Goal: Task Accomplishment & Management: Manage account settings

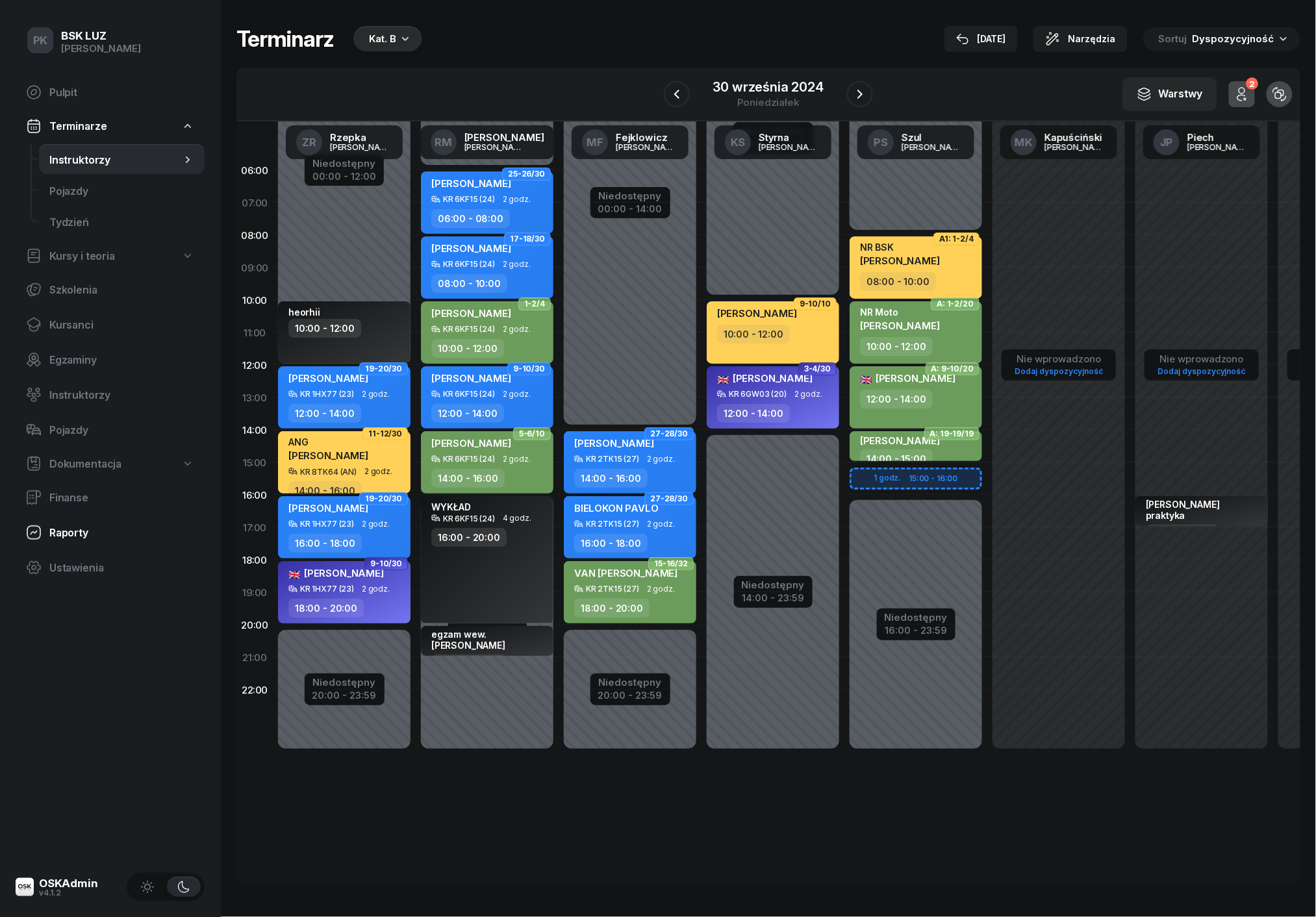
click at [74, 539] on link "Raporty" at bounding box center [110, 532] width 189 height 31
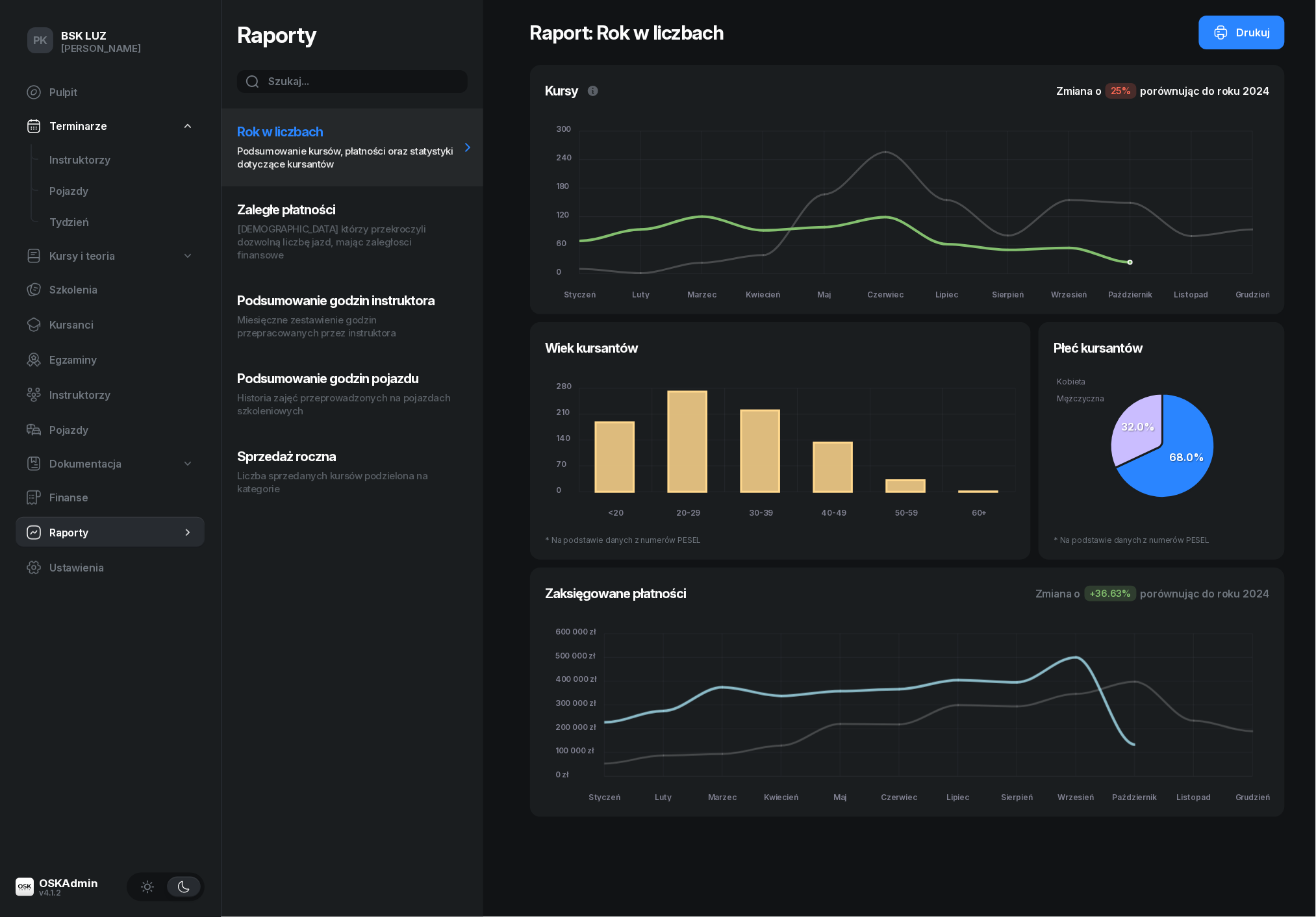
click at [333, 314] on p "Miesięczne zestawienie godzin przepracowanych przez instruktora" at bounding box center [348, 327] width 222 height 26
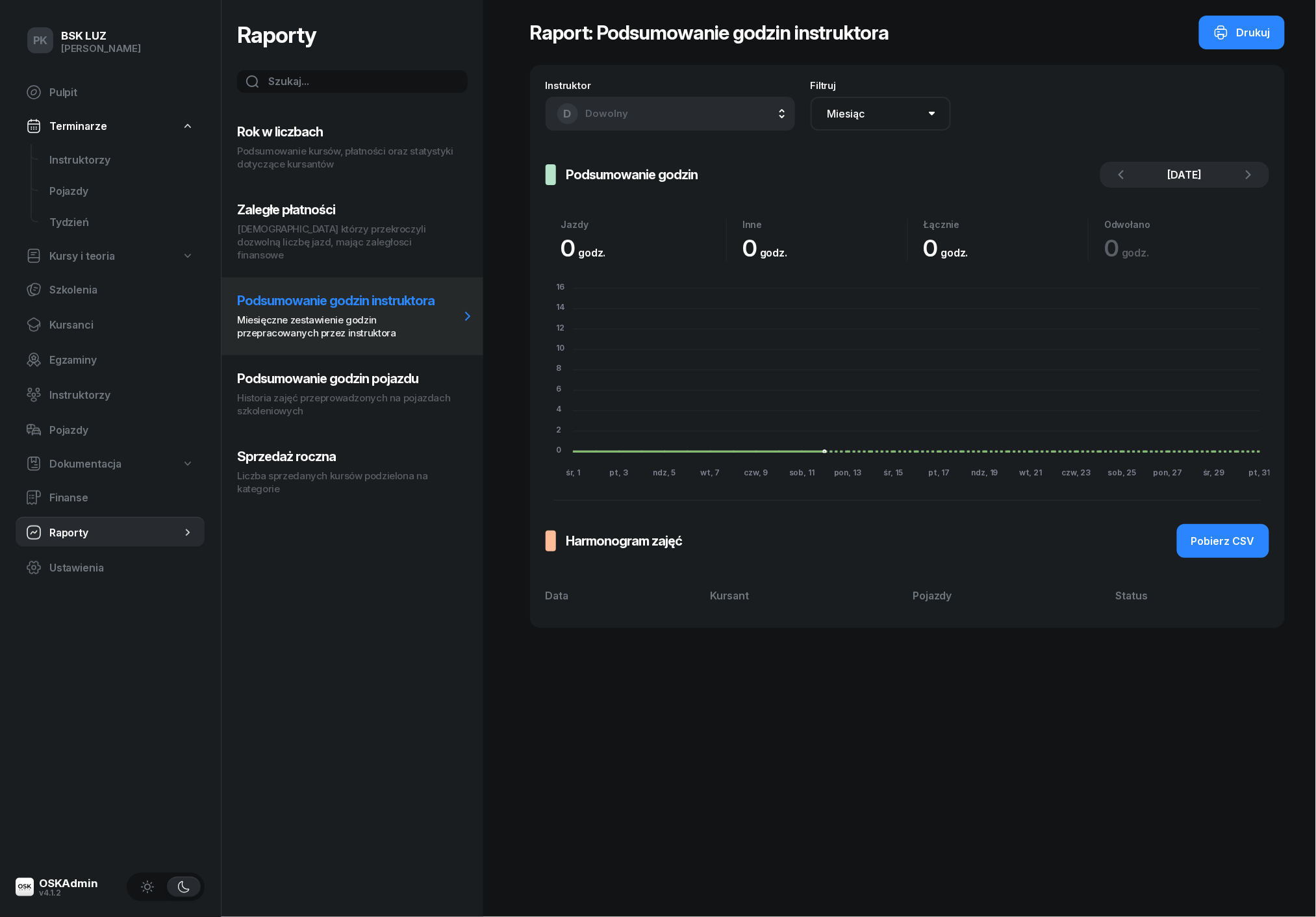
click at [623, 113] on span "Dowolny" at bounding box center [607, 113] width 43 height 12
type input "klim"
click at [649, 196] on div "PK [PERSON_NAME]" at bounding box center [662, 196] width 196 height 21
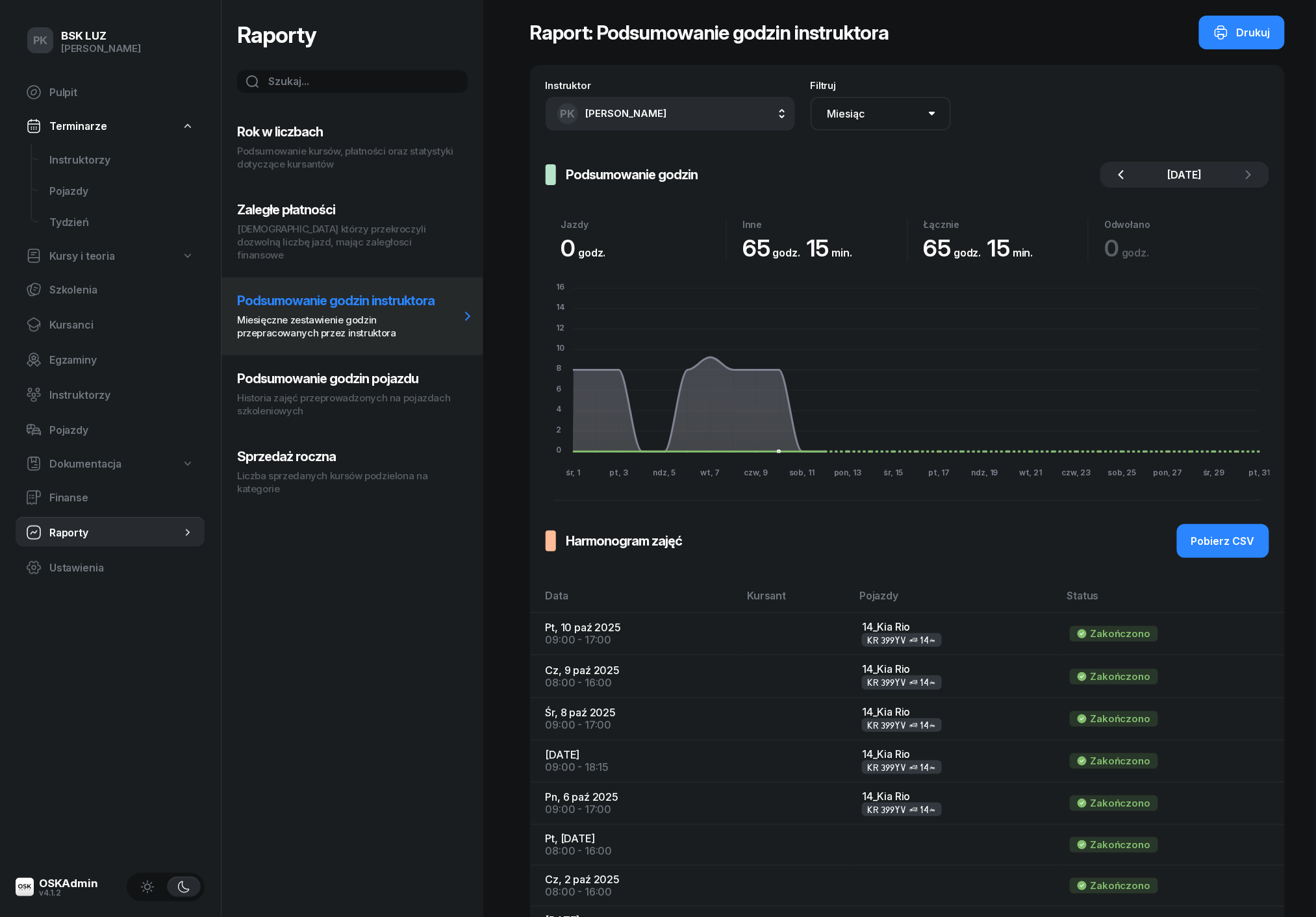
click at [1128, 172] on icon "button" at bounding box center [1120, 174] width 16 height 16
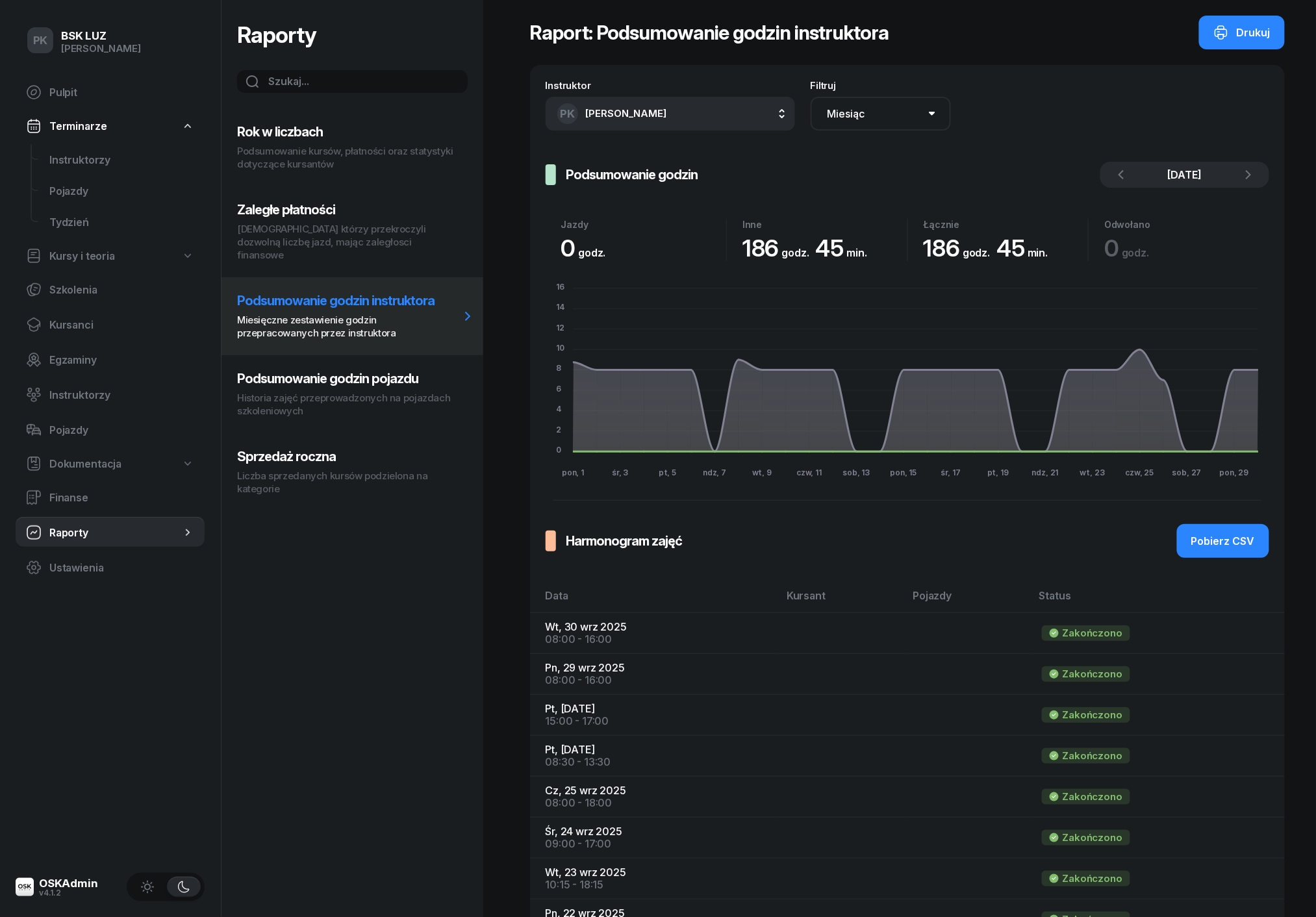
click at [760, 224] on div "Inne" at bounding box center [824, 224] width 165 height 11
click at [66, 398] on span "Instruktorzy" at bounding box center [122, 395] width 145 height 12
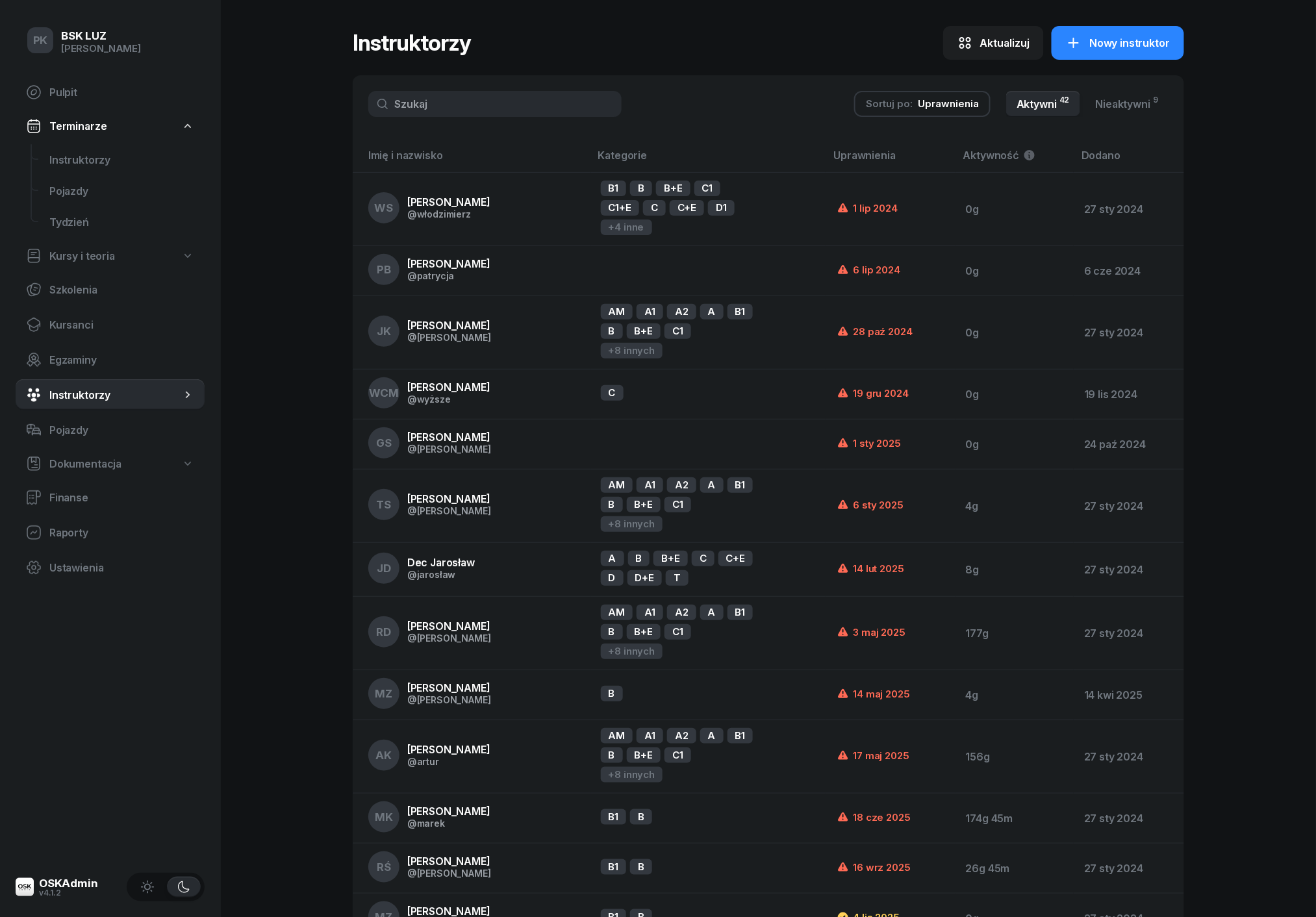
click at [468, 106] on input "text" at bounding box center [494, 104] width 253 height 26
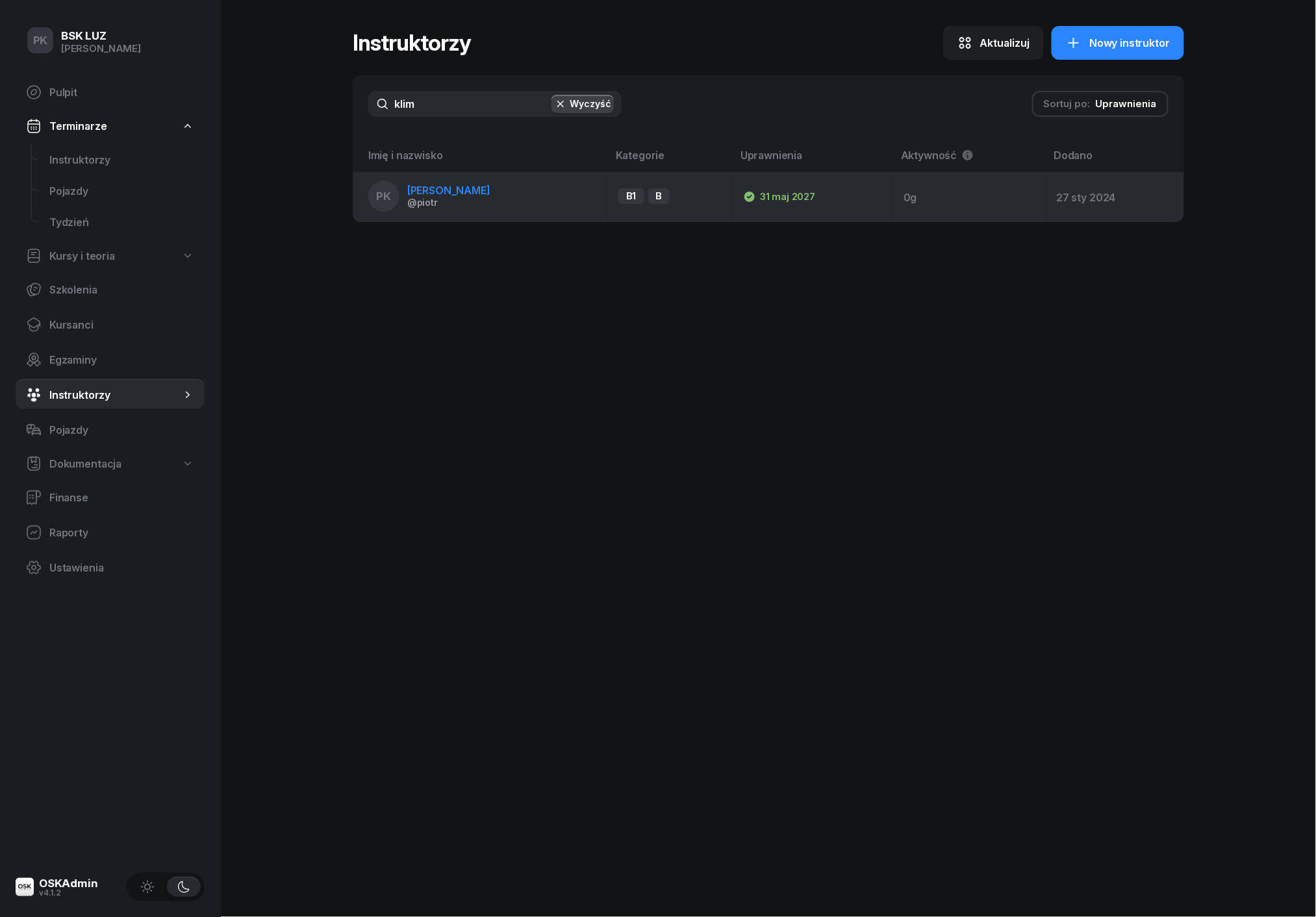
type input "klim"
click at [465, 188] on span "[PERSON_NAME]" at bounding box center [448, 190] width 83 height 13
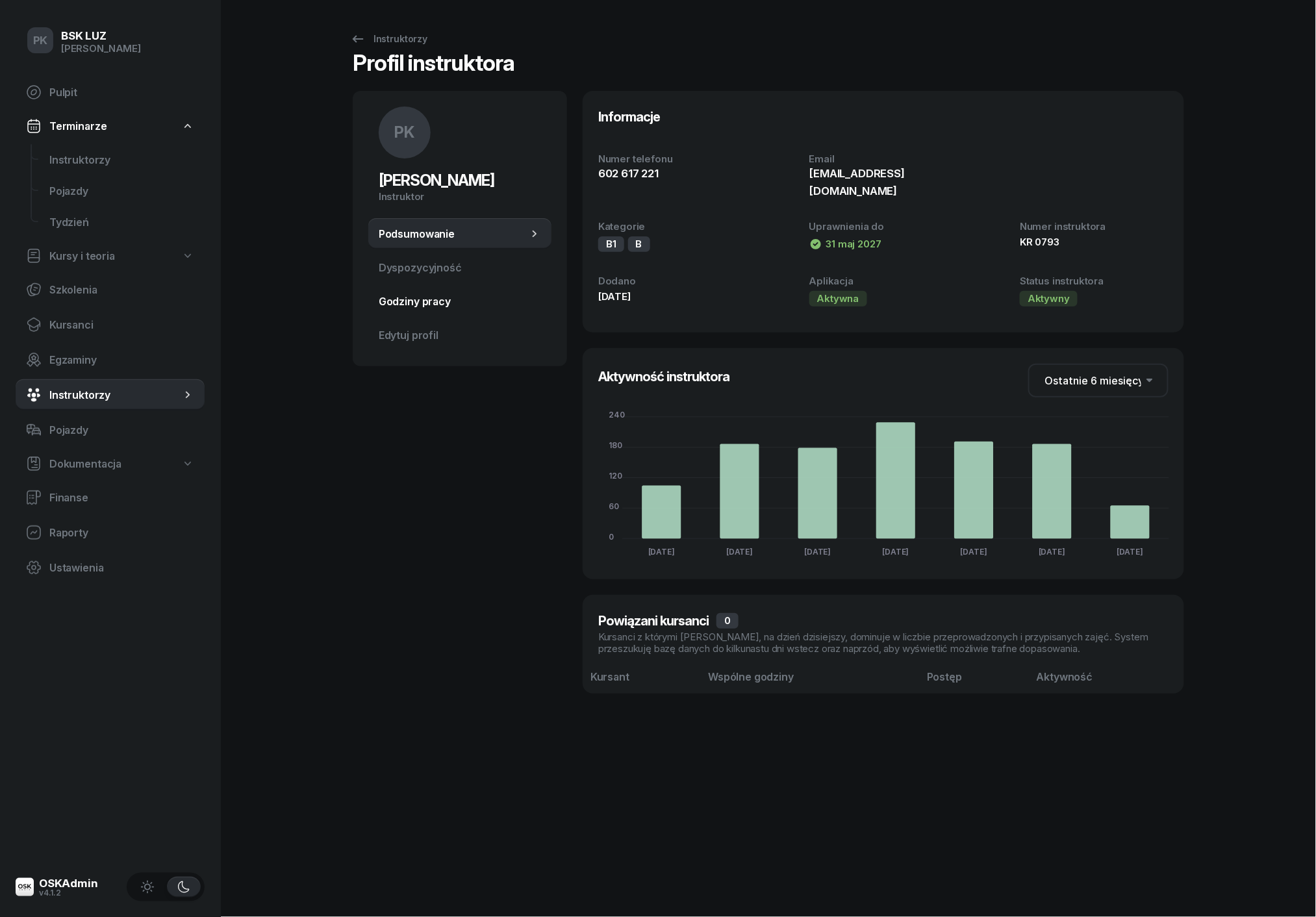
click at [432, 312] on link "Godziny pracy" at bounding box center [459, 301] width 183 height 31
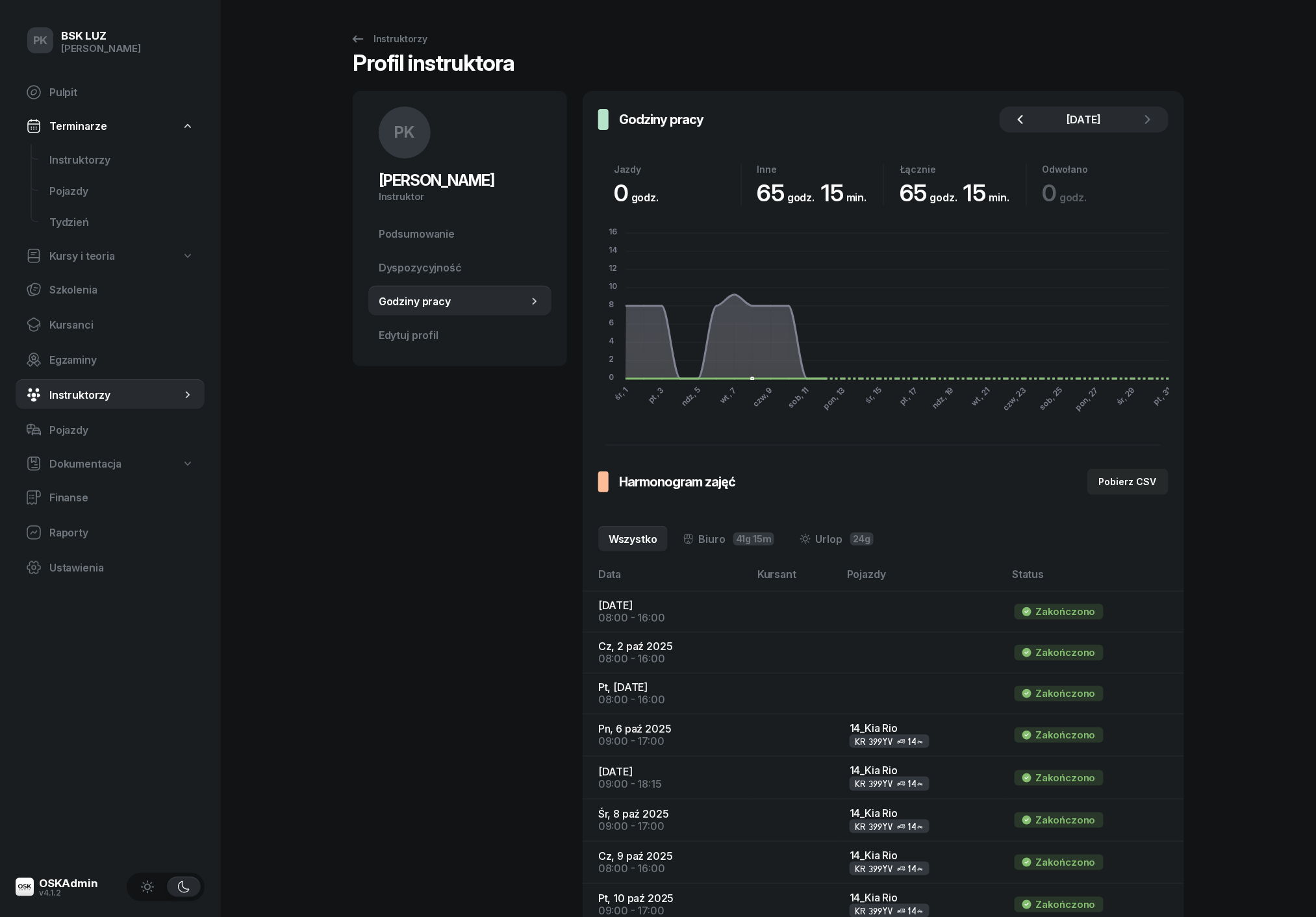
click at [1024, 120] on icon "button" at bounding box center [1020, 119] width 16 height 16
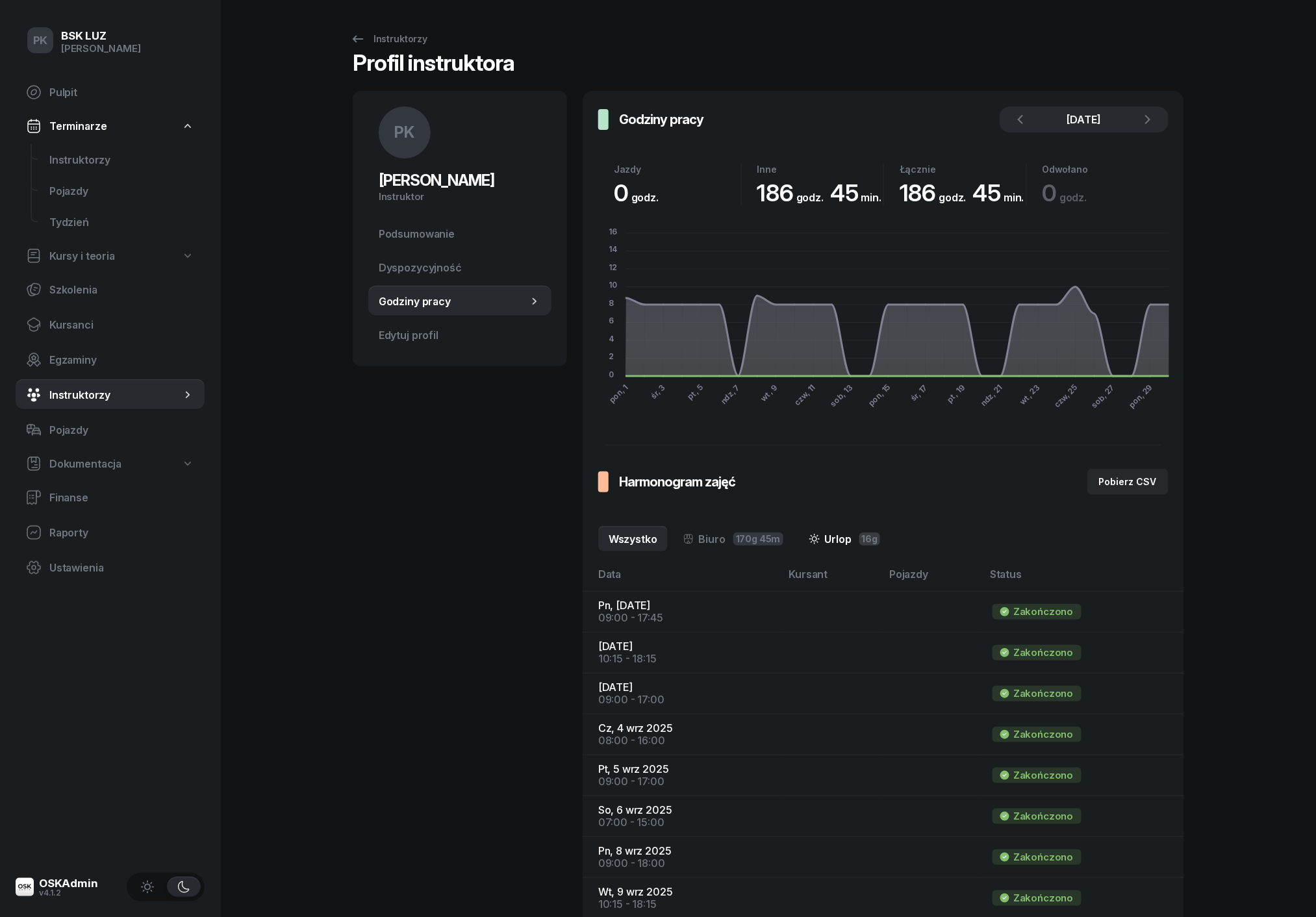
click at [837, 544] on link "Urlop 16g" at bounding box center [845, 539] width 92 height 26
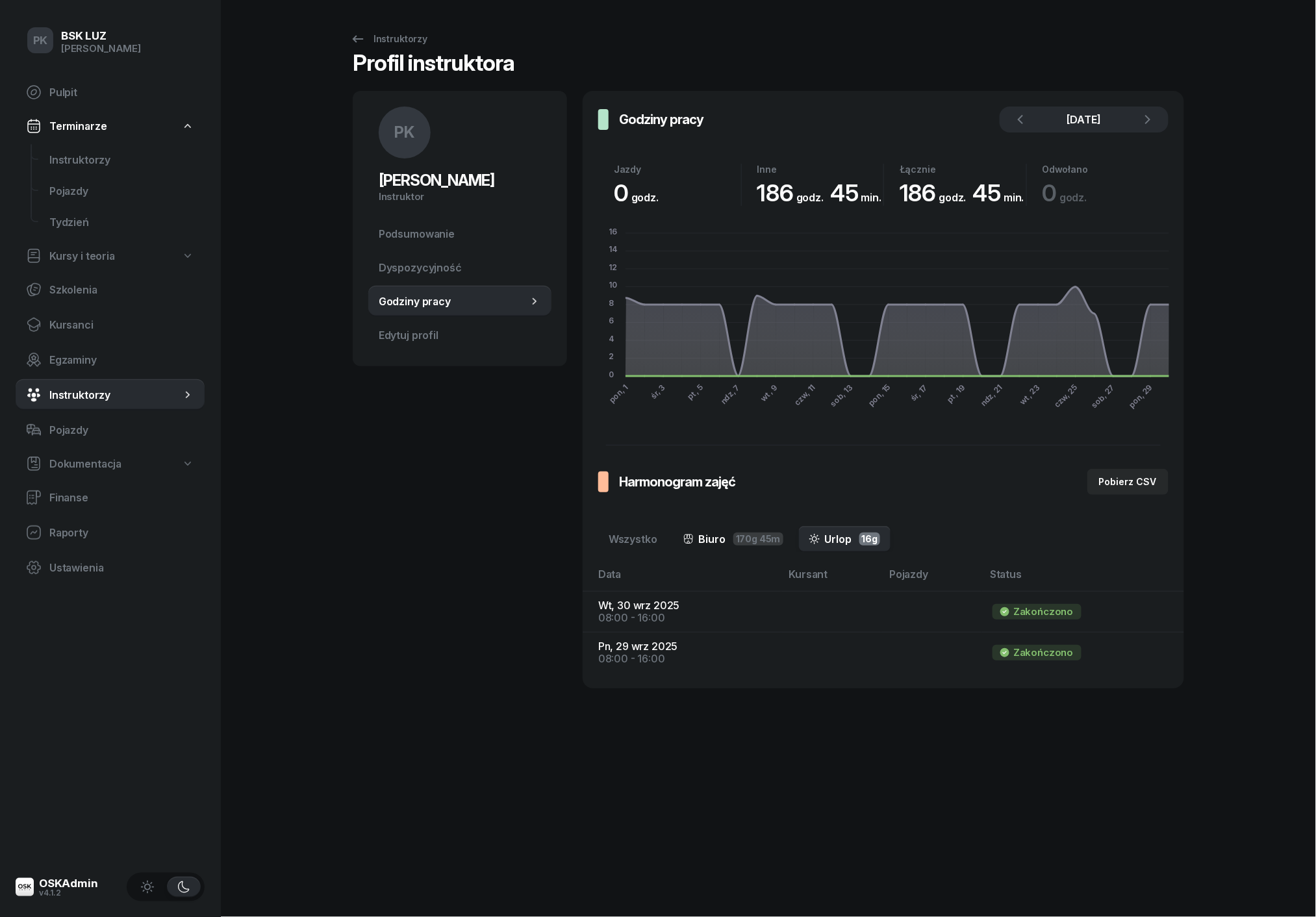
click at [731, 531] on link "Biuro 170g 45m" at bounding box center [733, 539] width 121 height 26
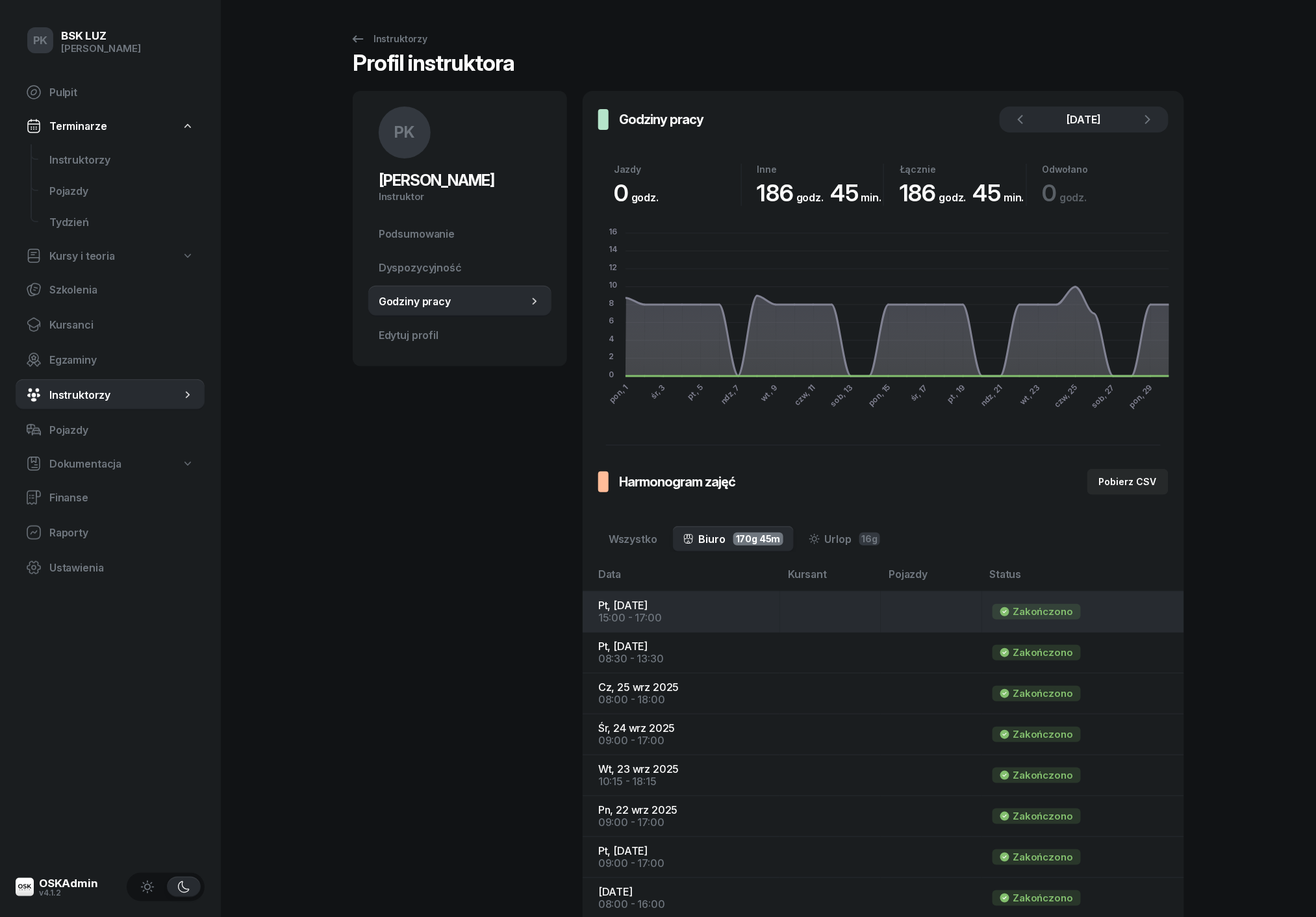
click at [630, 606] on td "Pt, [DATE] 15:00 - 17:00" at bounding box center [682, 612] width 198 height 41
click at [1028, 613] on div "Zakończono" at bounding box center [1043, 612] width 60 height 12
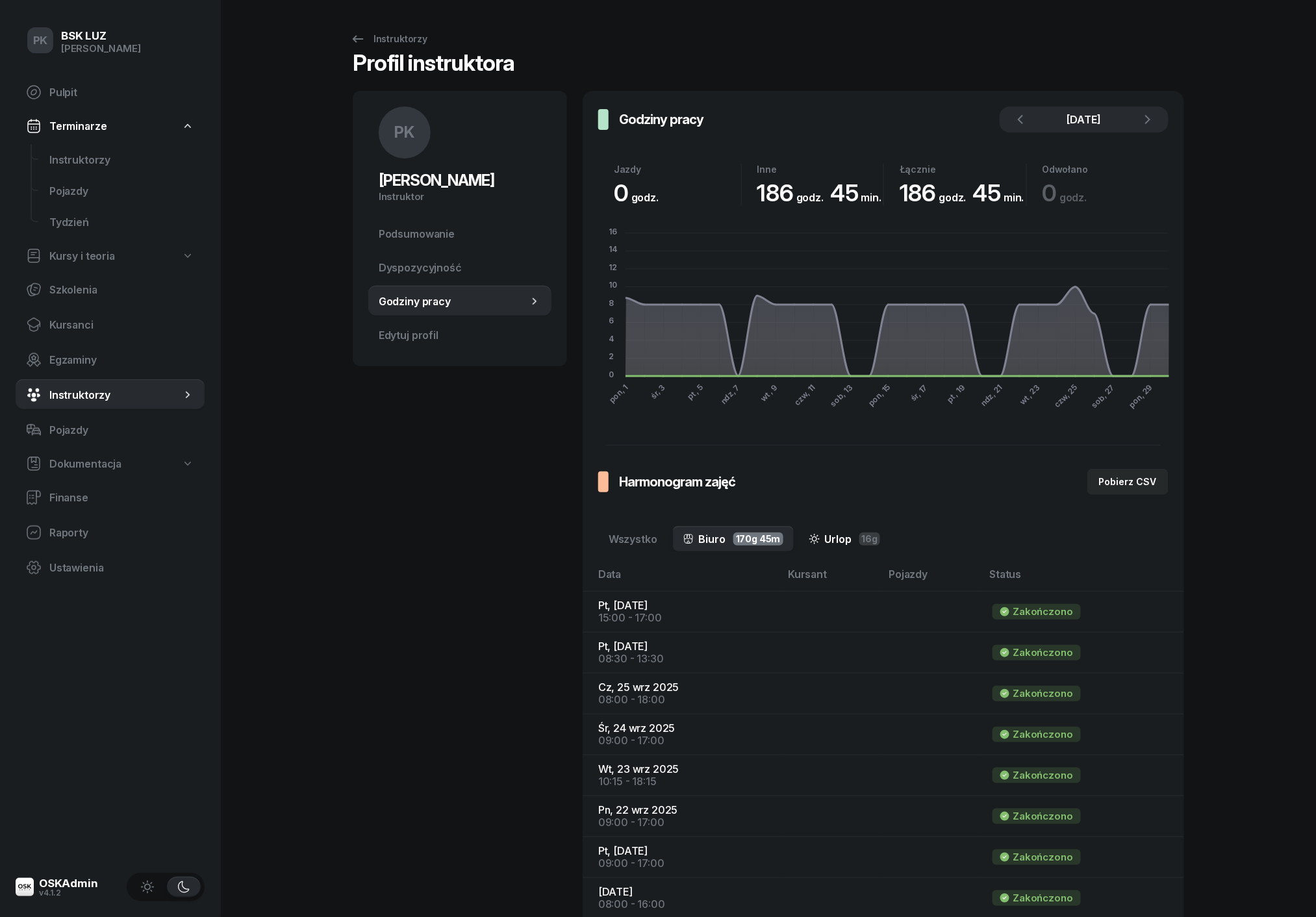
click at [842, 541] on link "Urlop 16g" at bounding box center [845, 539] width 92 height 26
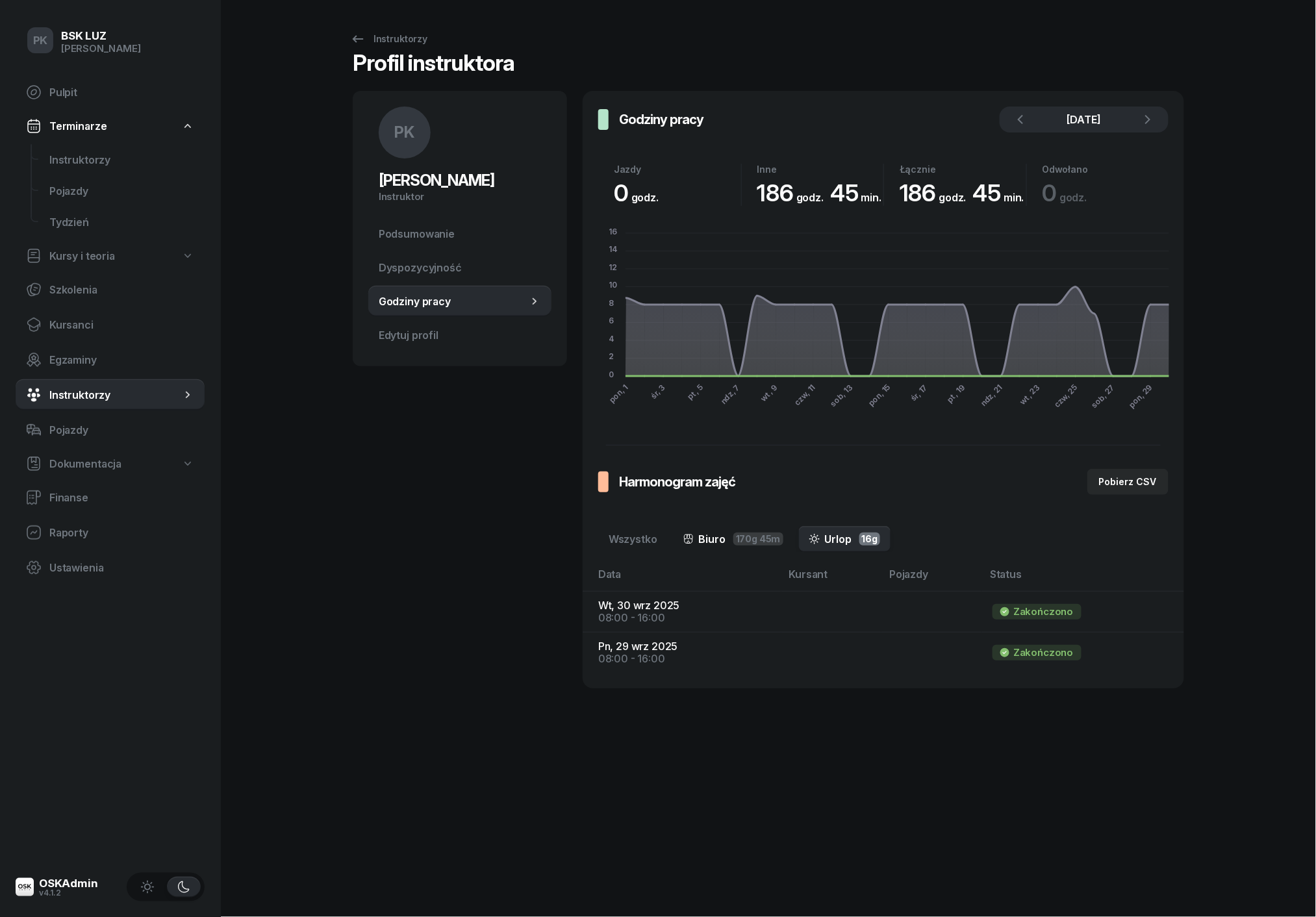
click at [749, 536] on span "170g 45m" at bounding box center [758, 539] width 50 height 13
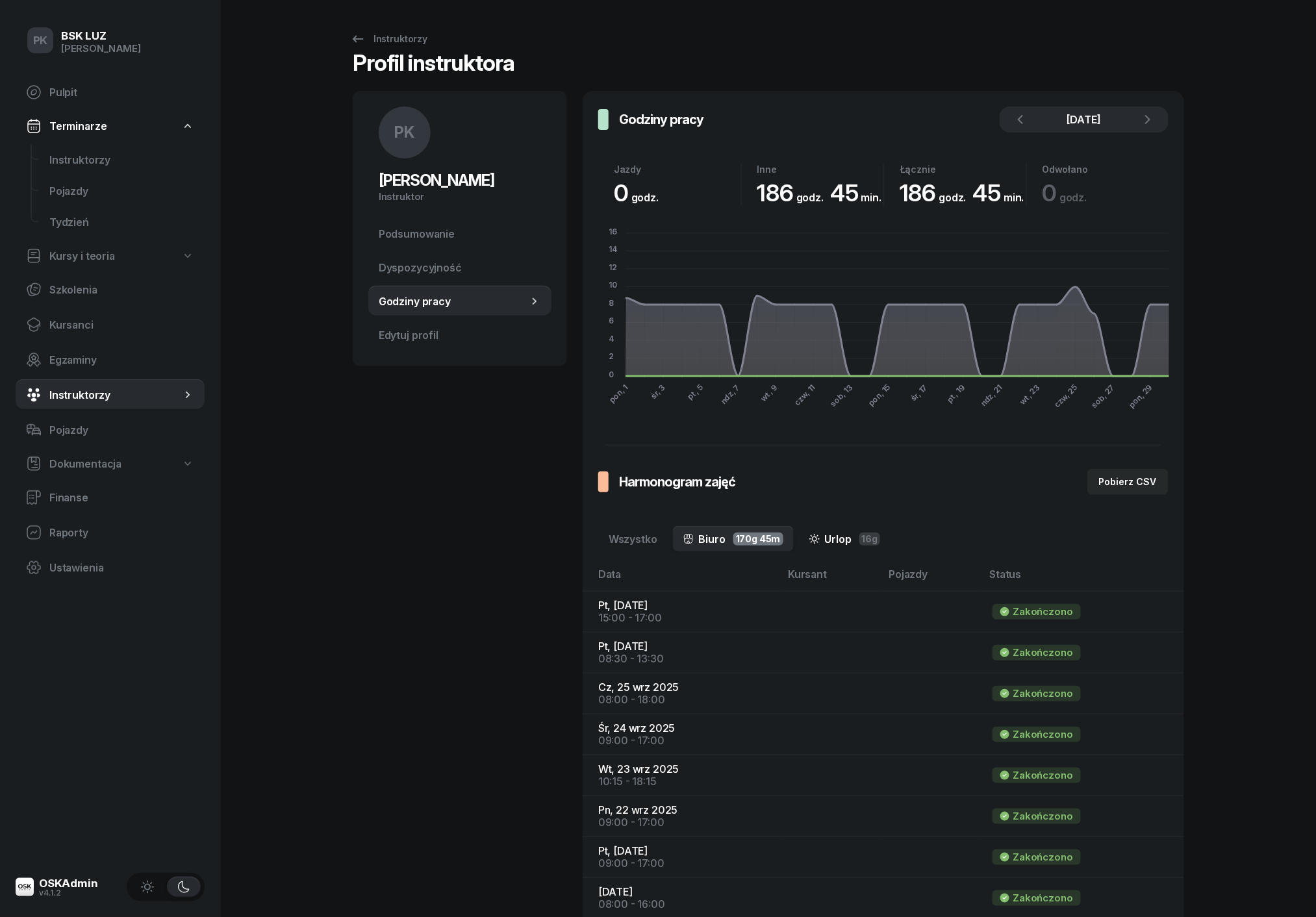
click at [821, 536] on link "Urlop 16g" at bounding box center [845, 539] width 92 height 26
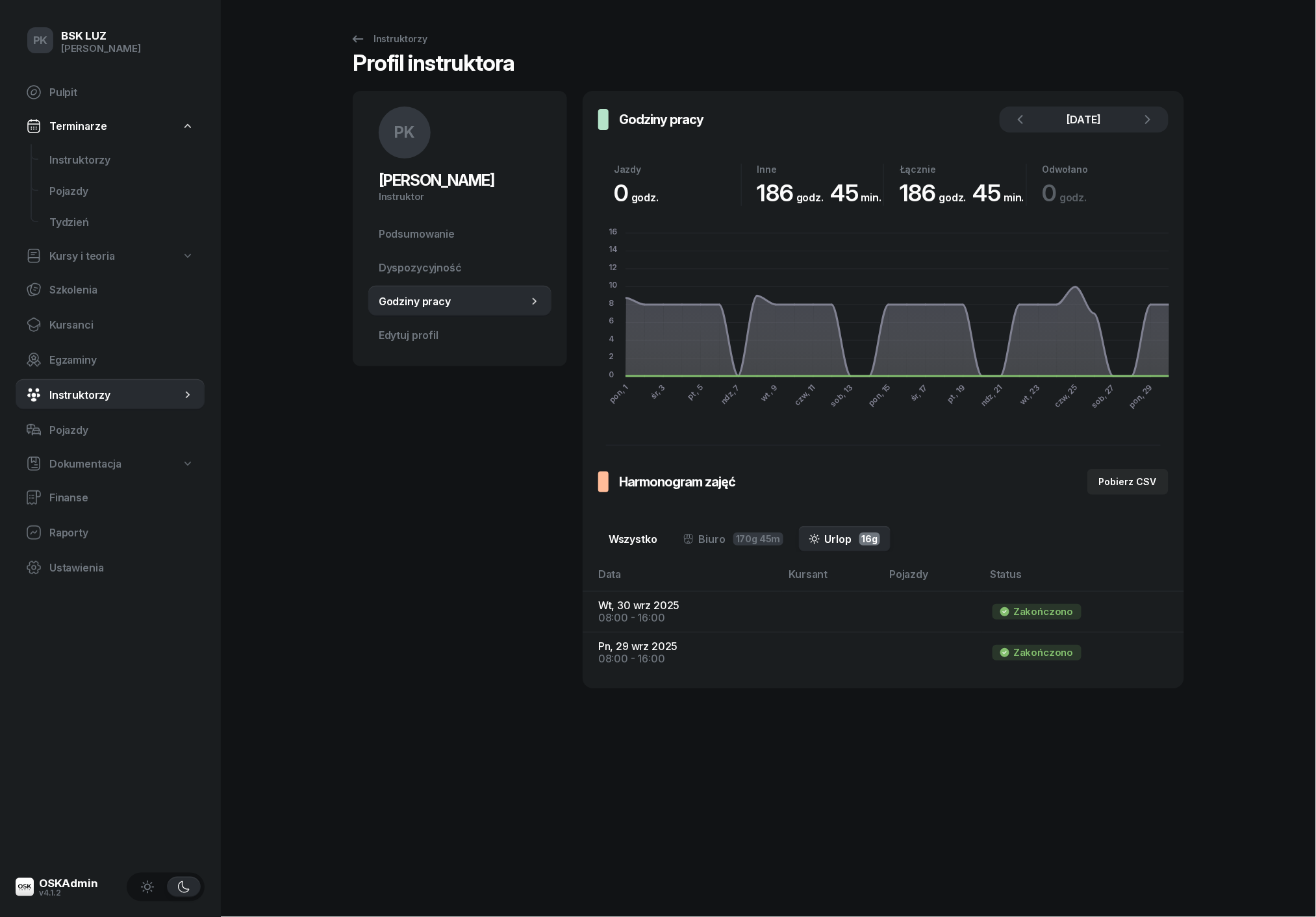
click at [635, 537] on link "Wszystko" at bounding box center [632, 539] width 69 height 26
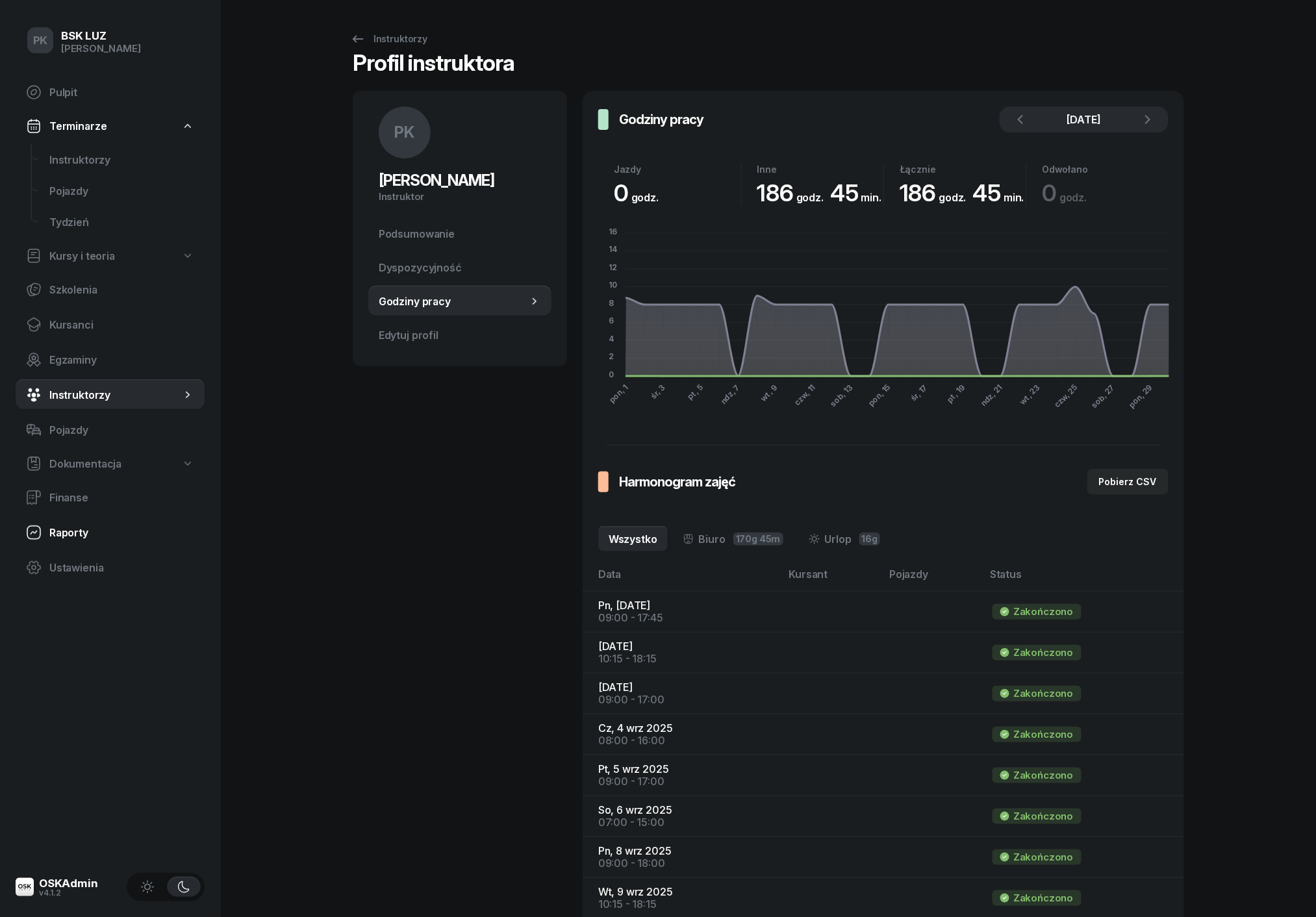
click at [89, 529] on span "Raporty" at bounding box center [122, 533] width 145 height 12
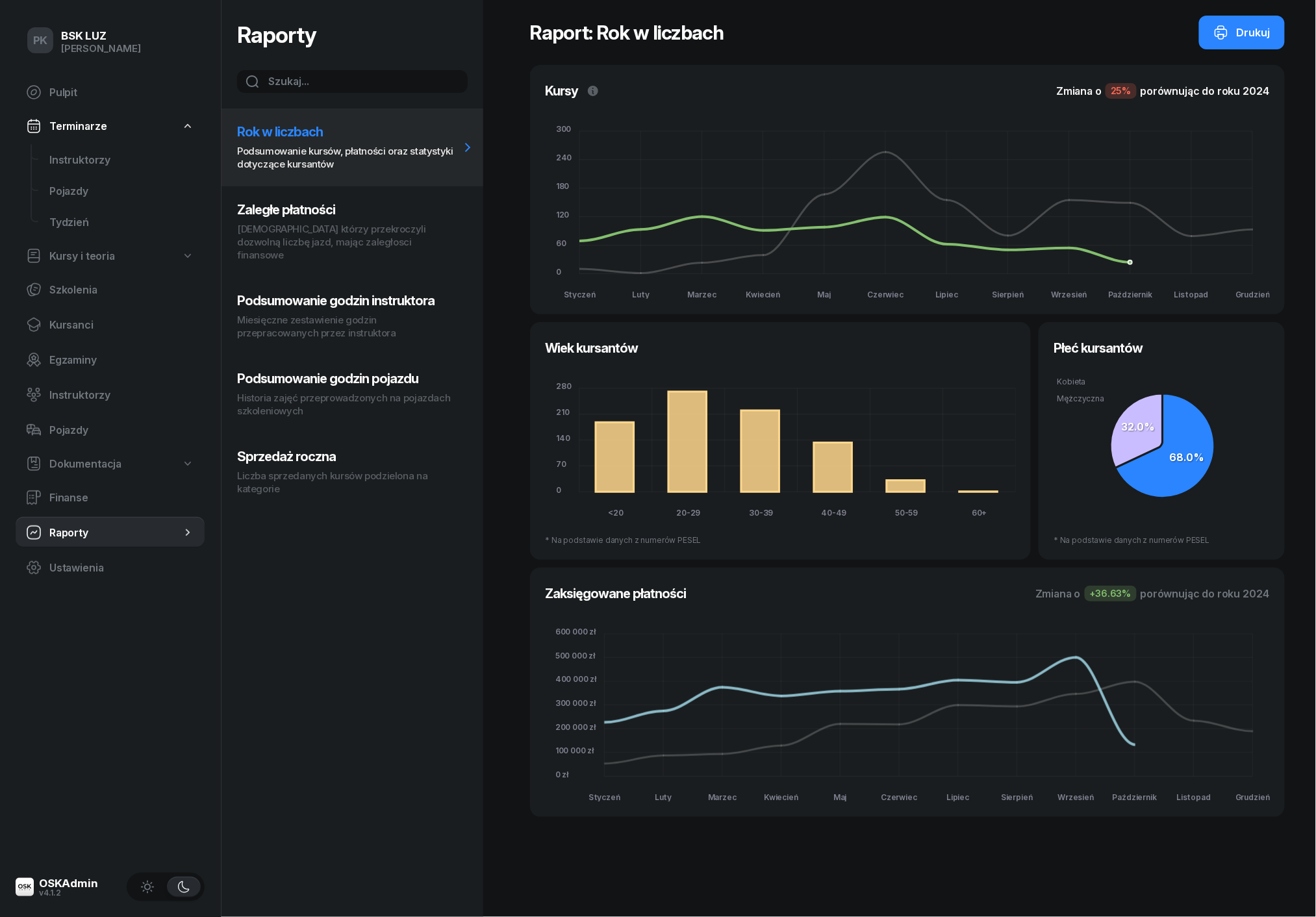
click at [344, 294] on h3 "Podsumowanie godzin instruktora" at bounding box center [348, 301] width 222 height 16
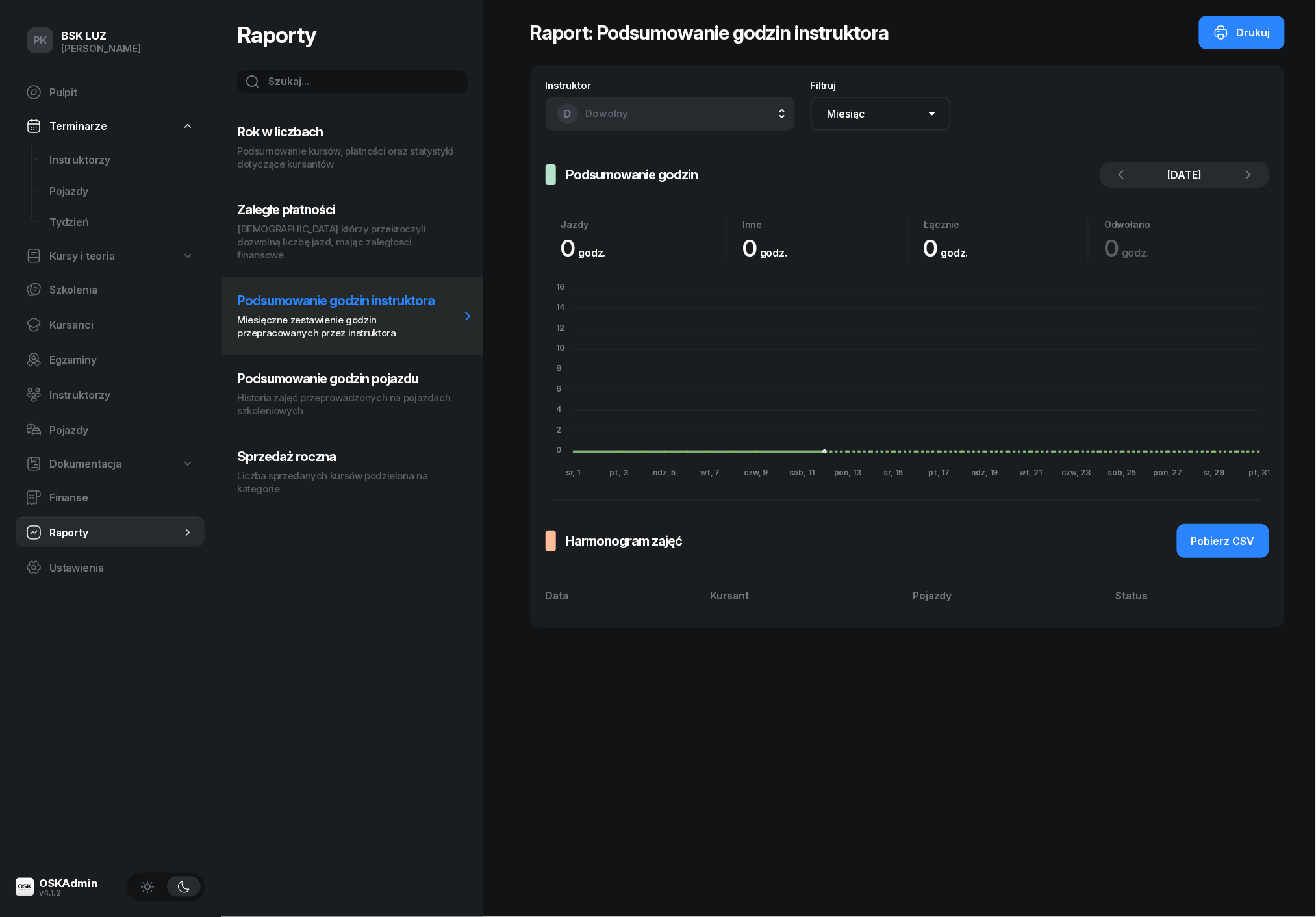
click at [631, 100] on button "D Dowolny" at bounding box center [670, 113] width 249 height 34
type input "kli"
click at [630, 211] on li "PK [PERSON_NAME]" at bounding box center [670, 195] width 227 height 36
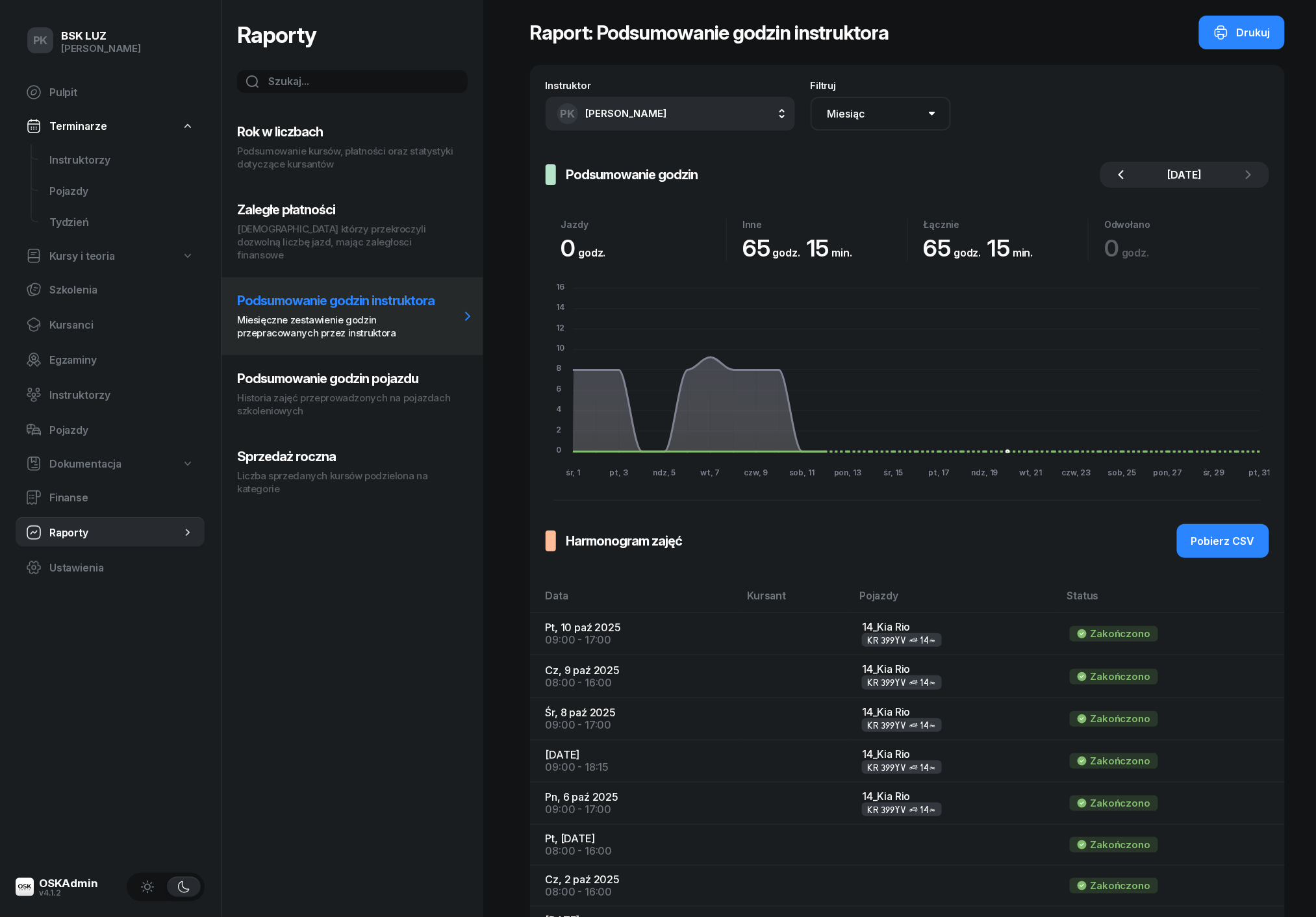
click at [1122, 176] on icon "button" at bounding box center [1121, 174] width 5 height 9
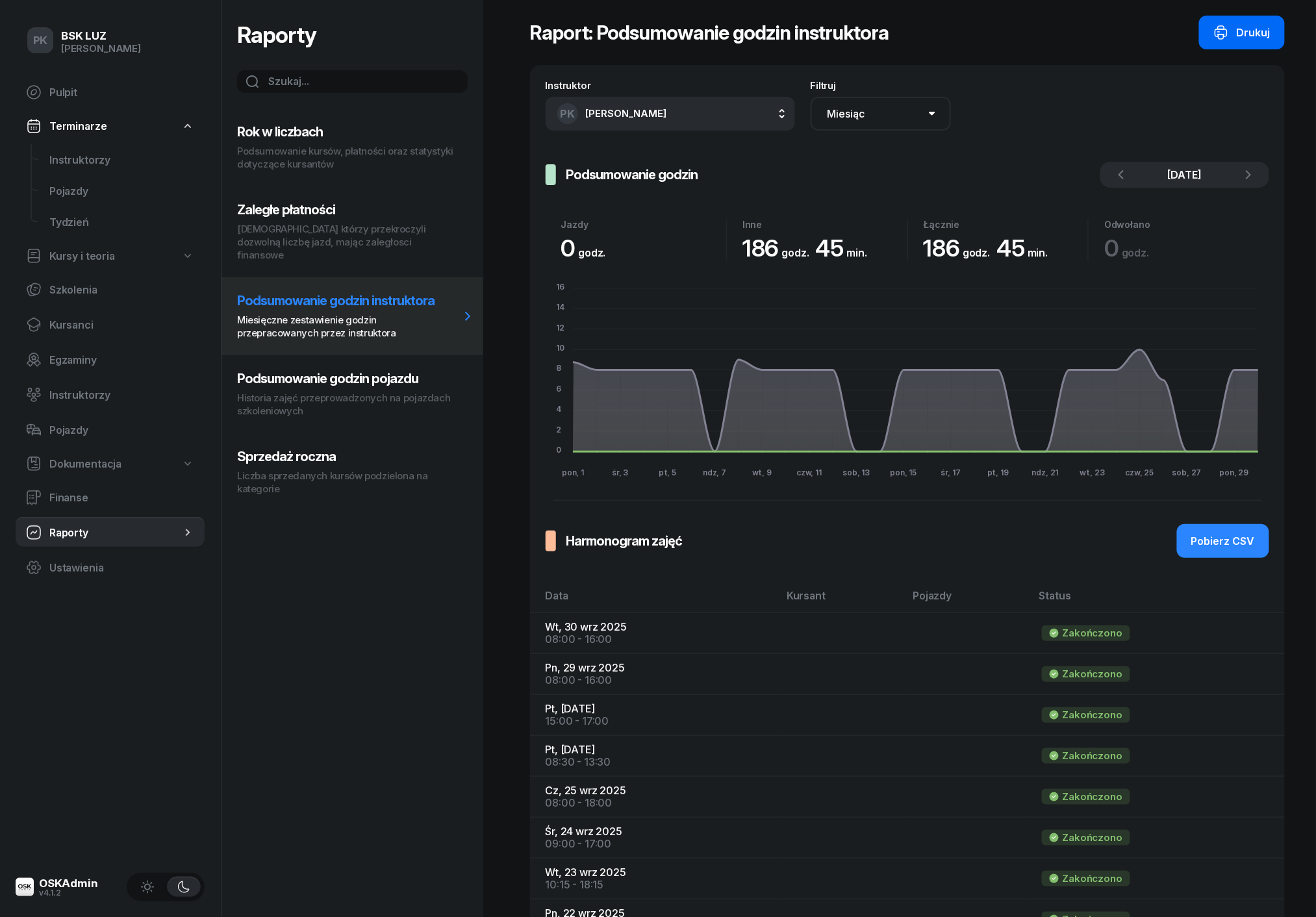
click at [1223, 34] on icon "button" at bounding box center [1221, 34] width 8 height 1
click at [1234, 535] on div "Pobierz CSV" at bounding box center [1223, 541] width 64 height 12
click at [325, 552] on div "Raporty Rok w liczbach Podsumowanie kursów, płatności oraz statystyki dotyczące…" at bounding box center [352, 458] width 262 height 917
click at [91, 162] on span "Instruktorzy" at bounding box center [122, 160] width 145 height 12
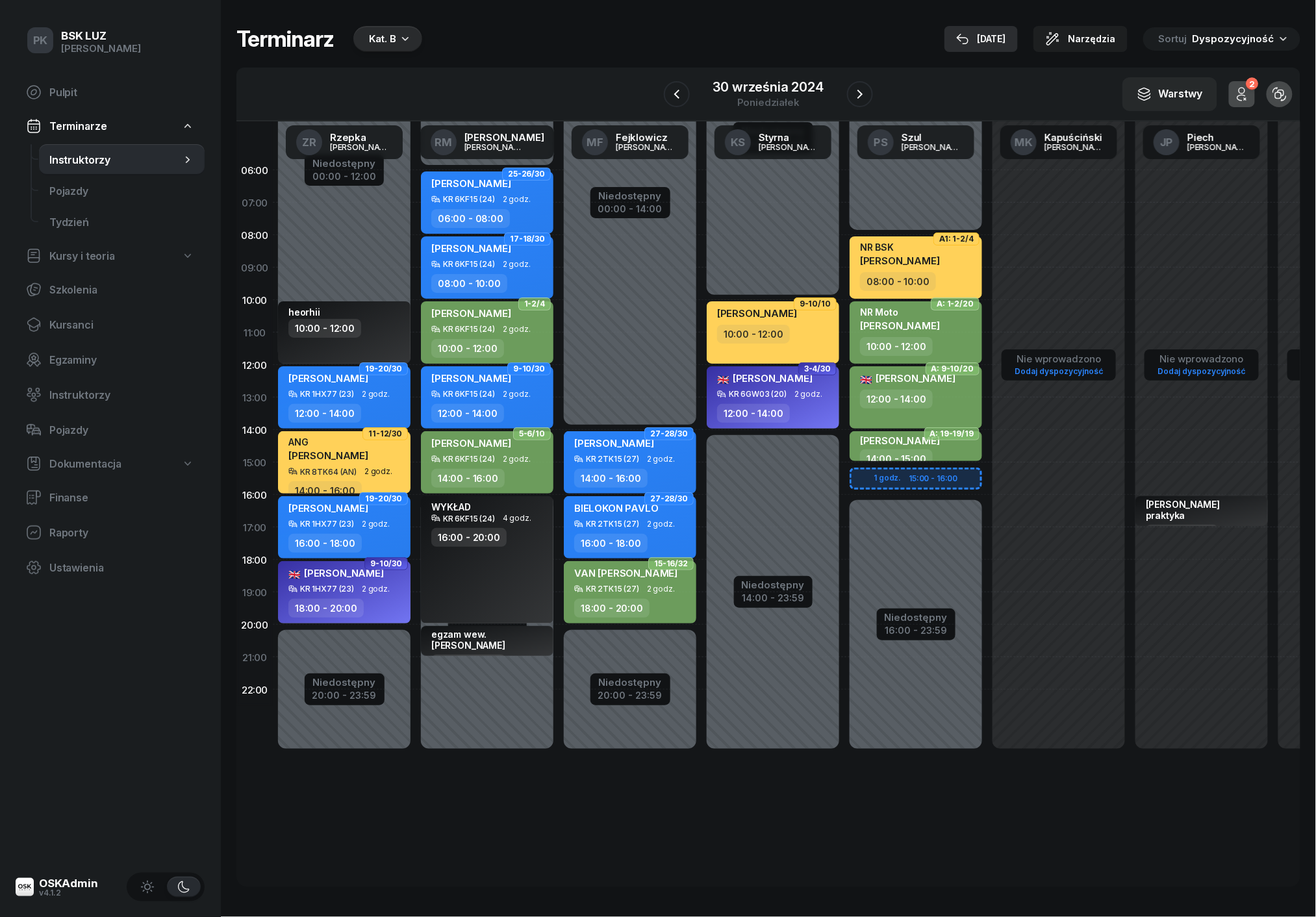
click at [989, 27] on button "[DATE]" at bounding box center [980, 39] width 73 height 26
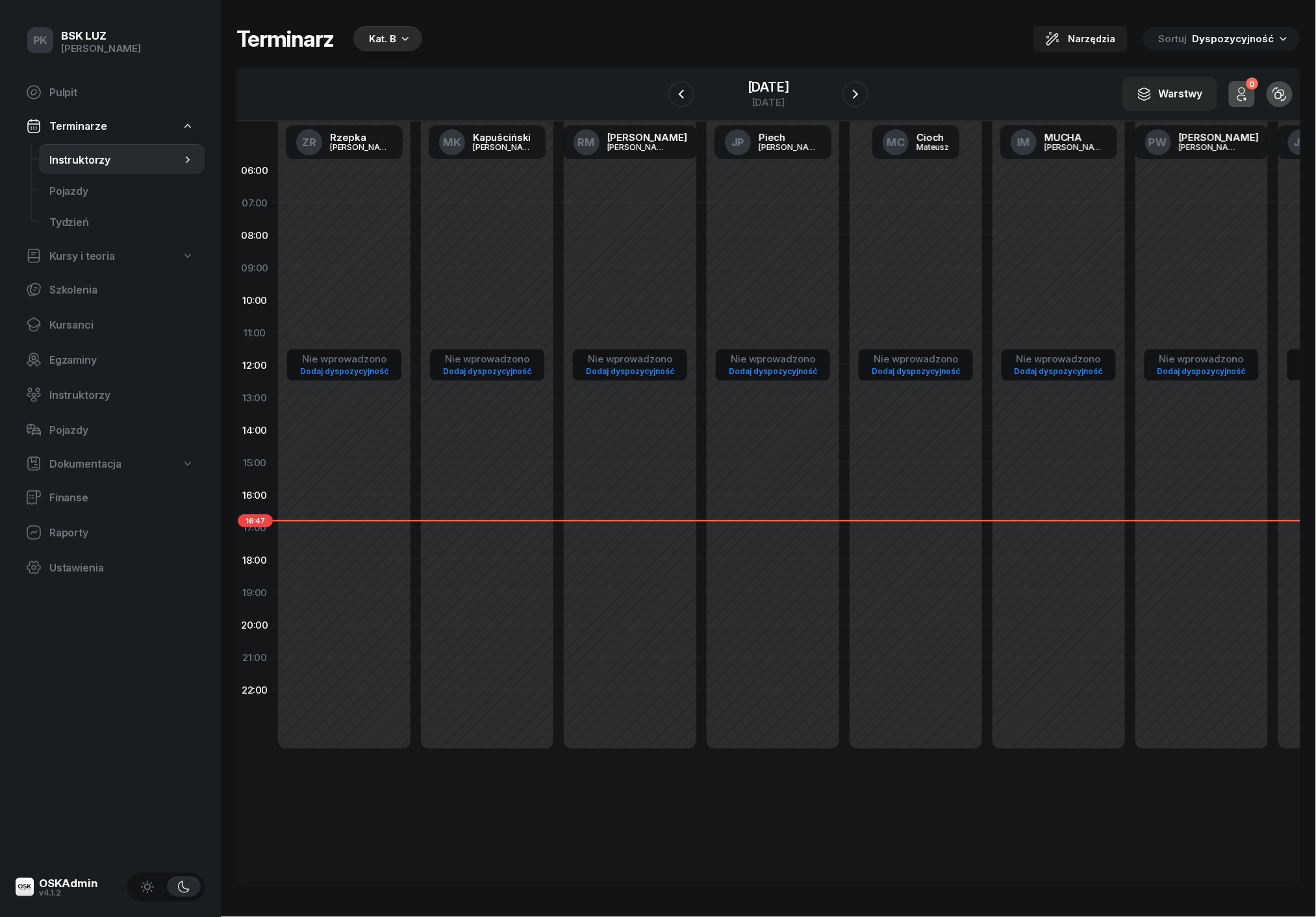
click at [855, 96] on div "[DATE]" at bounding box center [767, 94] width 200 height 37
click at [863, 96] on icon "button" at bounding box center [855, 94] width 16 height 16
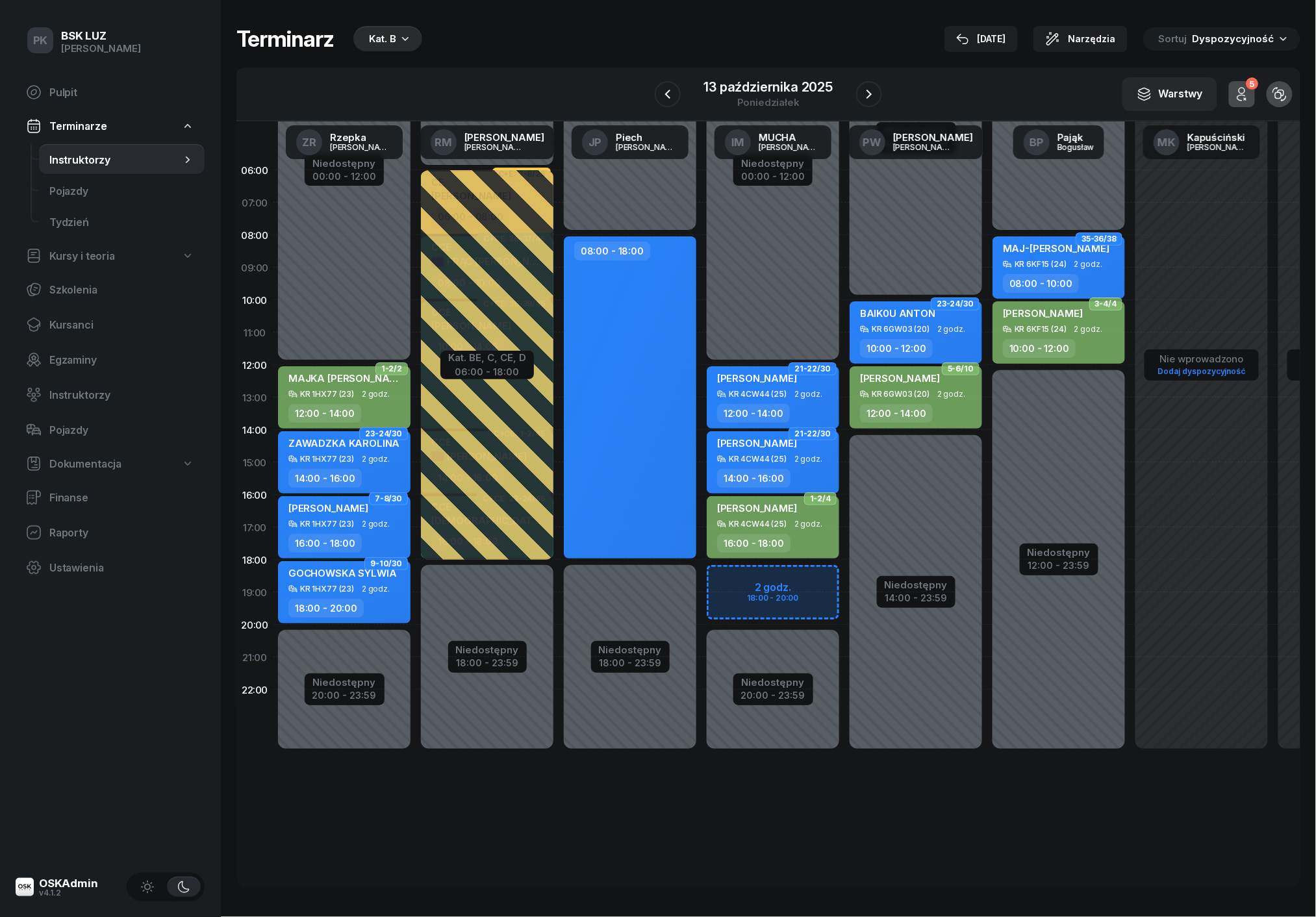
click at [601, 321] on div "08:00 - 18:00" at bounding box center [630, 397] width 132 height 322
select select "08"
select select "18"
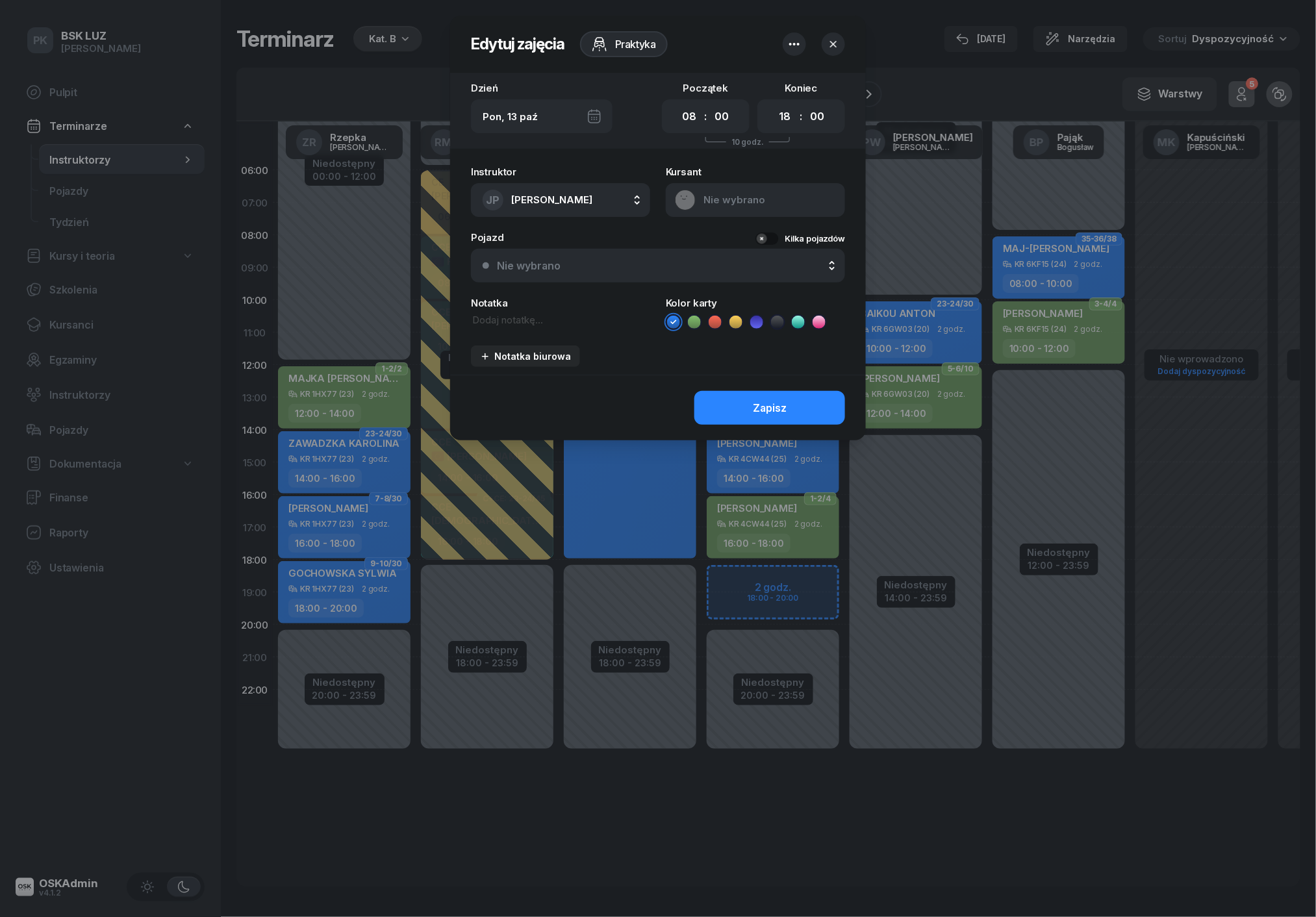
click at [799, 39] on icon "button" at bounding box center [794, 44] width 16 height 16
click at [707, 198] on div "[DEMOGRAPHIC_DATA] Nie wybrano" at bounding box center [755, 191] width 179 height 50
click at [766, 200] on div "[DEMOGRAPHIC_DATA] Nie wybrano" at bounding box center [755, 191] width 179 height 50
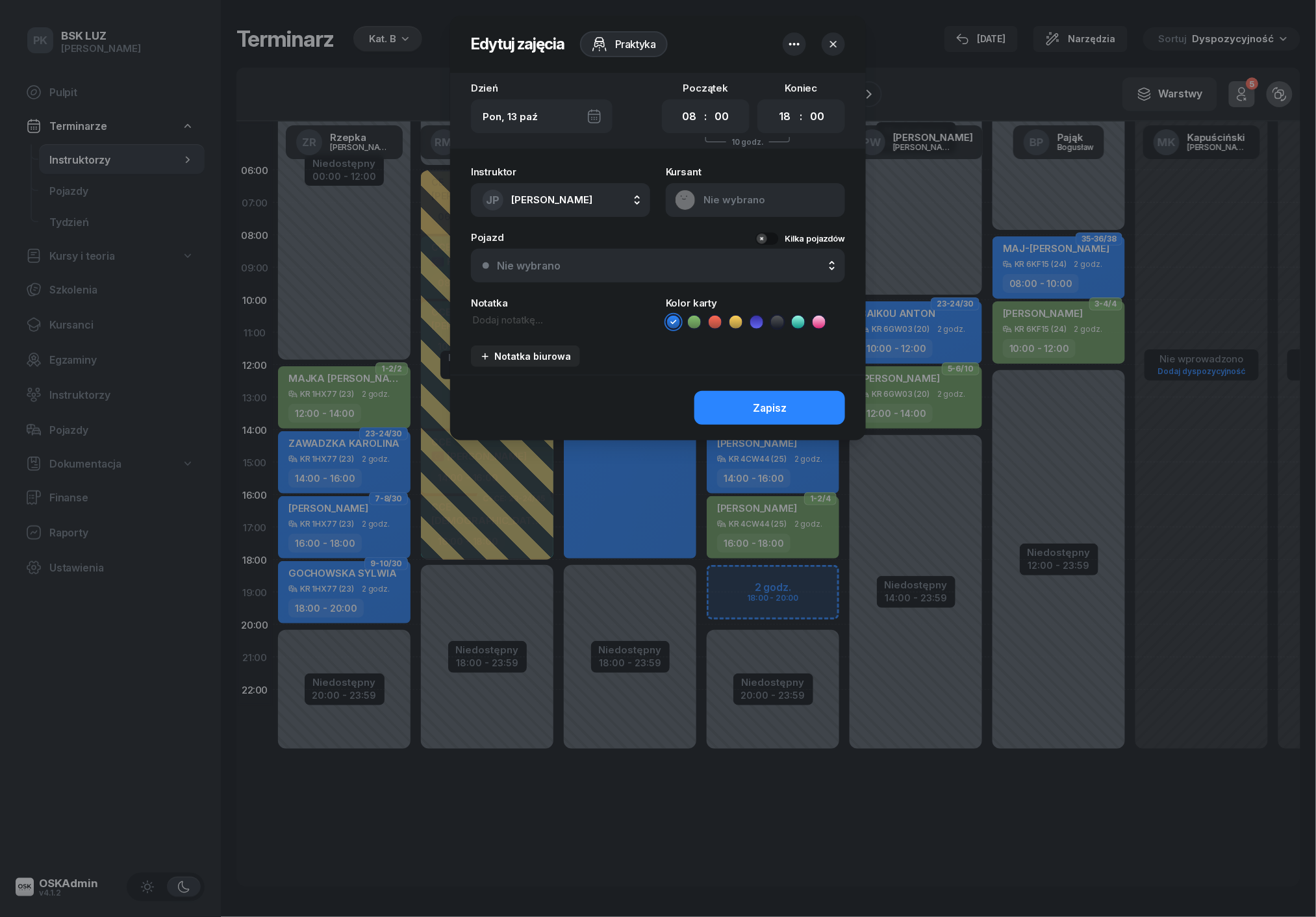
click at [766, 200] on div "[DEMOGRAPHIC_DATA] Nie wybrano" at bounding box center [755, 191] width 179 height 50
click at [719, 196] on div "[DEMOGRAPHIC_DATA] Nie wybrano" at bounding box center [755, 191] width 179 height 50
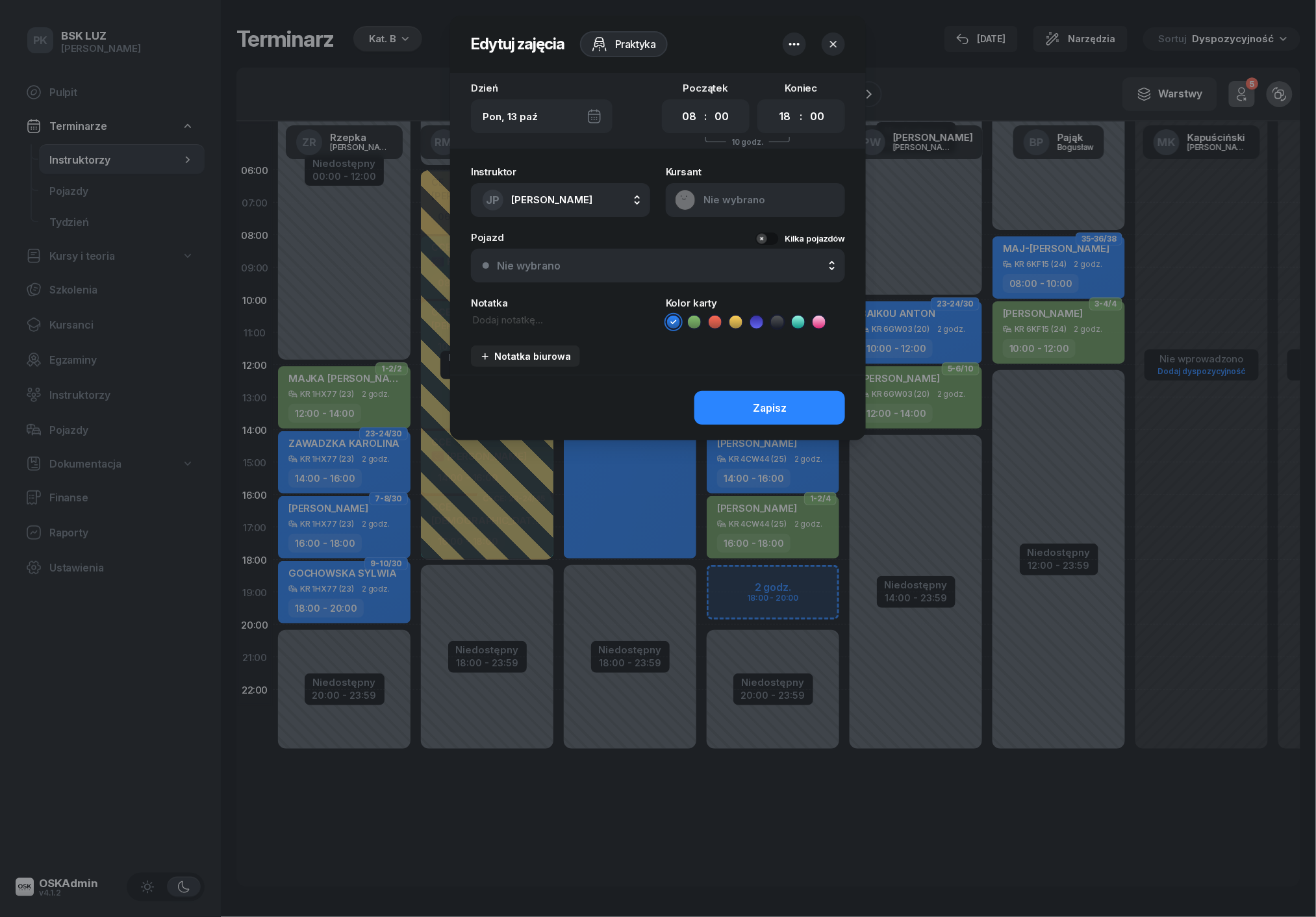
click at [765, 234] on button "Kilka pojazdów" at bounding box center [800, 239] width 90 height 12
click at [774, 234] on button "Kilka pojazdów" at bounding box center [800, 239] width 90 height 12
click at [630, 50] on div "Praktyka" at bounding box center [616, 44] width 103 height 26
click at [629, 43] on div "Praktyka" at bounding box center [616, 44] width 103 height 26
click at [833, 44] on icon "button" at bounding box center [833, 44] width 6 height 6
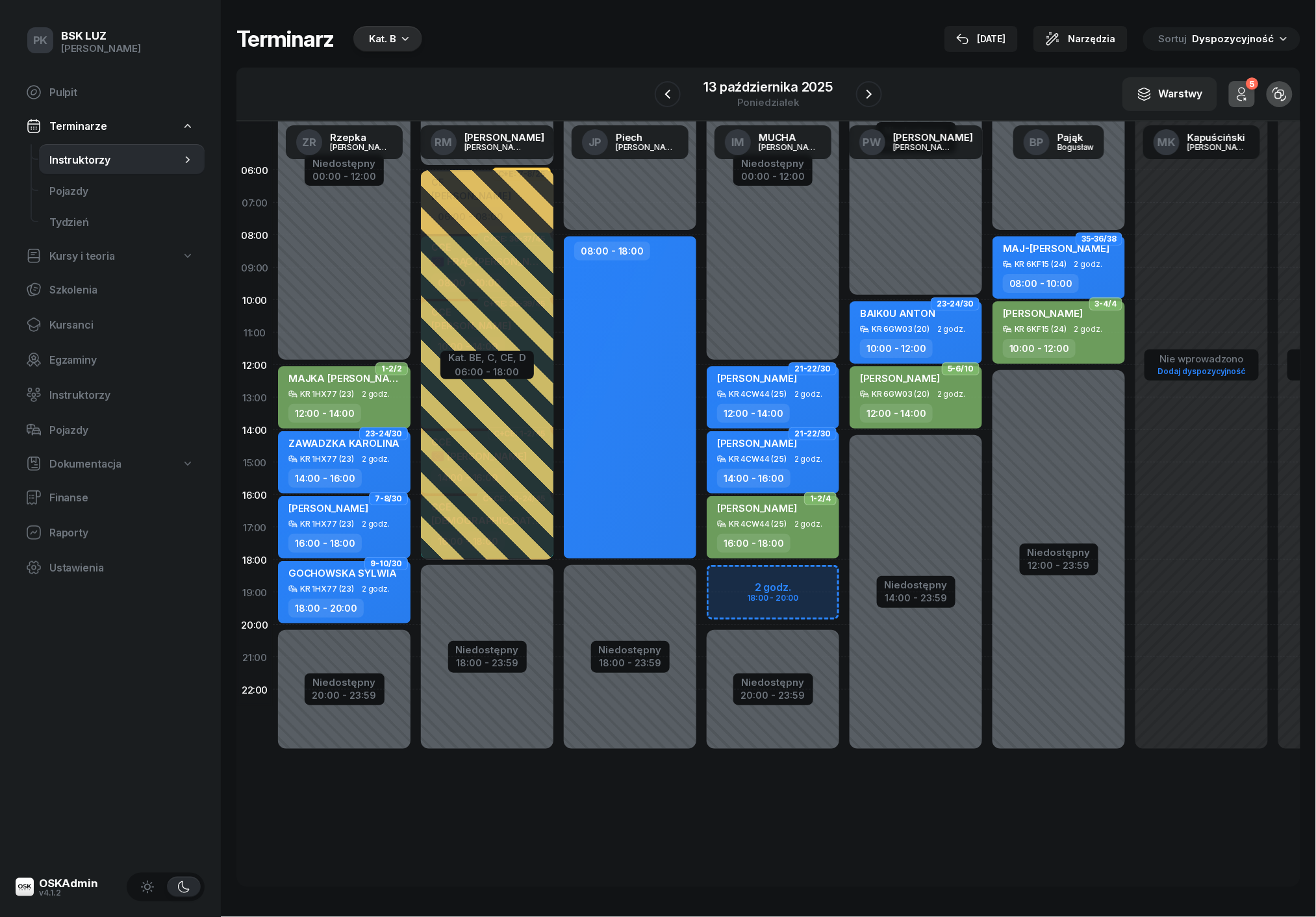
click at [619, 195] on div "Niedostępny 00:00 - 08:00 Niedostępny 18:00 - 23:59 08:00 - 18:00" at bounding box center [630, 462] width 143 height 617
select select "06"
select select "08"
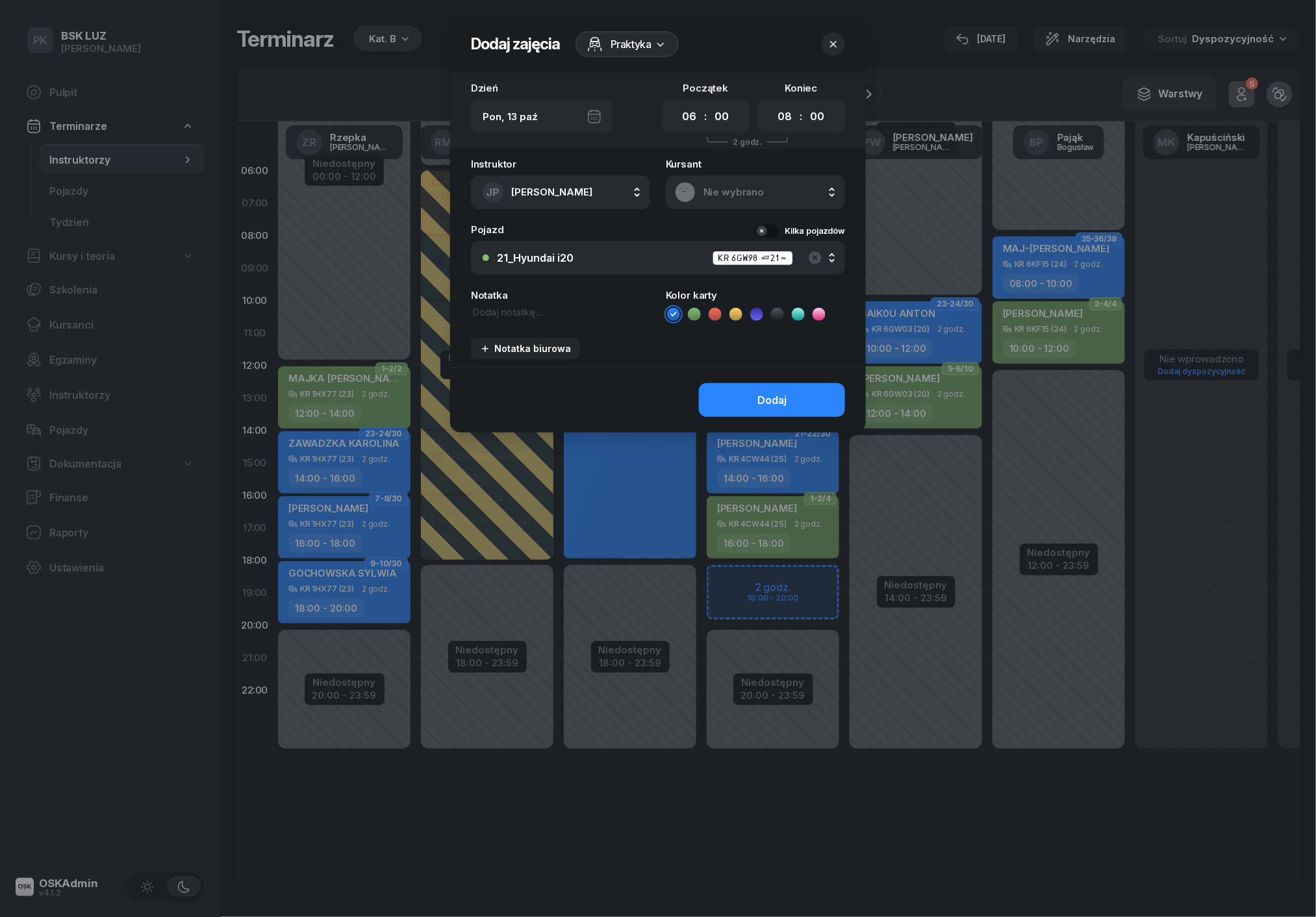
click at [661, 49] on div "Praktyka" at bounding box center [627, 44] width 103 height 26
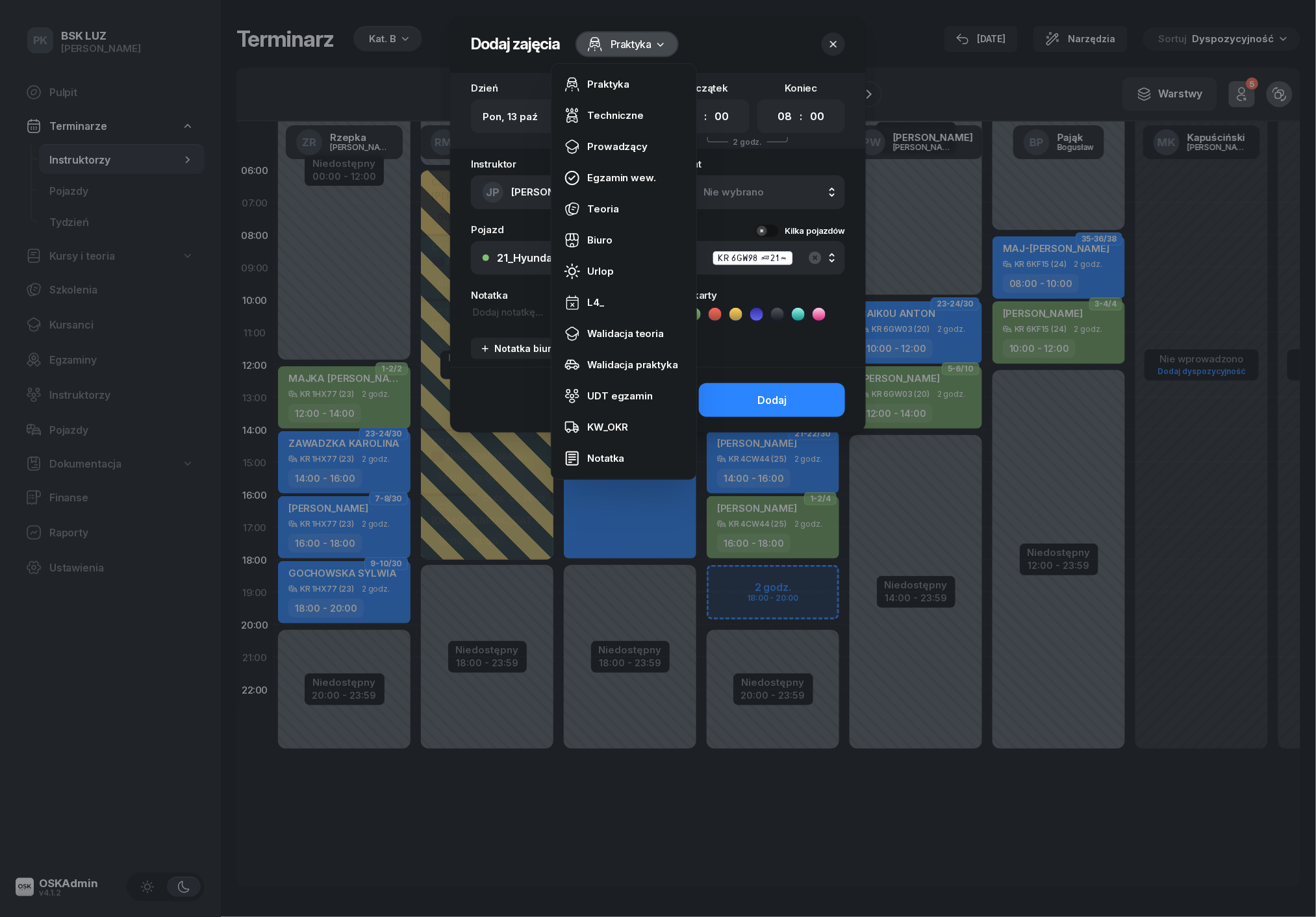
click at [661, 49] on icon at bounding box center [660, 44] width 13 height 13
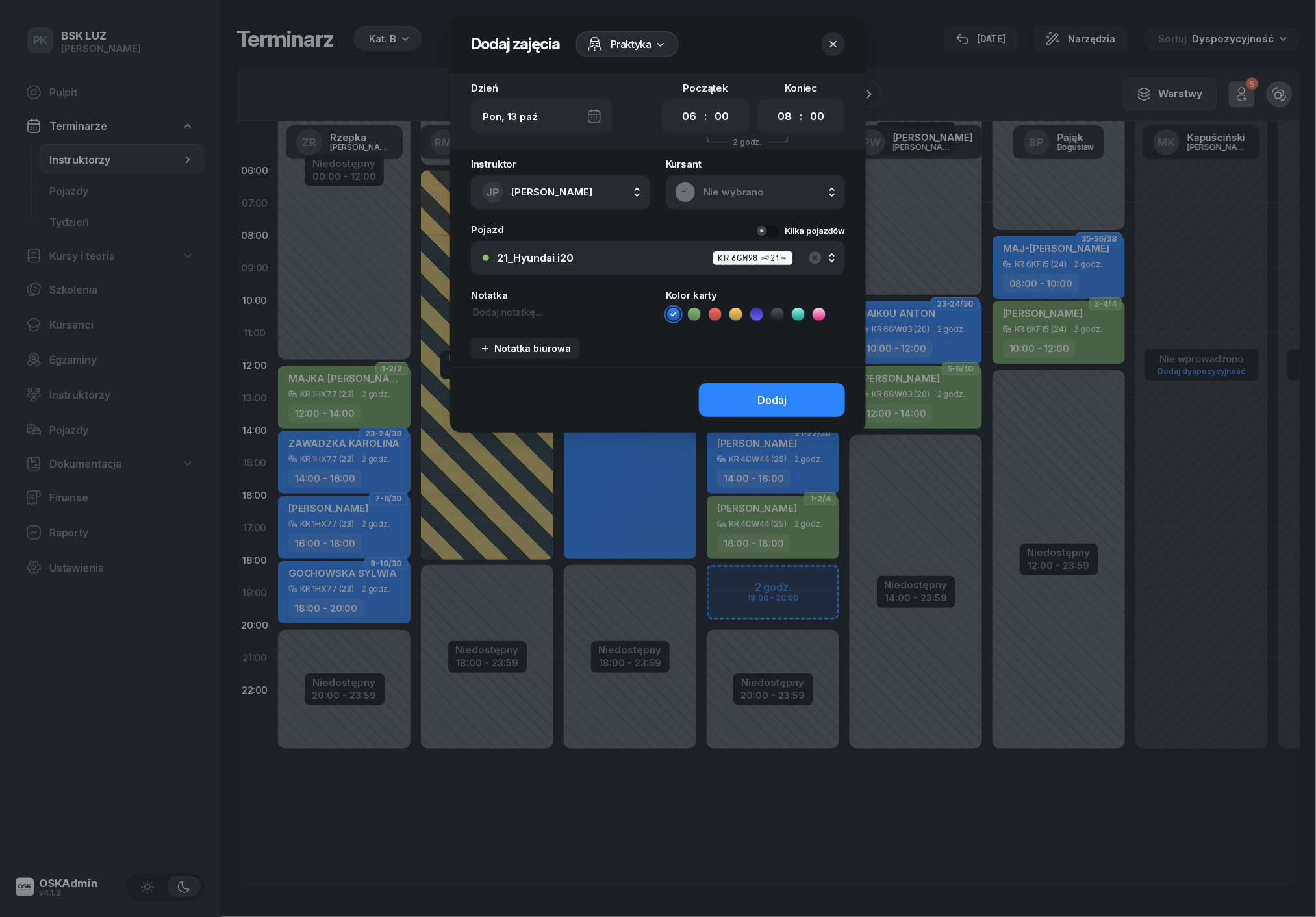
click at [778, 231] on button "Kilka pojazdów" at bounding box center [800, 231] width 90 height 12
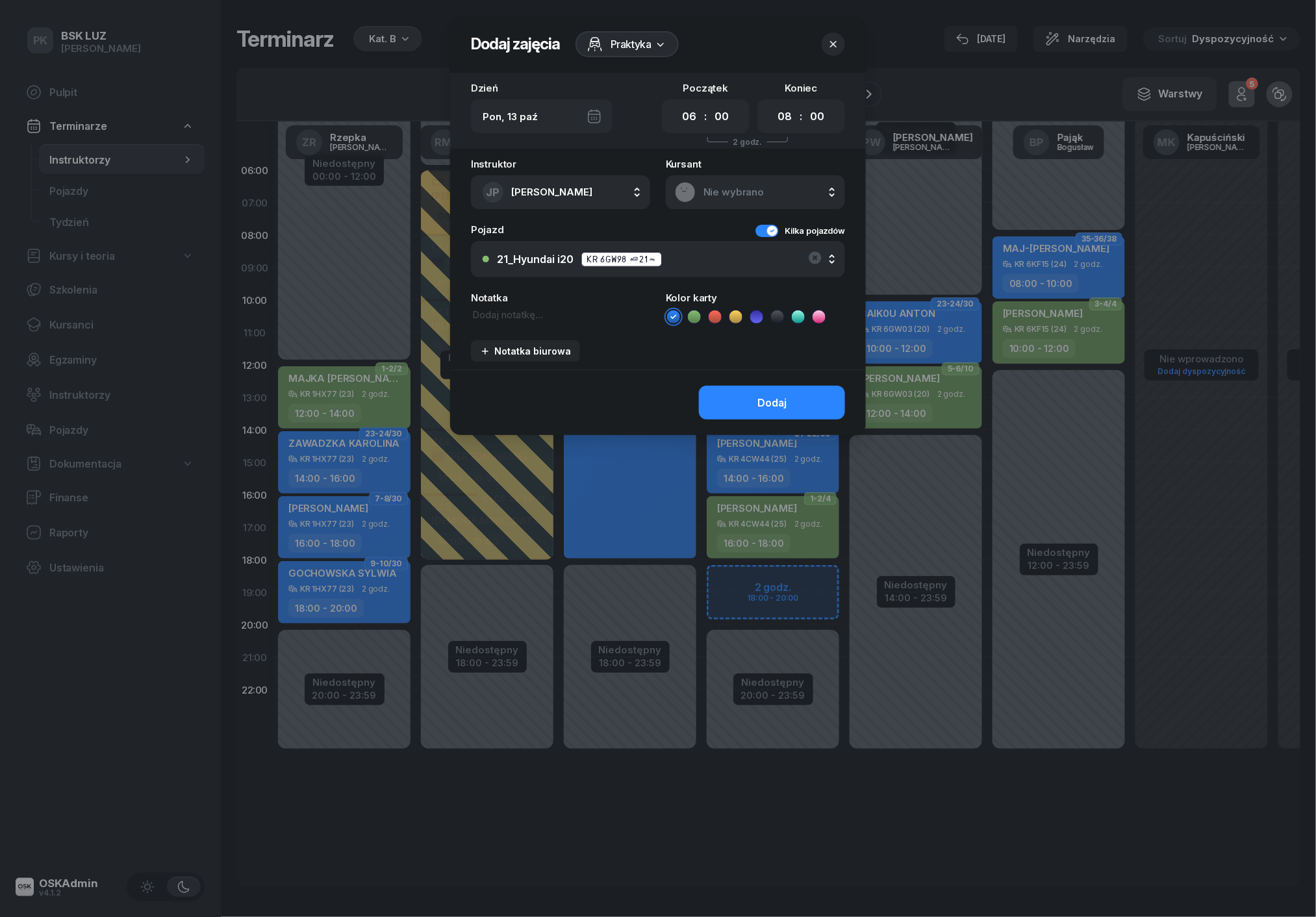
click at [778, 231] on button "Kilka pojazdów" at bounding box center [800, 231] width 90 height 12
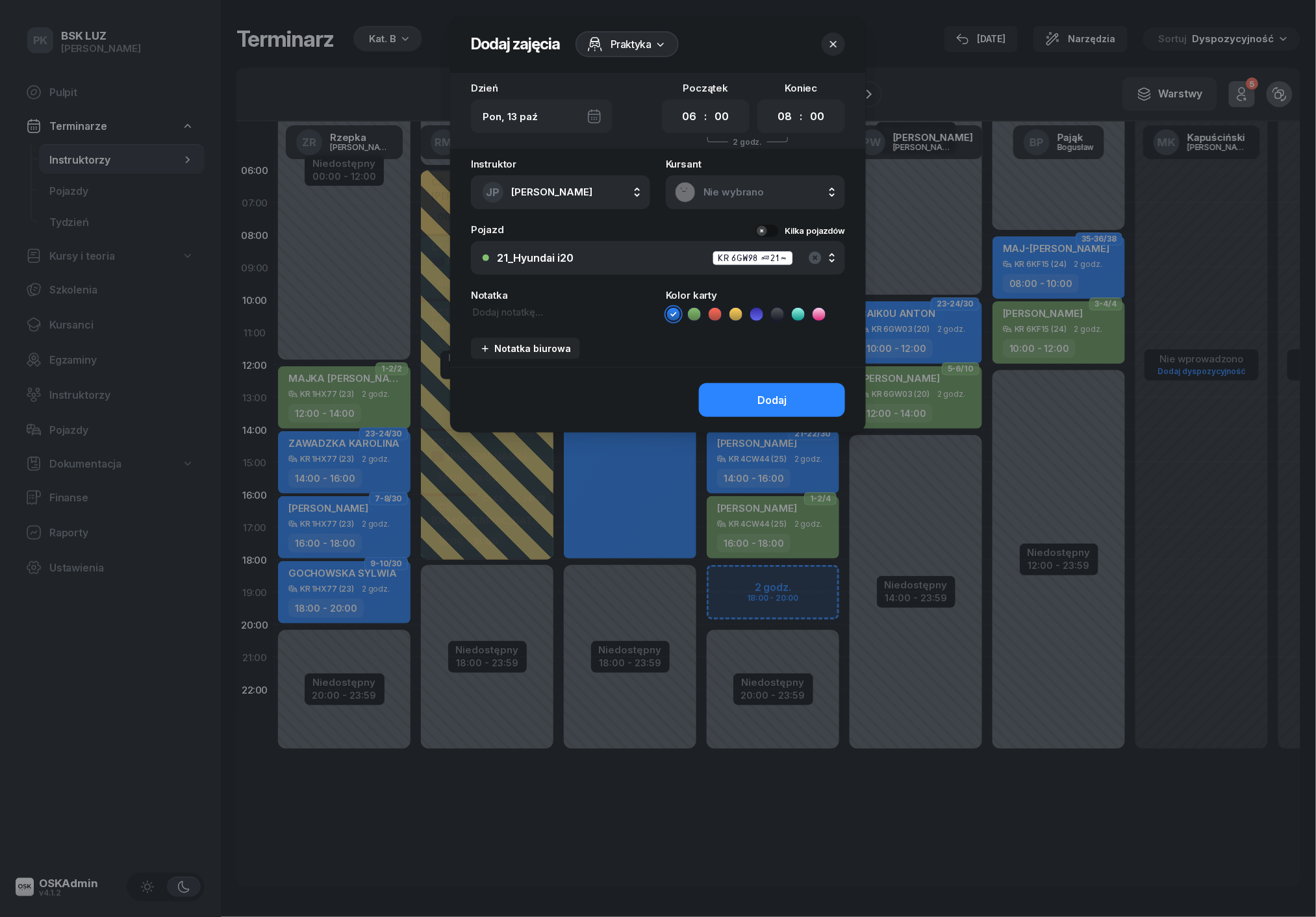
click at [778, 231] on button "Kilka pojazdów" at bounding box center [800, 231] width 90 height 12
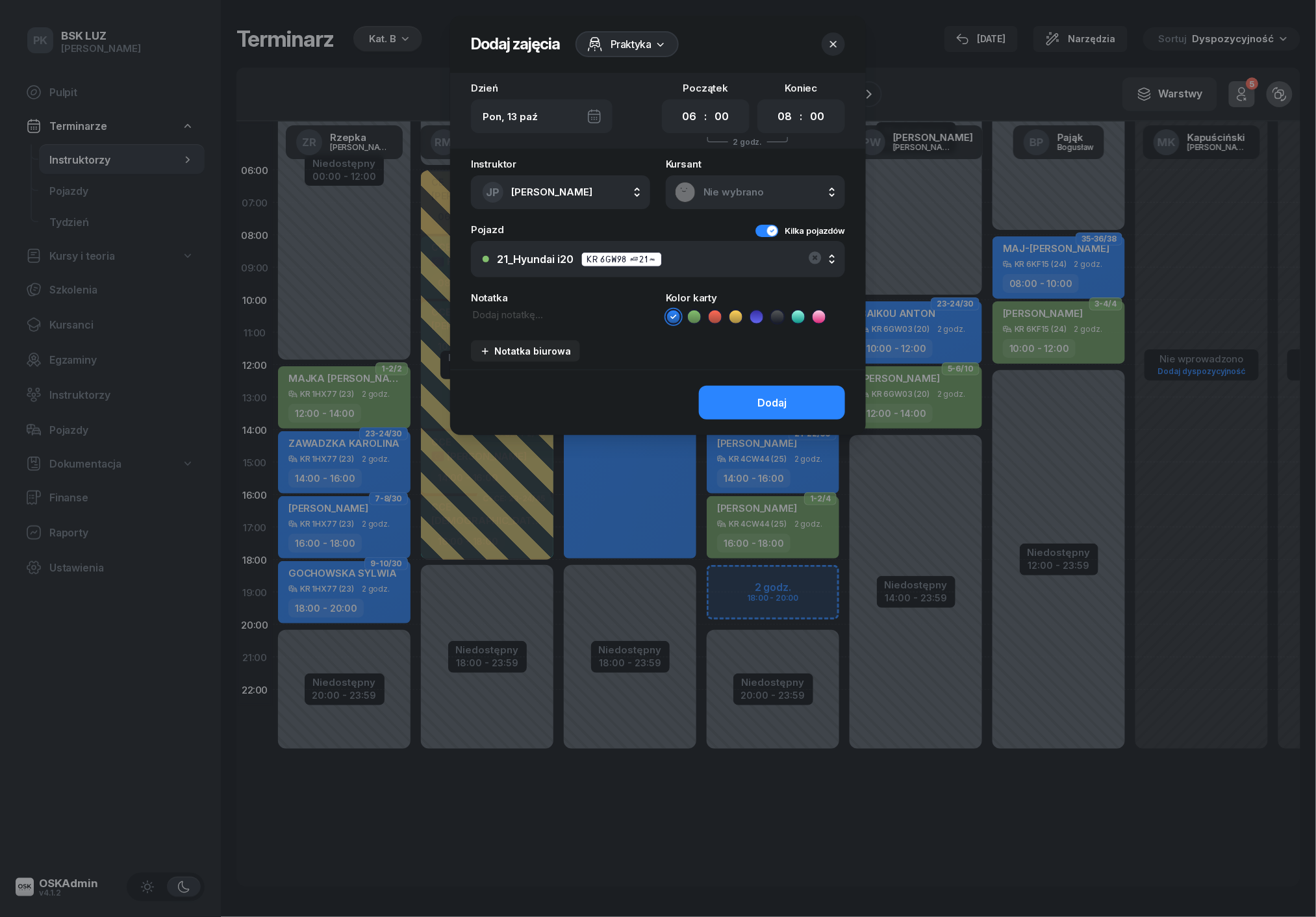
click at [743, 258] on div "21_Hyundai i20 KR 6GW98 (21)" at bounding box center [658, 259] width 351 height 32
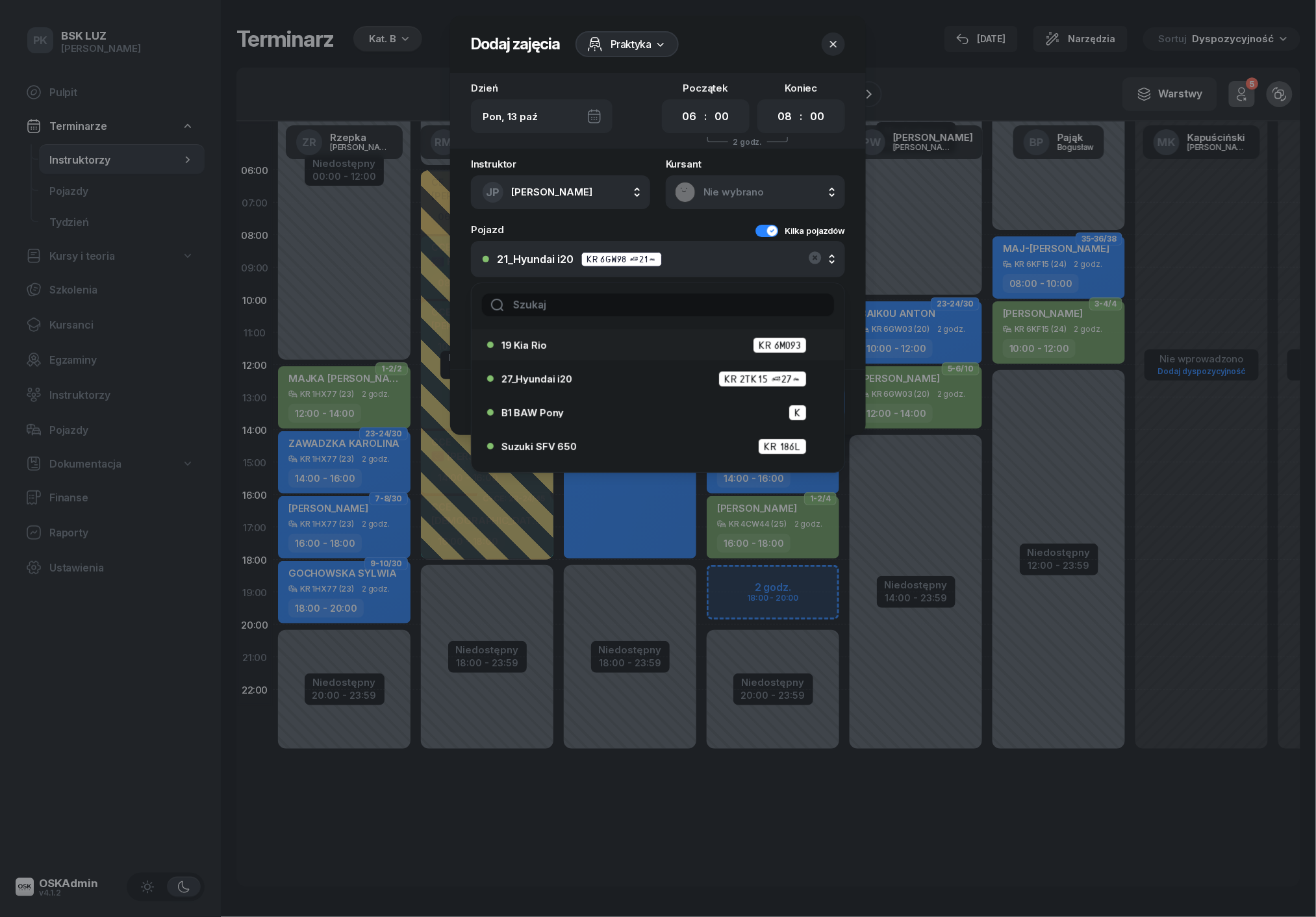
click at [645, 338] on div "[STREET_ADDRESS]" at bounding box center [660, 345] width 319 height 16
click at [683, 257] on span "button" at bounding box center [684, 259] width 6 height 6
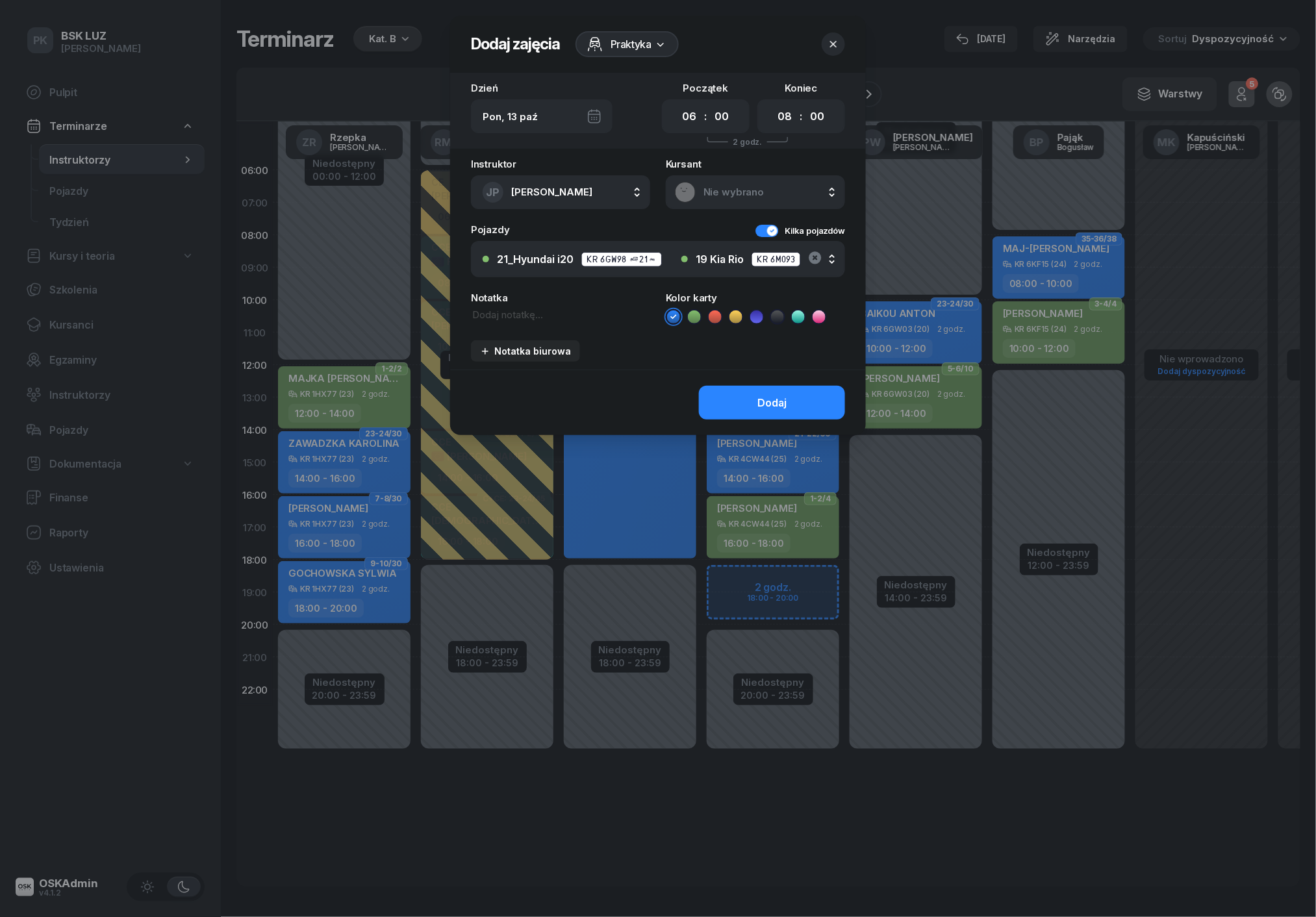
click at [811, 258] on icon "button" at bounding box center [815, 257] width 12 height 12
click at [809, 257] on icon "button" at bounding box center [815, 257] width 16 height 16
click at [811, 258] on icon "button" at bounding box center [815, 257] width 12 height 12
click at [773, 224] on button "Kilka pojazdów" at bounding box center [800, 231] width 90 height 12
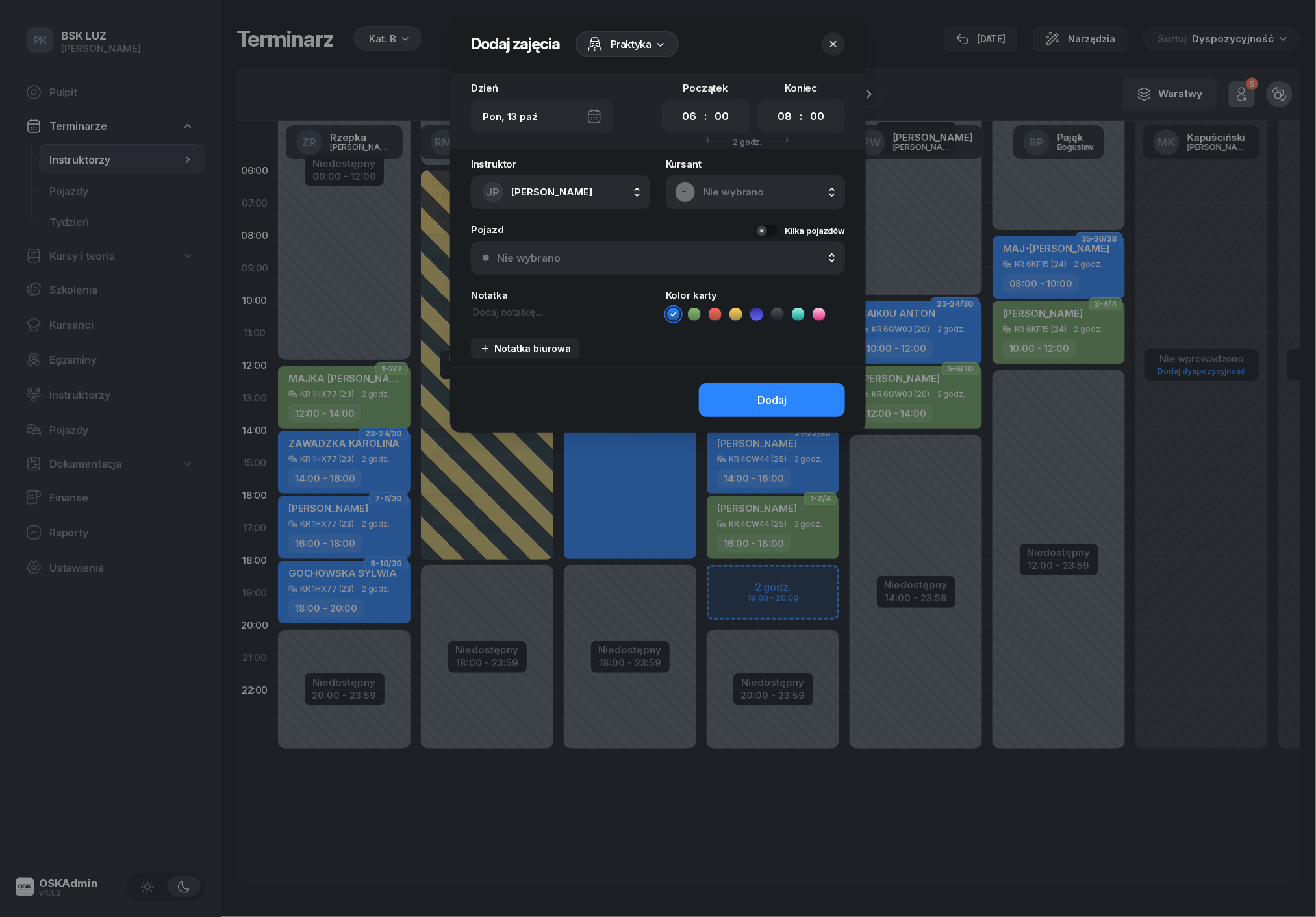
click at [818, 252] on div "Nie wybrano" at bounding box center [665, 258] width 336 height 12
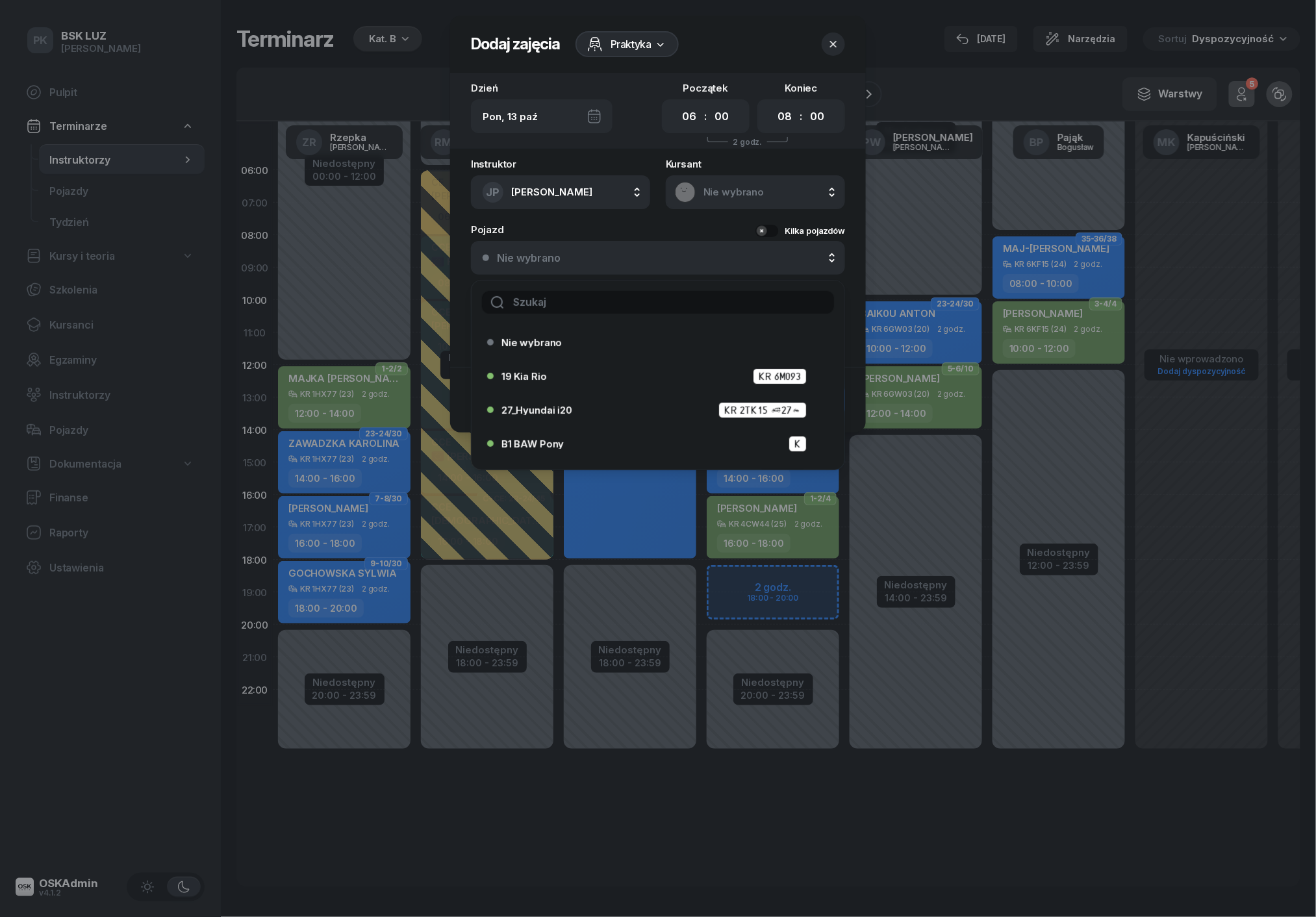
click at [839, 43] on icon "button" at bounding box center [833, 44] width 13 height 13
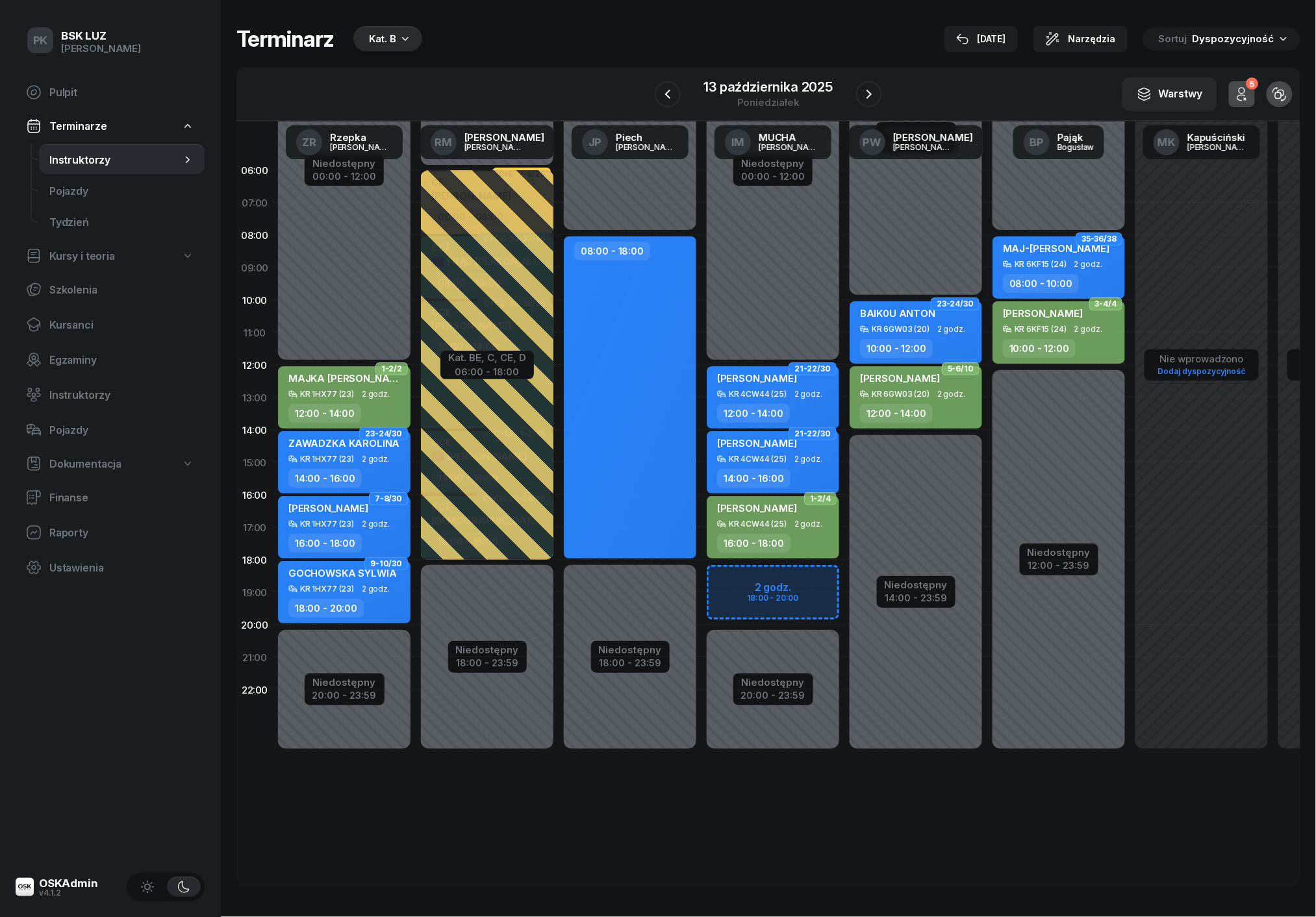
click at [656, 202] on div "Niedostępny 00:00 - 08:00 Niedostępny 18:00 - 23:59 08:00 - 18:00" at bounding box center [630, 462] width 143 height 617
select select "07"
select select "08"
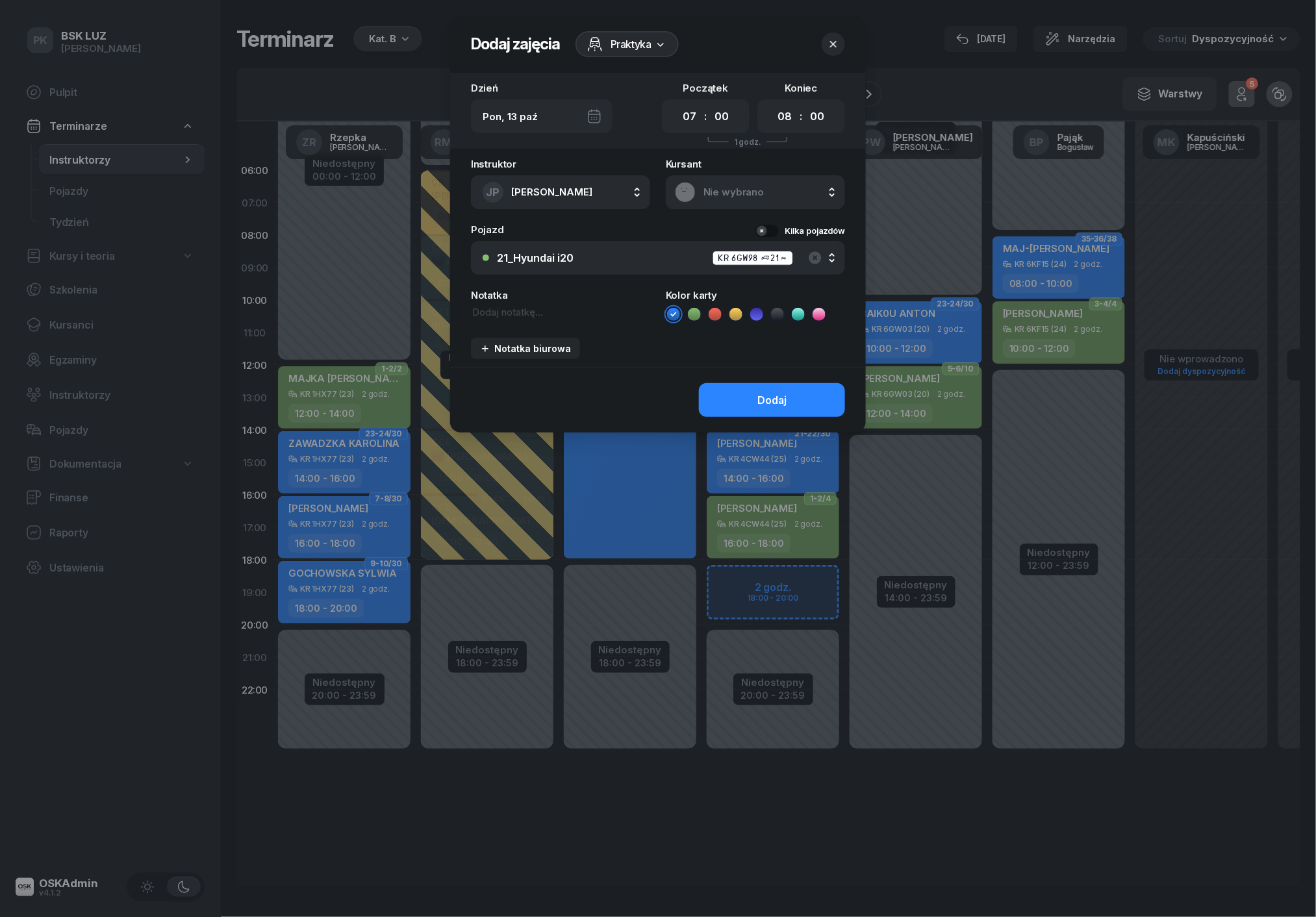
click at [842, 45] on button "button" at bounding box center [833, 44] width 23 height 23
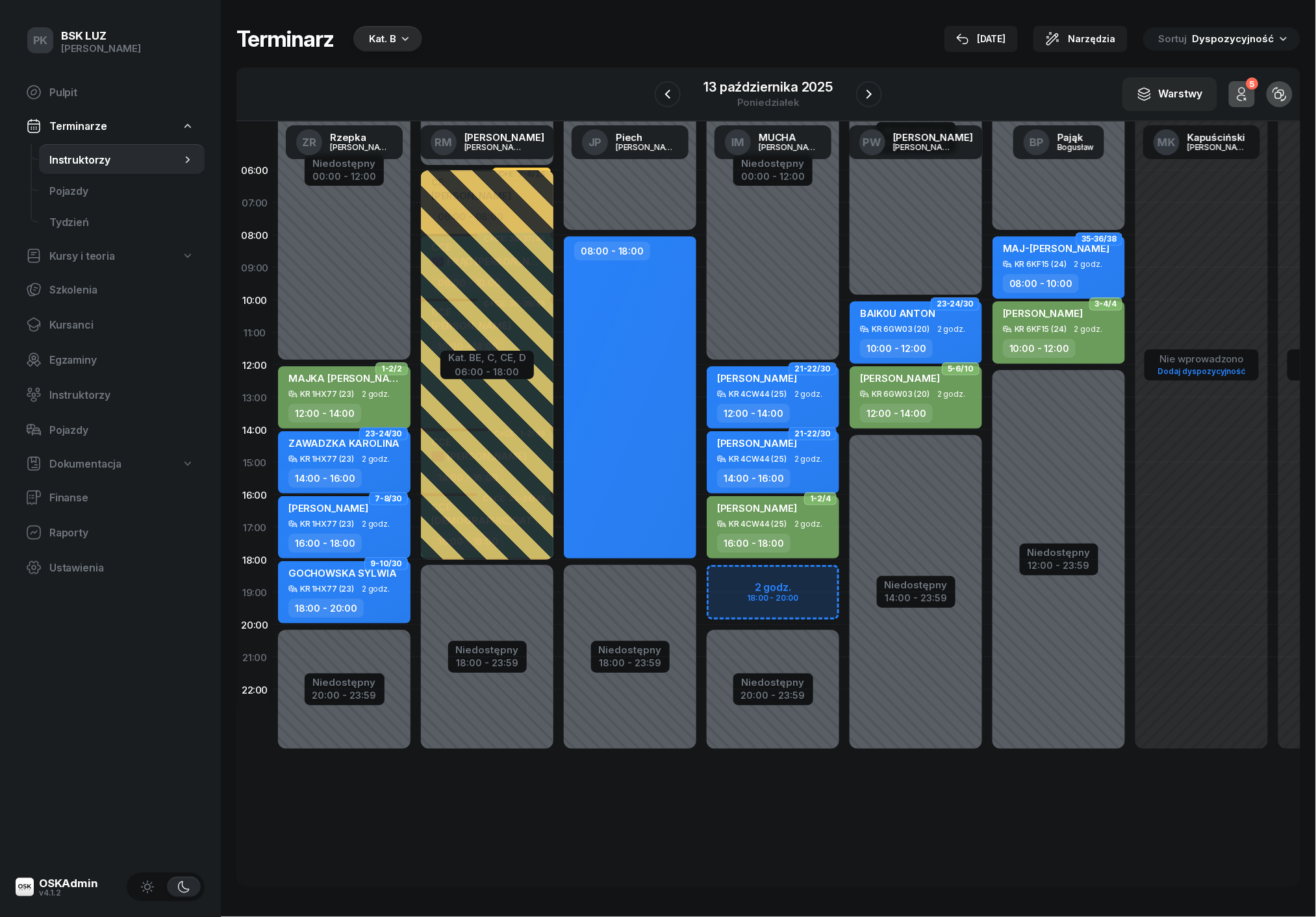
click at [277, 292] on div "Niedostępny 00:00 - 12:00 Niedostępny 20:00 - 23:59 21-22/30 kursant odwołał [P…" at bounding box center [344, 462] width 143 height 617
select select "09"
select select "11"
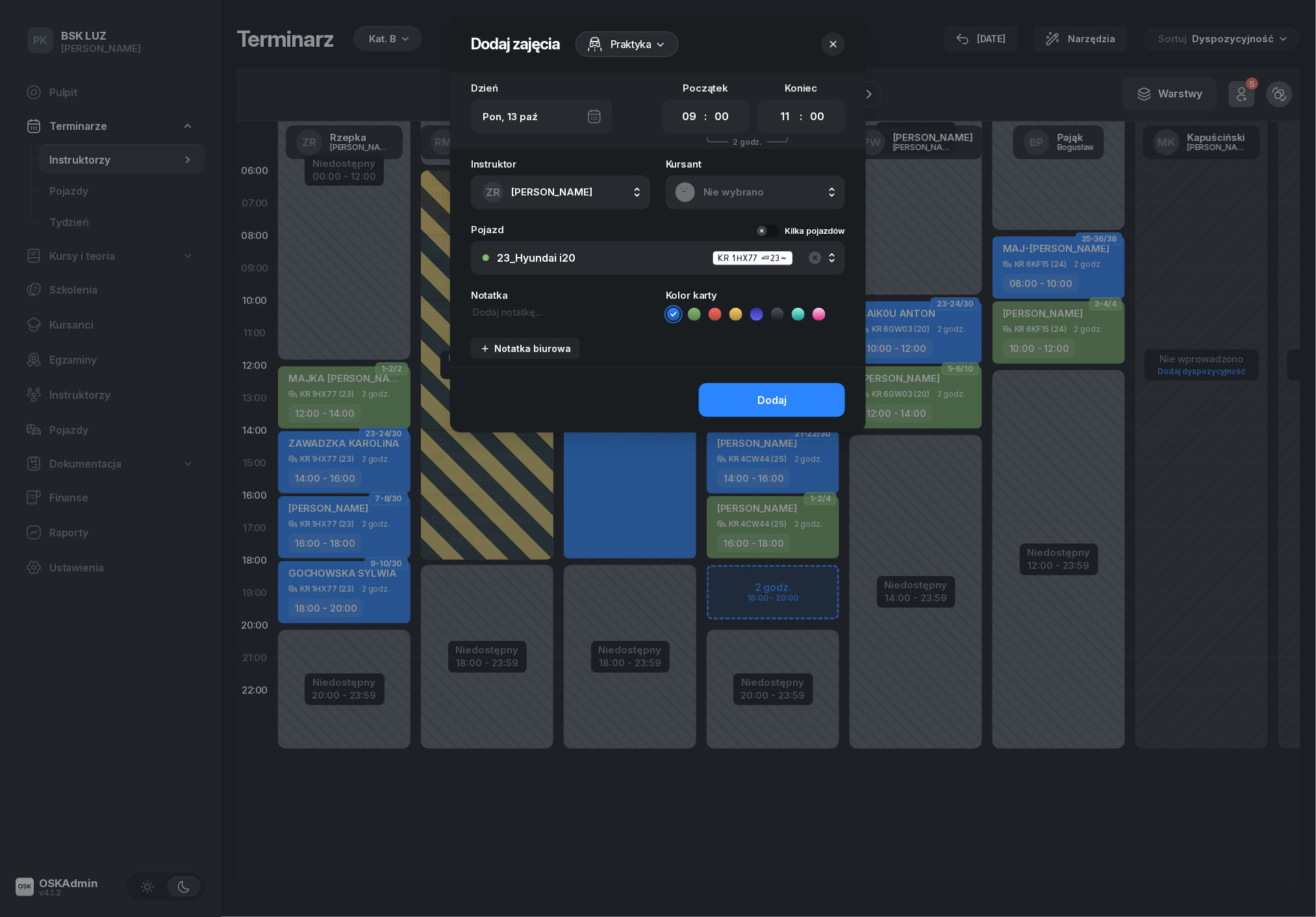
click at [835, 45] on icon "button" at bounding box center [833, 44] width 13 height 13
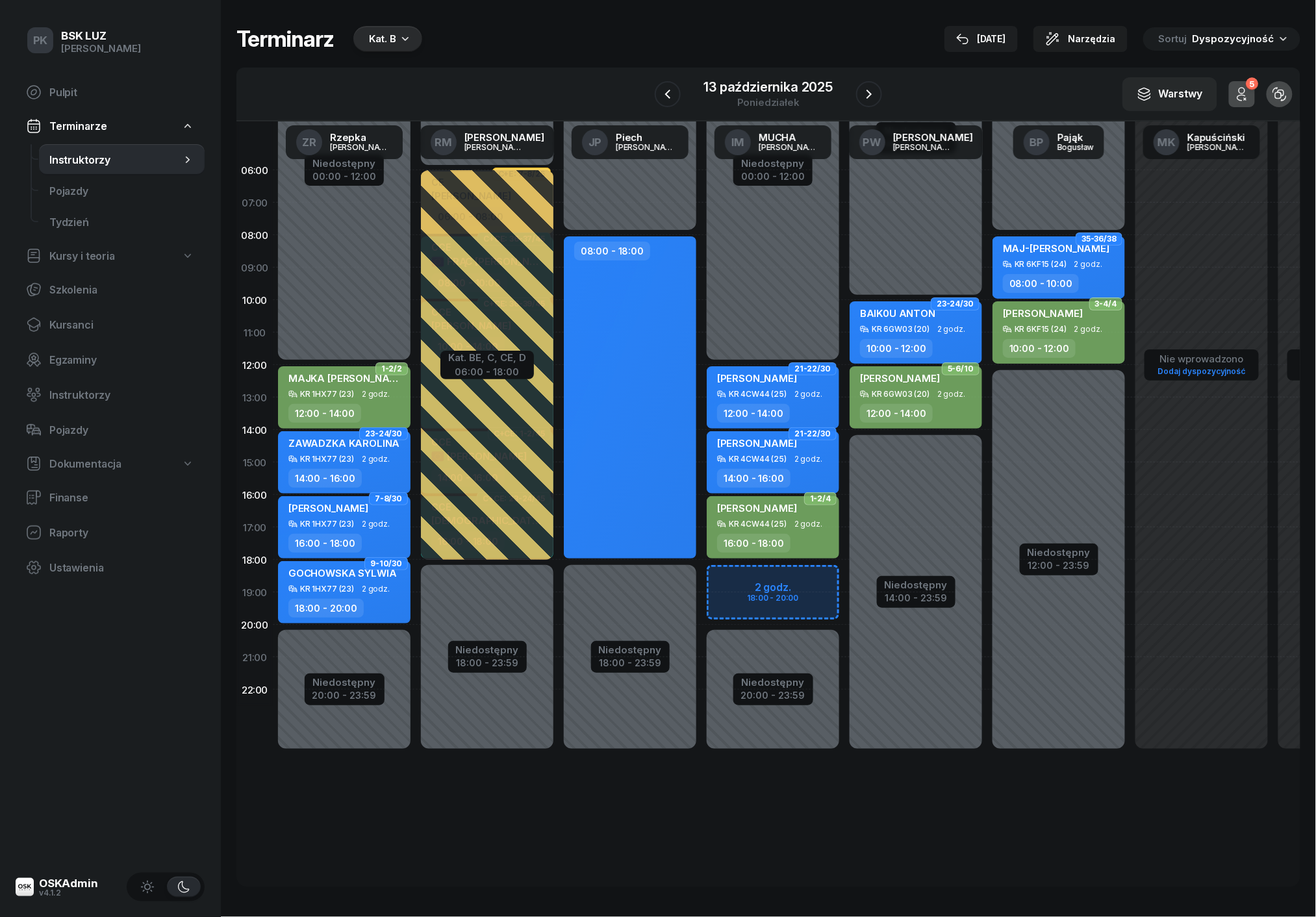
click at [497, 588] on div "Niedostępny 00:00 - 06:00 Niedostępny 18:00 - 23:59 Kat. BE, C, [GEOGRAPHIC_DAT…" at bounding box center [487, 462] width 143 height 617
select select "18"
select select "20"
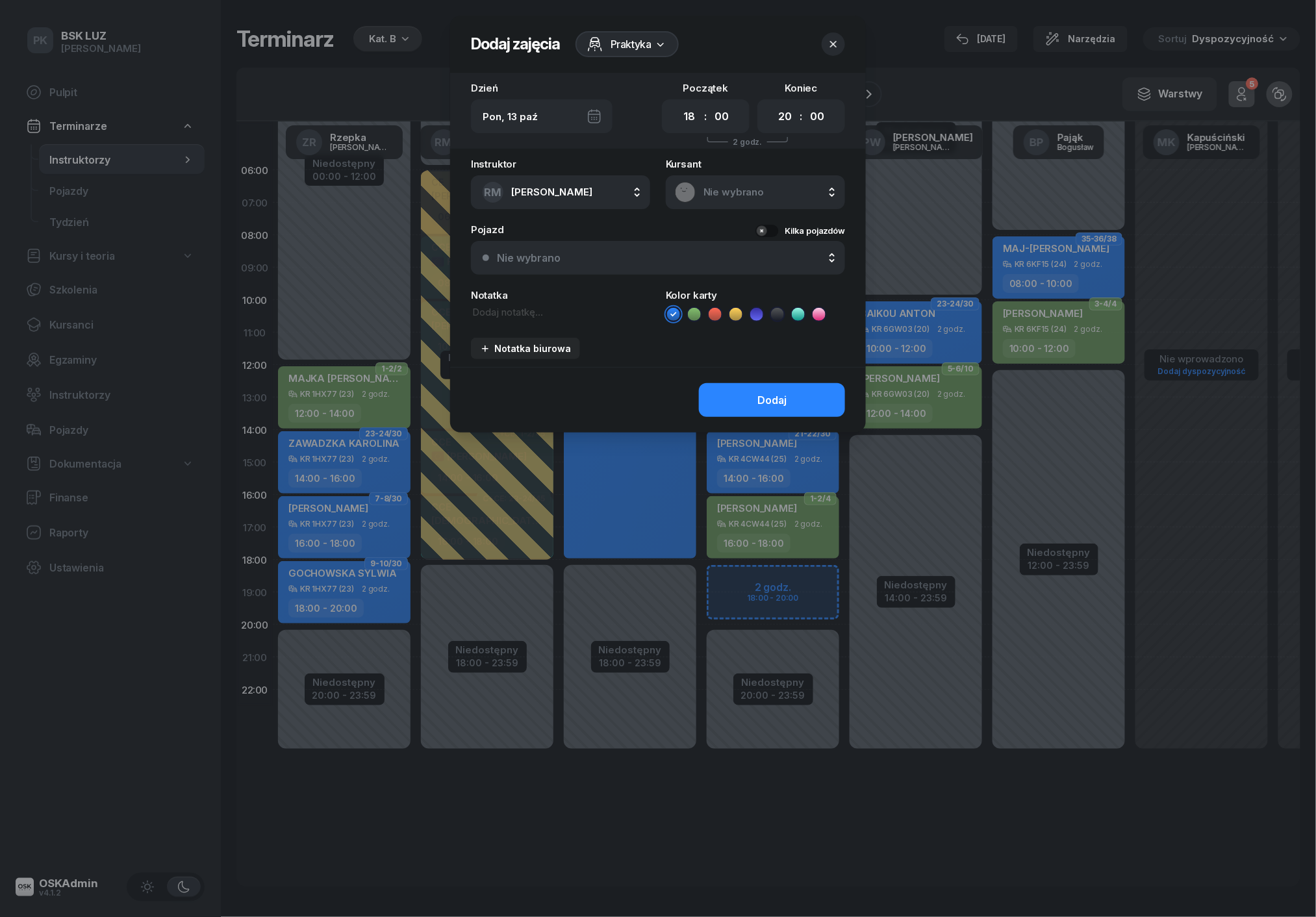
click at [497, 588] on div at bounding box center [658, 458] width 1316 height 917
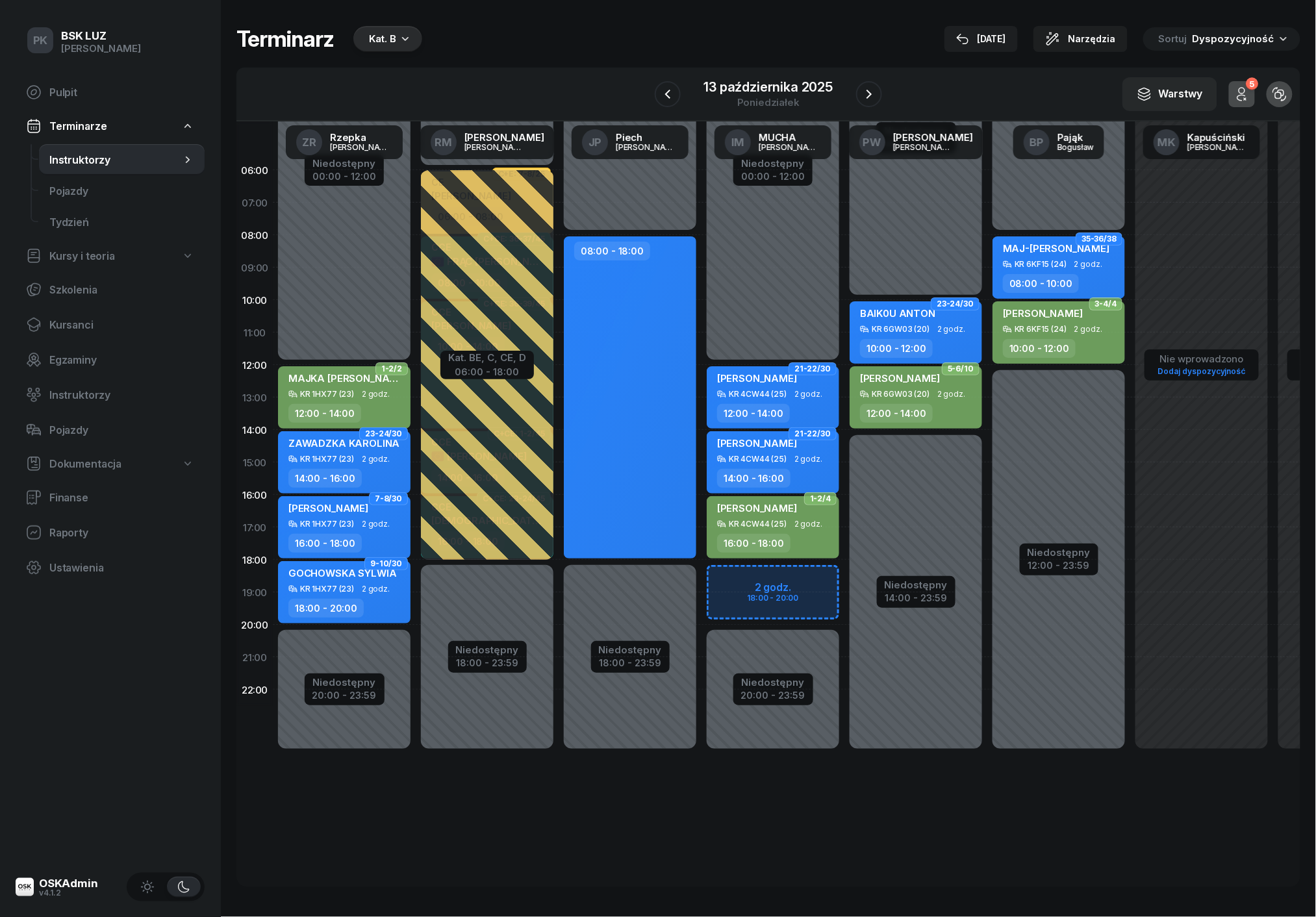
click at [741, 242] on div "Niedostępny 00:00 - 12:00 Niedostępny 20:00 - 23:59 2 godz. 18:00 - 20:00 21-22…" at bounding box center [773, 462] width 143 height 617
select select "08"
select select "10"
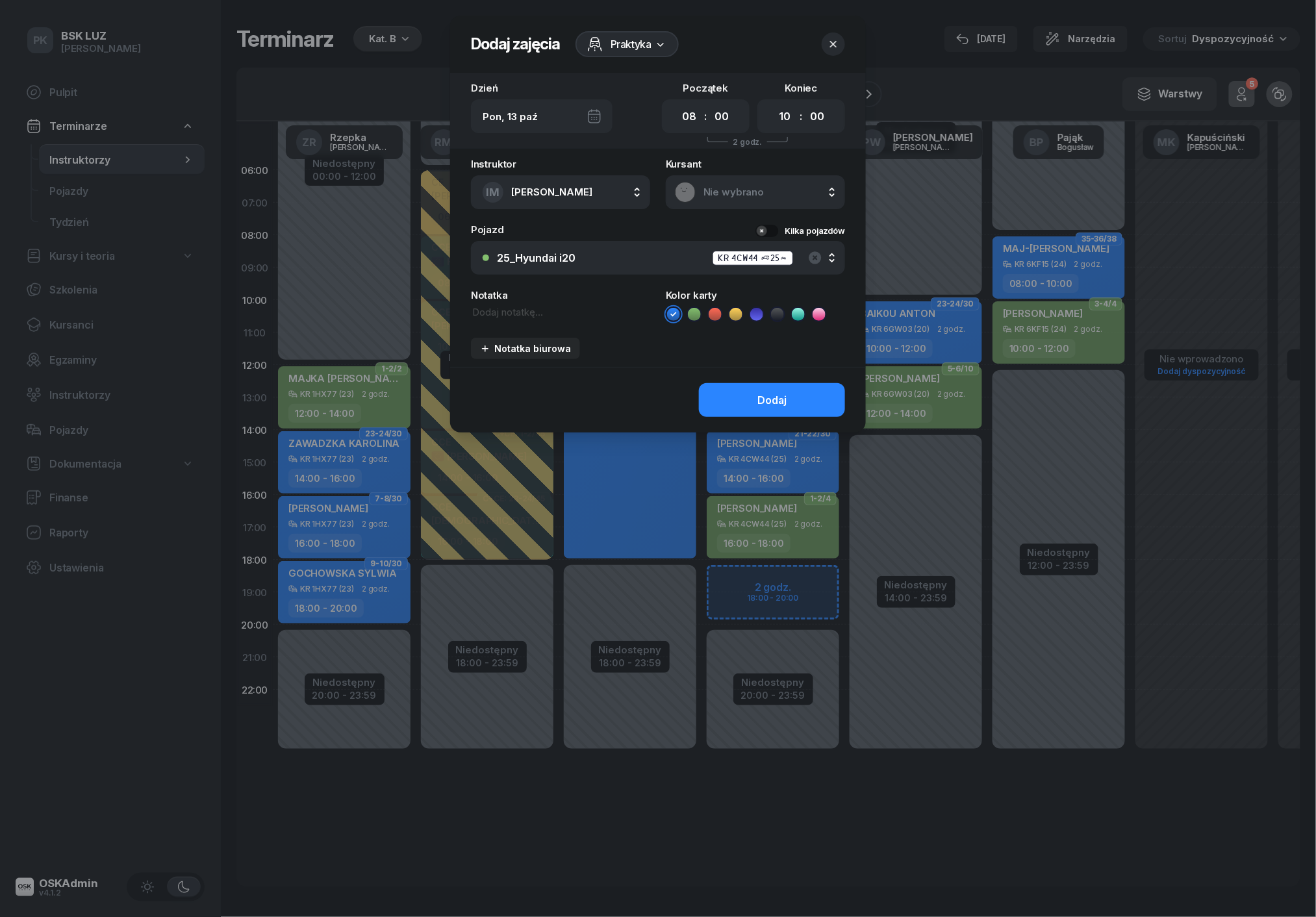
click at [834, 42] on icon "button" at bounding box center [833, 44] width 13 height 13
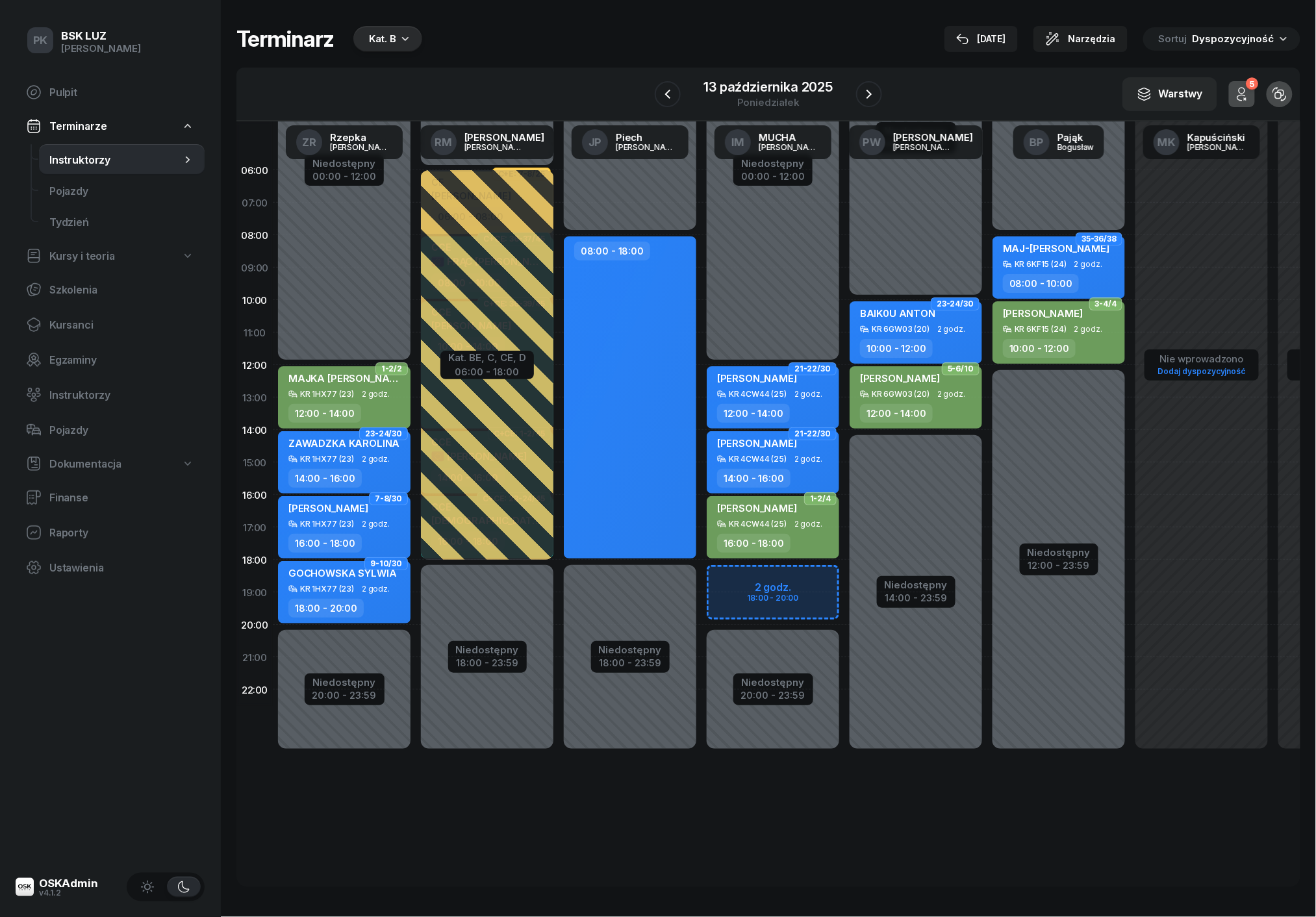
click at [914, 218] on div "Niedostępny 00:00 - 10:00 Niedostępny 14:00 - 23:59 23-24/30 BAIK0U [PERSON_NAM…" at bounding box center [916, 462] width 143 height 617
select select "07"
select select "09"
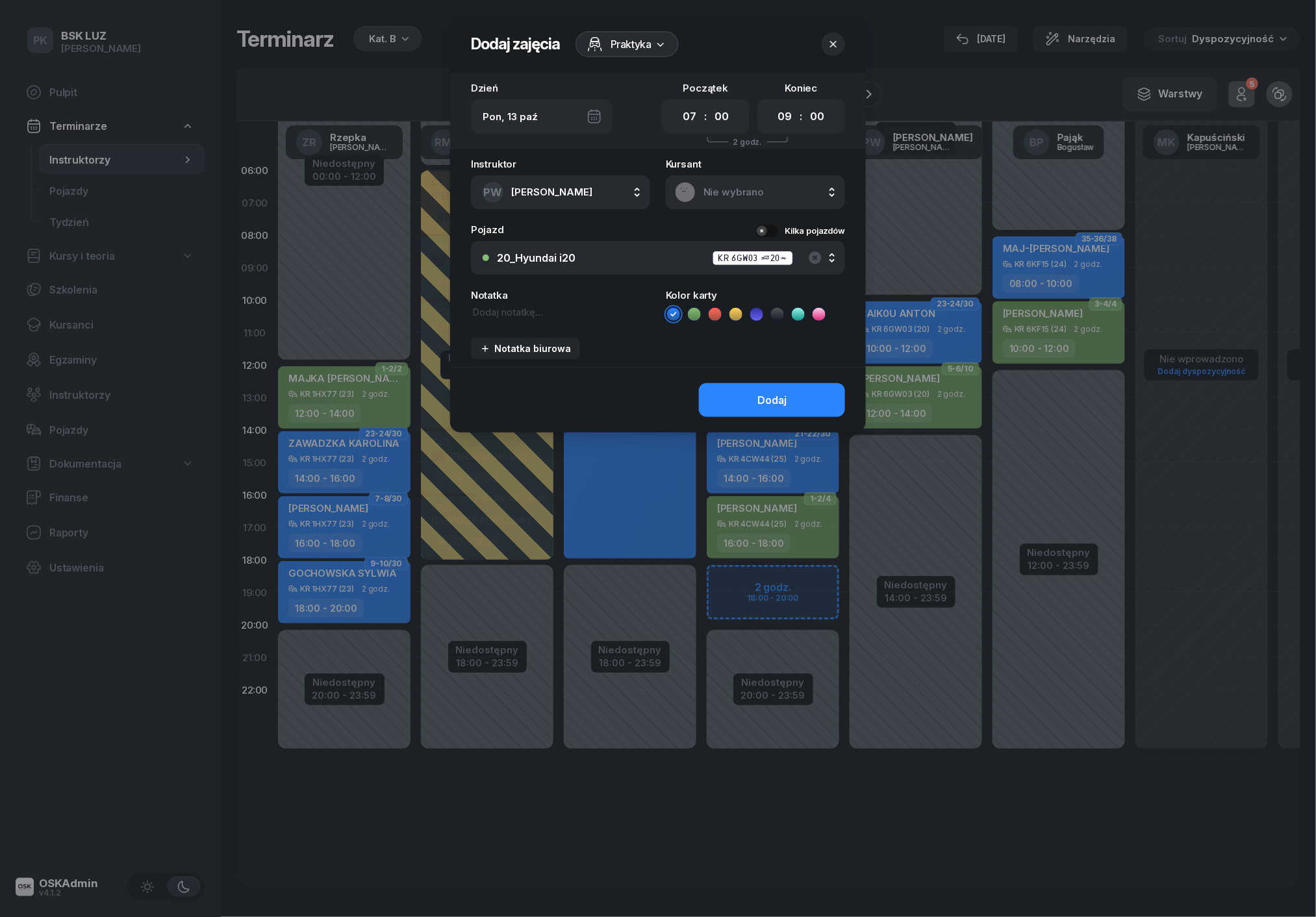
click at [833, 43] on icon "button" at bounding box center [833, 44] width 6 height 6
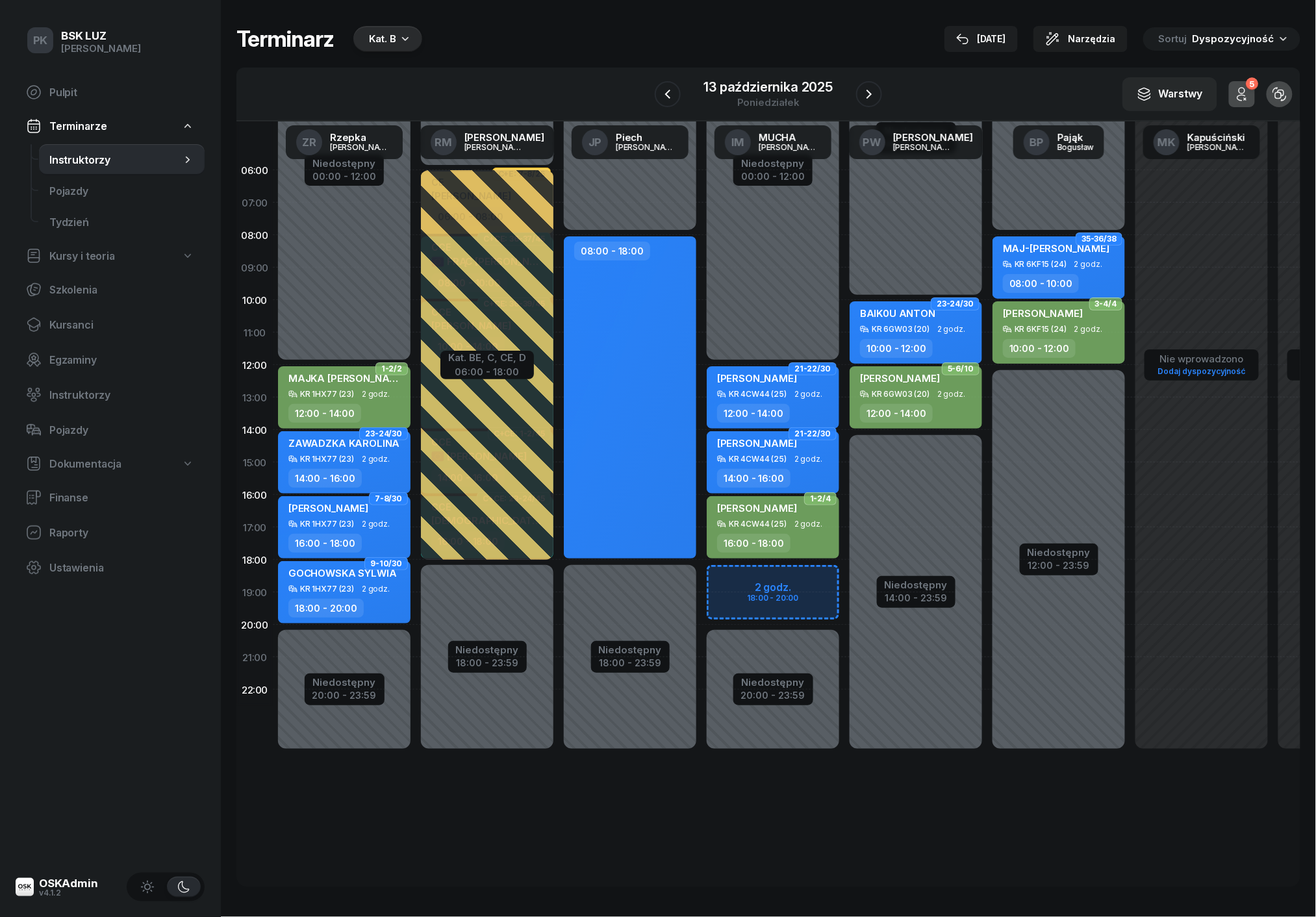
click at [1058, 203] on div "Niedostępny 00:00 - 08:00 Niedostępny 12:00 - 23:59 35-36/38 MAJ-[PERSON_NAME] …" at bounding box center [1059, 462] width 143 height 617
select select "07"
select select "08"
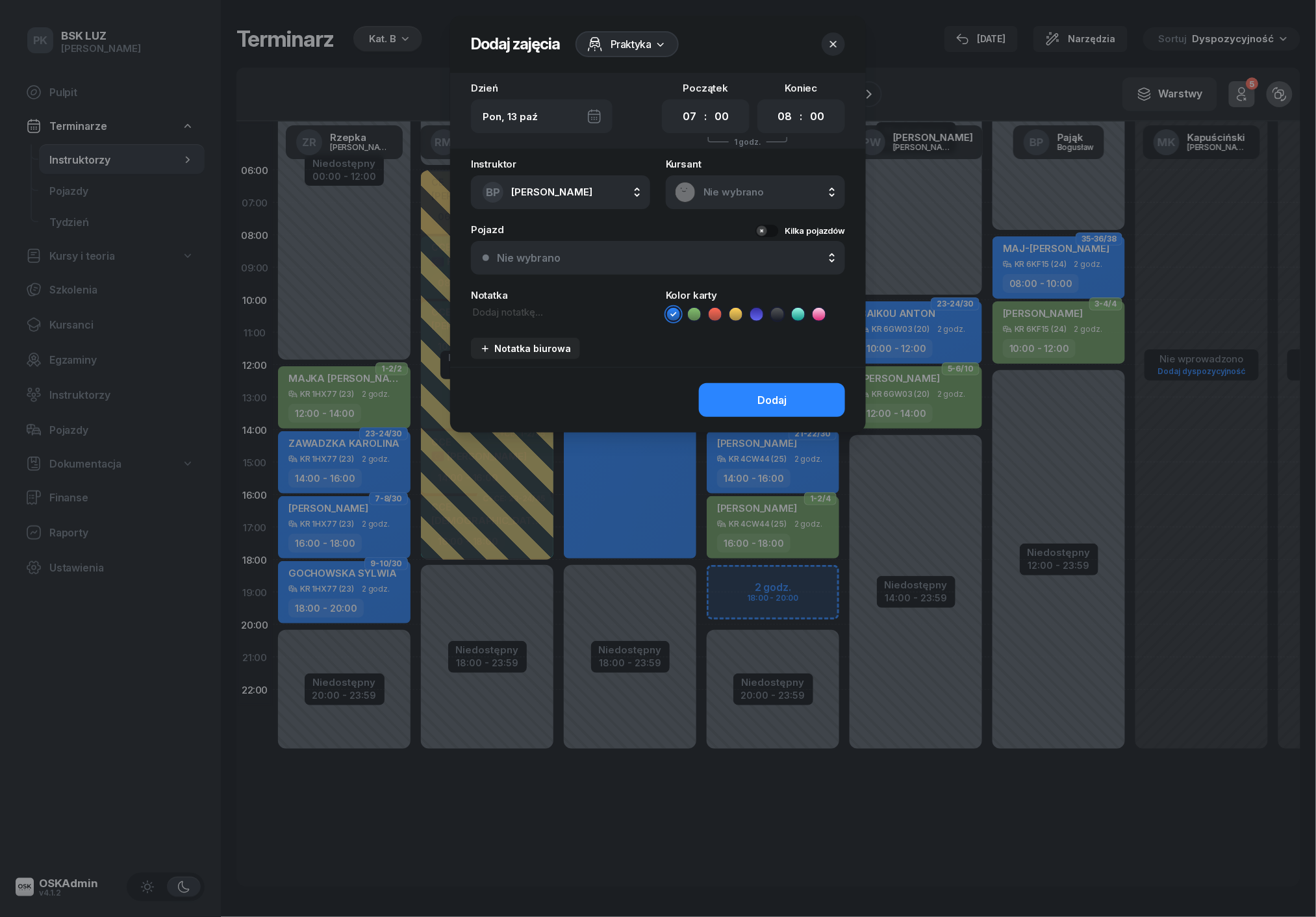
click at [835, 48] on icon "button" at bounding box center [833, 44] width 13 height 13
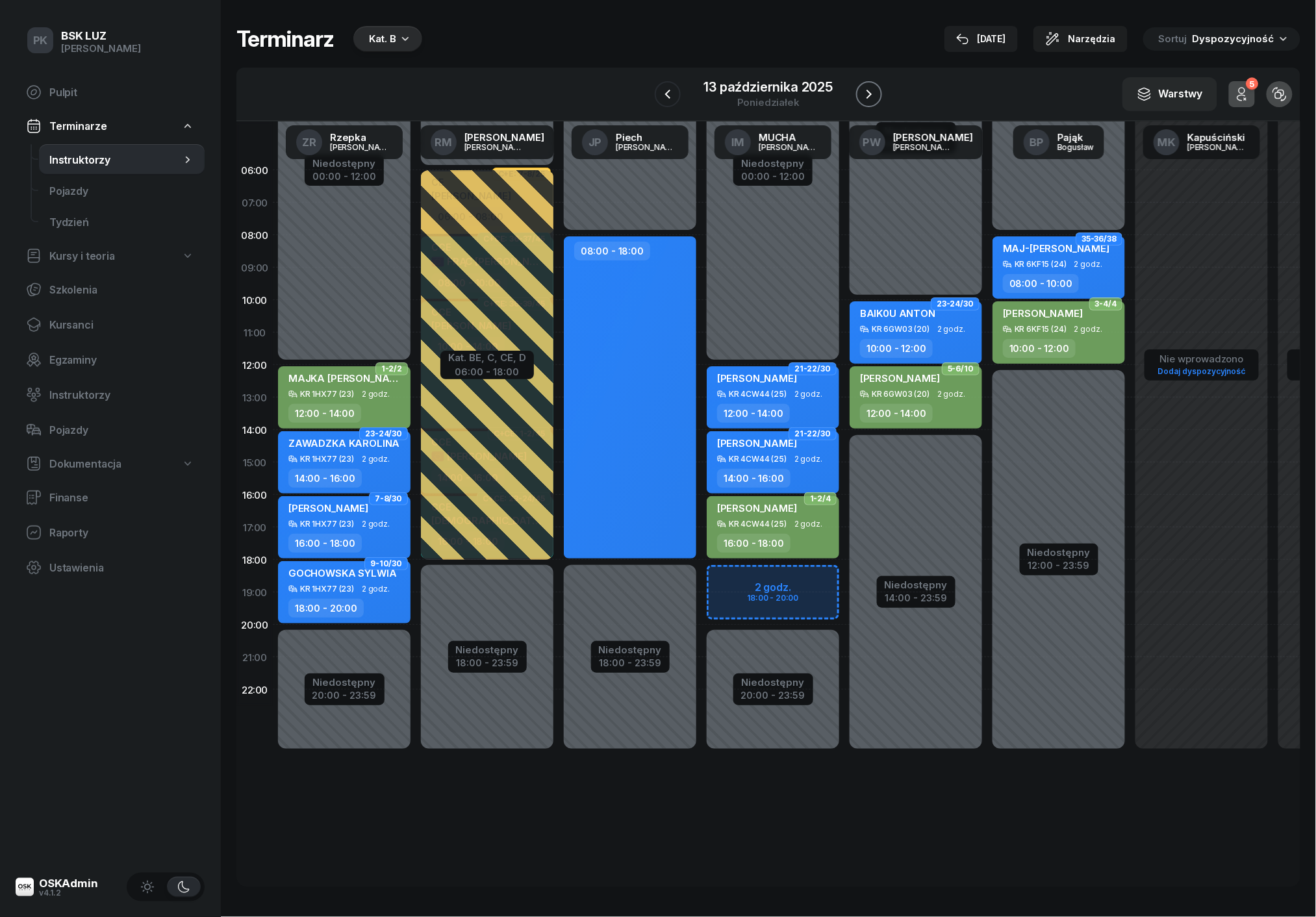
click at [869, 93] on icon "button" at bounding box center [868, 94] width 16 height 16
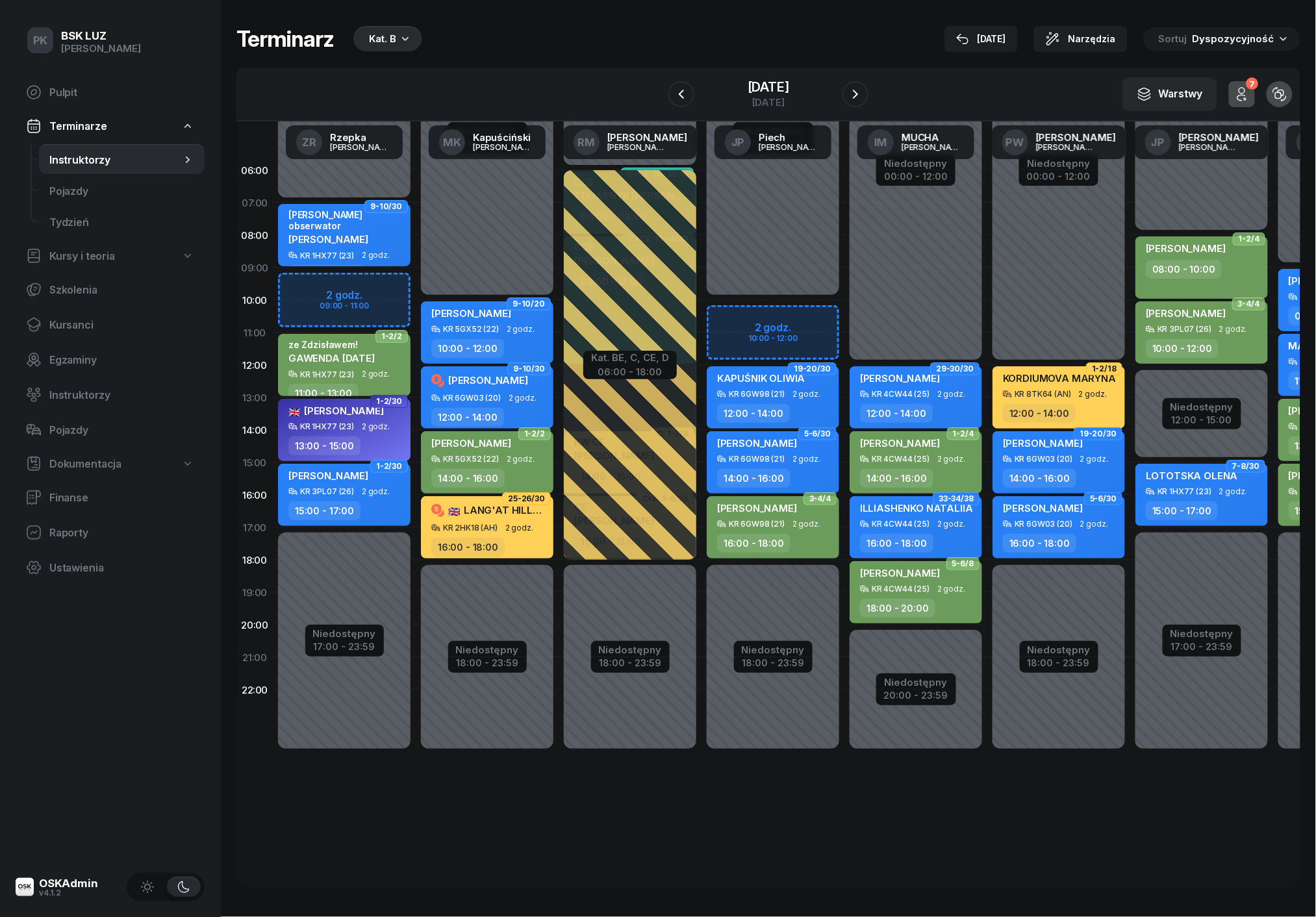
click at [505, 258] on div "Niedostępny 00:00 - 10:00 Niedostępny 18:00 - 23:59 9-10/20 [PERSON_NAME] KR 5G…" at bounding box center [487, 462] width 143 height 617
select select "08"
select select "10"
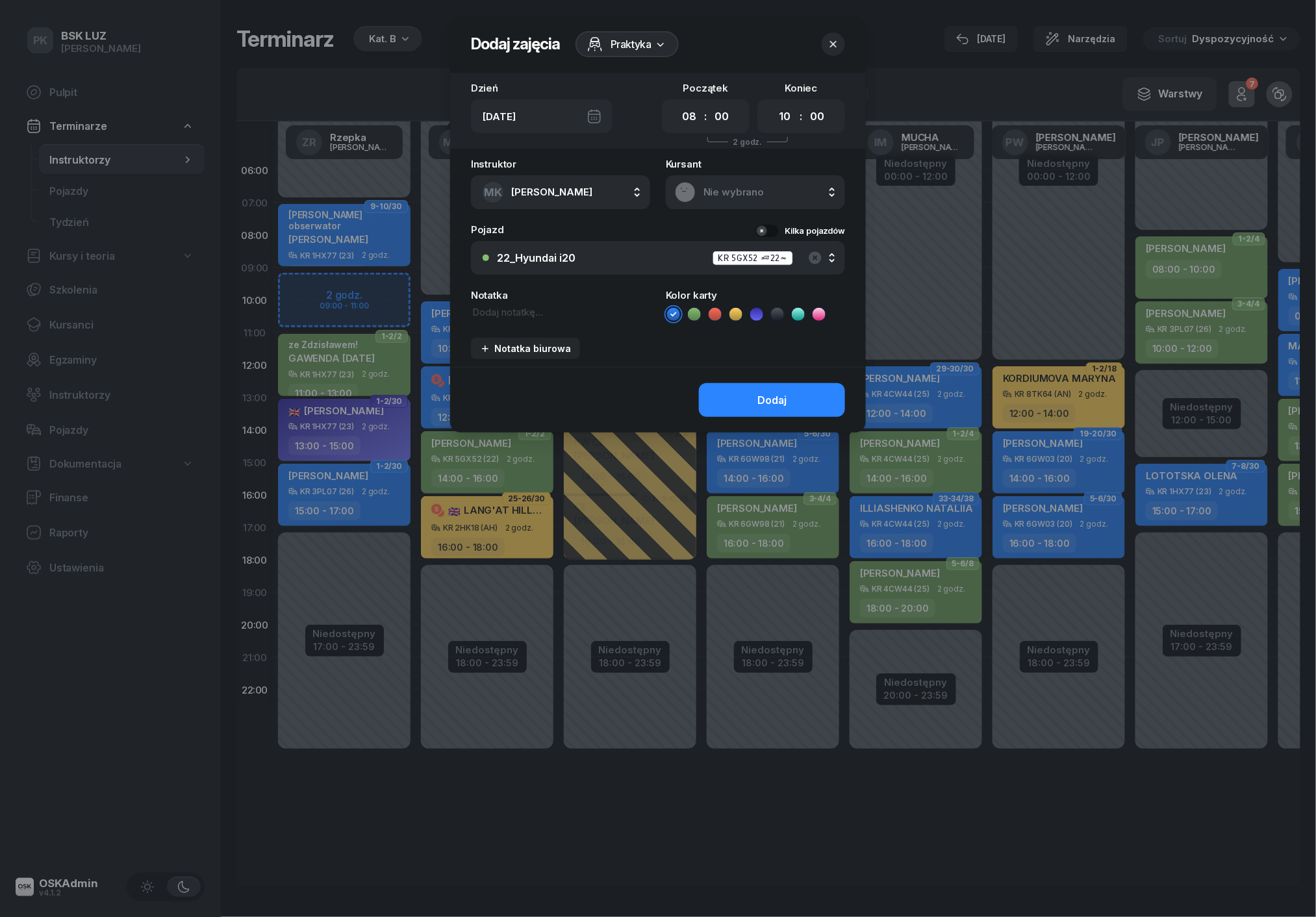
click at [834, 44] on icon "button" at bounding box center [833, 44] width 13 height 13
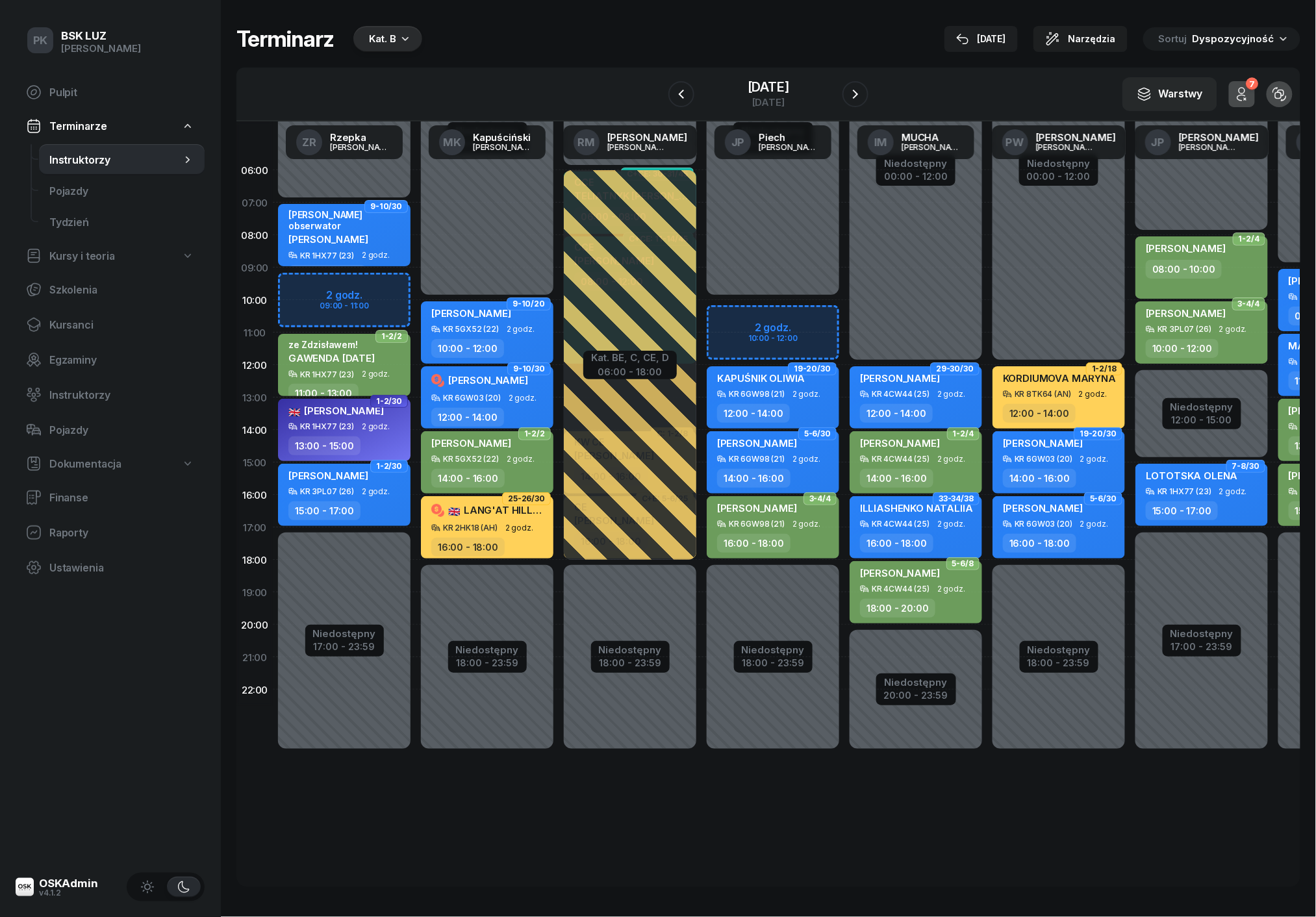
click at [1018, 266] on div "Niedostępny 00:00 - 12:00 Niedostępny 18:00 - 23:59 1-2/18 KORDIUMOVA MARYNA KR…" at bounding box center [1059, 462] width 143 height 617
select select "08"
select select "10"
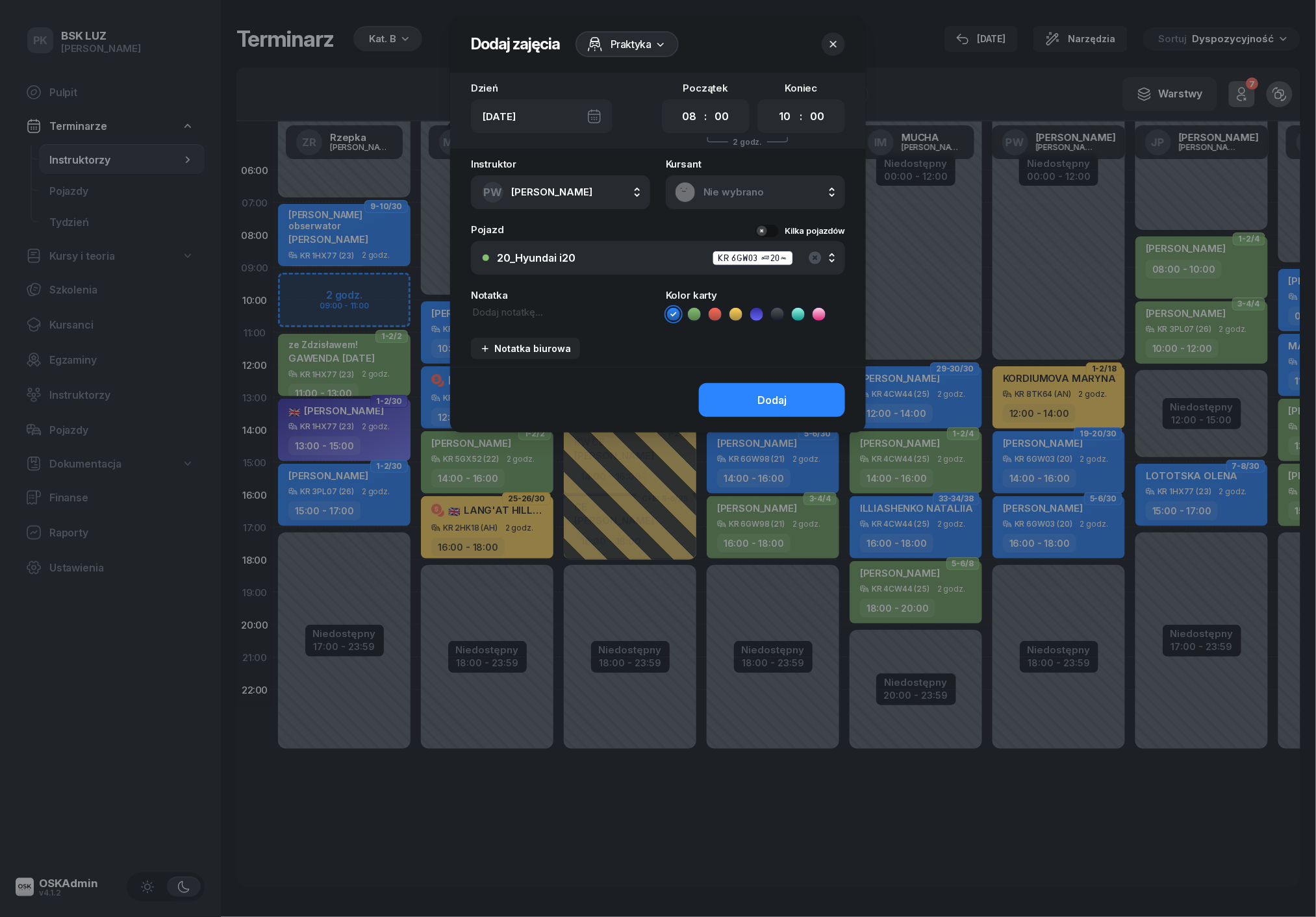
click at [837, 44] on icon "button" at bounding box center [833, 44] width 13 height 13
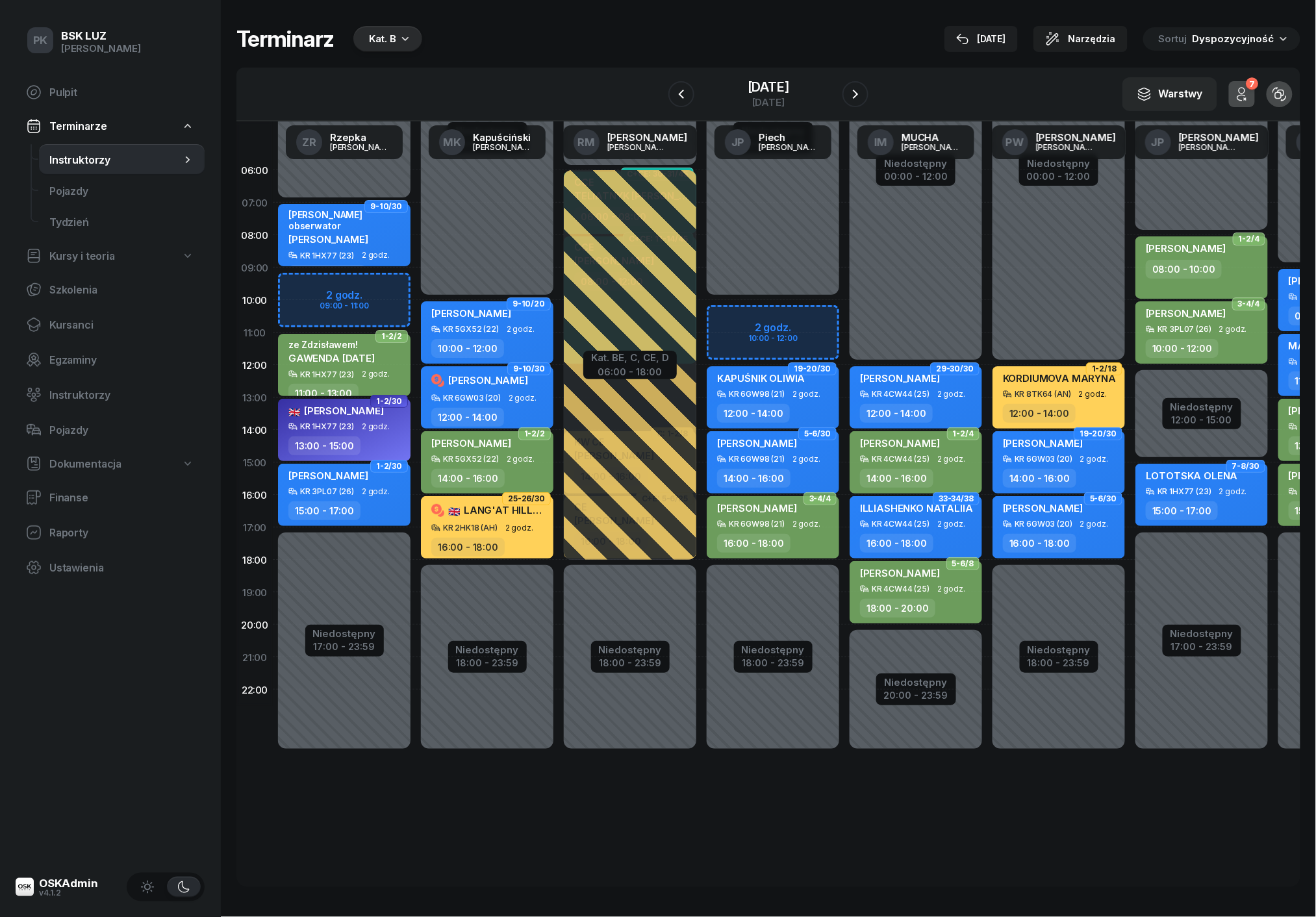
click at [1201, 190] on div "Niedostępny 00:00 - 08:00 Niedostępny 17:00 - 23:59 Niedostępny 12:00 - 15:00 1…" at bounding box center [1201, 462] width 143 height 617
select select "06"
select select "08"
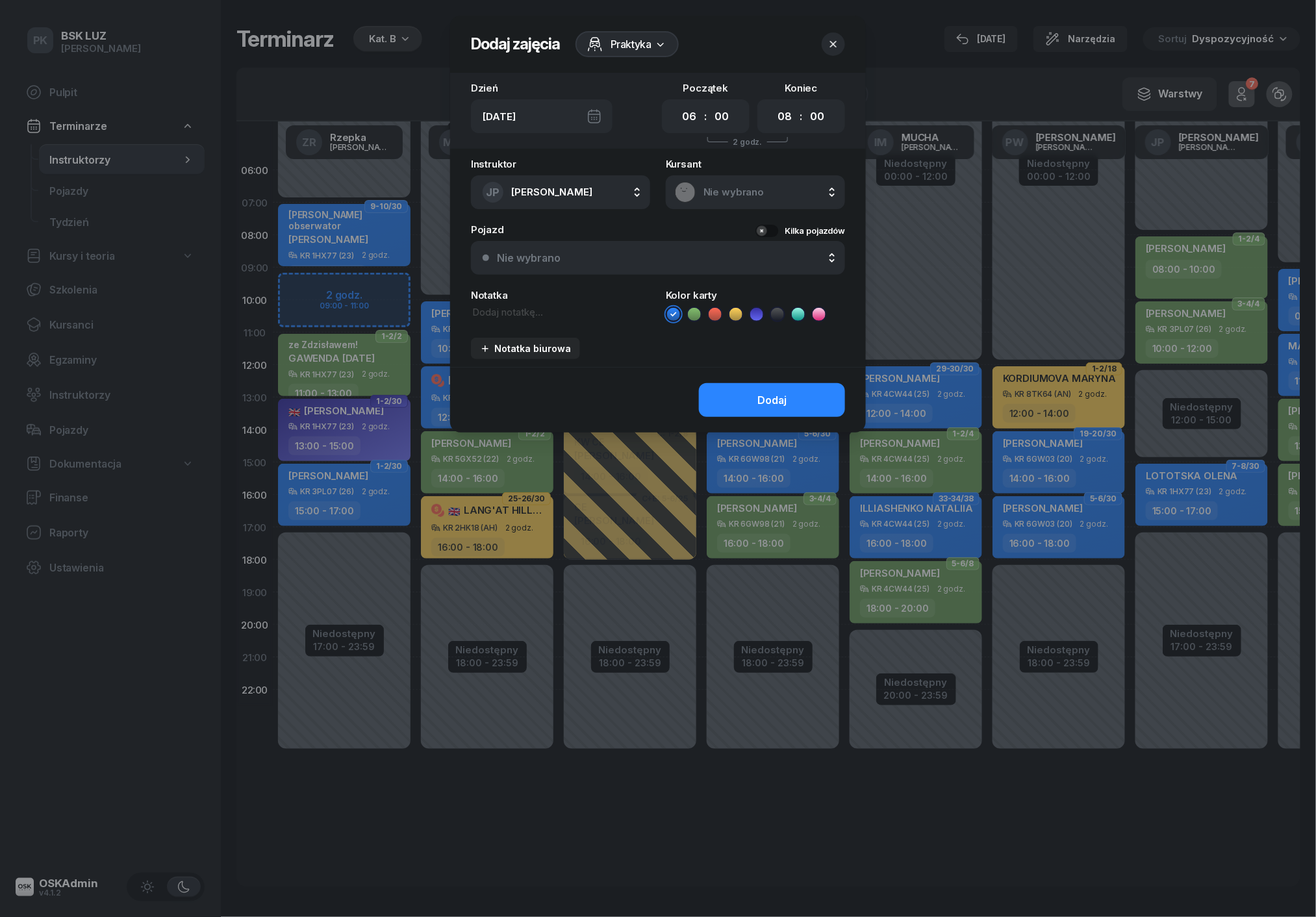
click at [831, 42] on icon "button" at bounding box center [833, 44] width 13 height 13
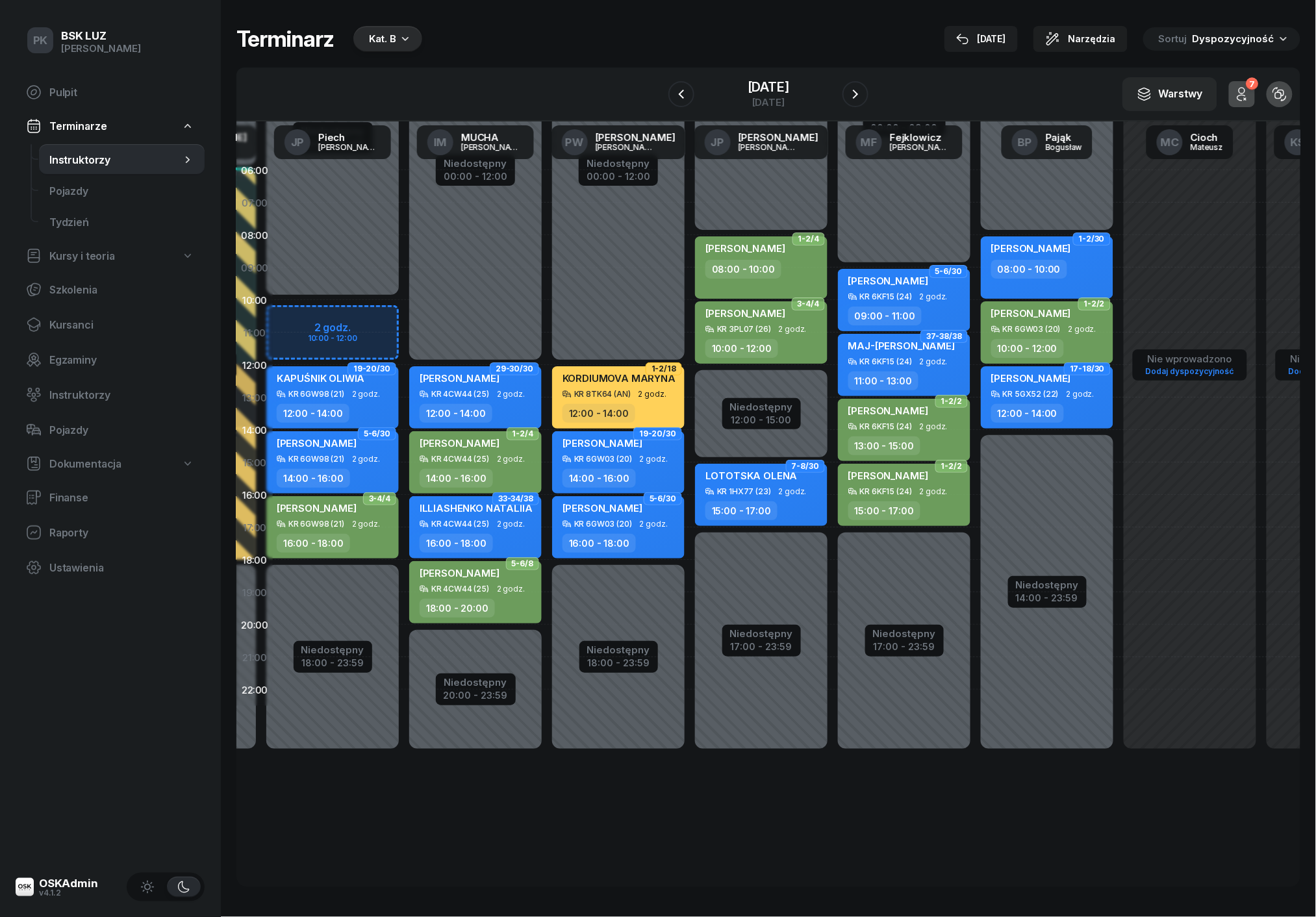
scroll to position [0, 518]
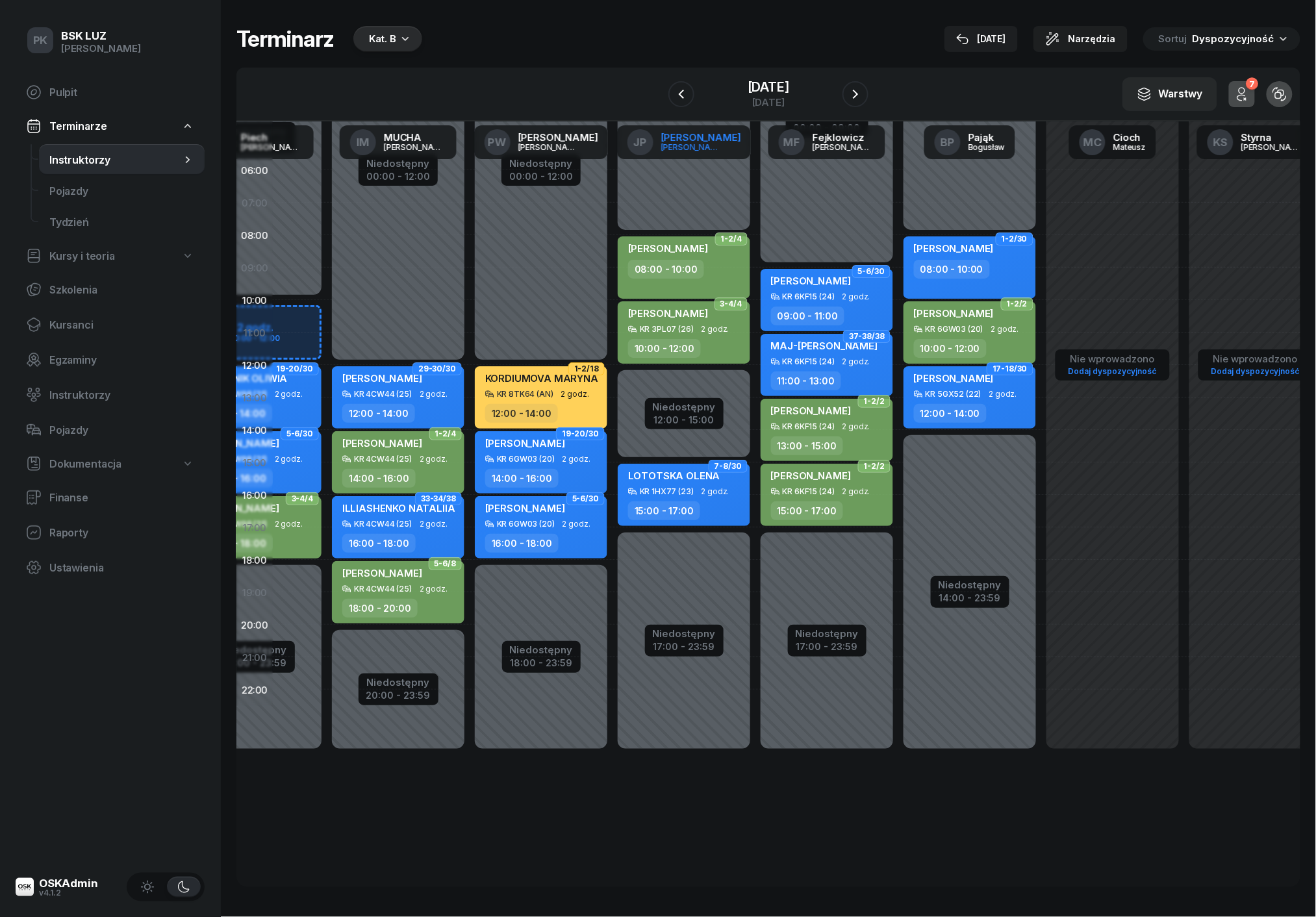
click at [690, 149] on div "[PERSON_NAME]" at bounding box center [692, 147] width 62 height 8
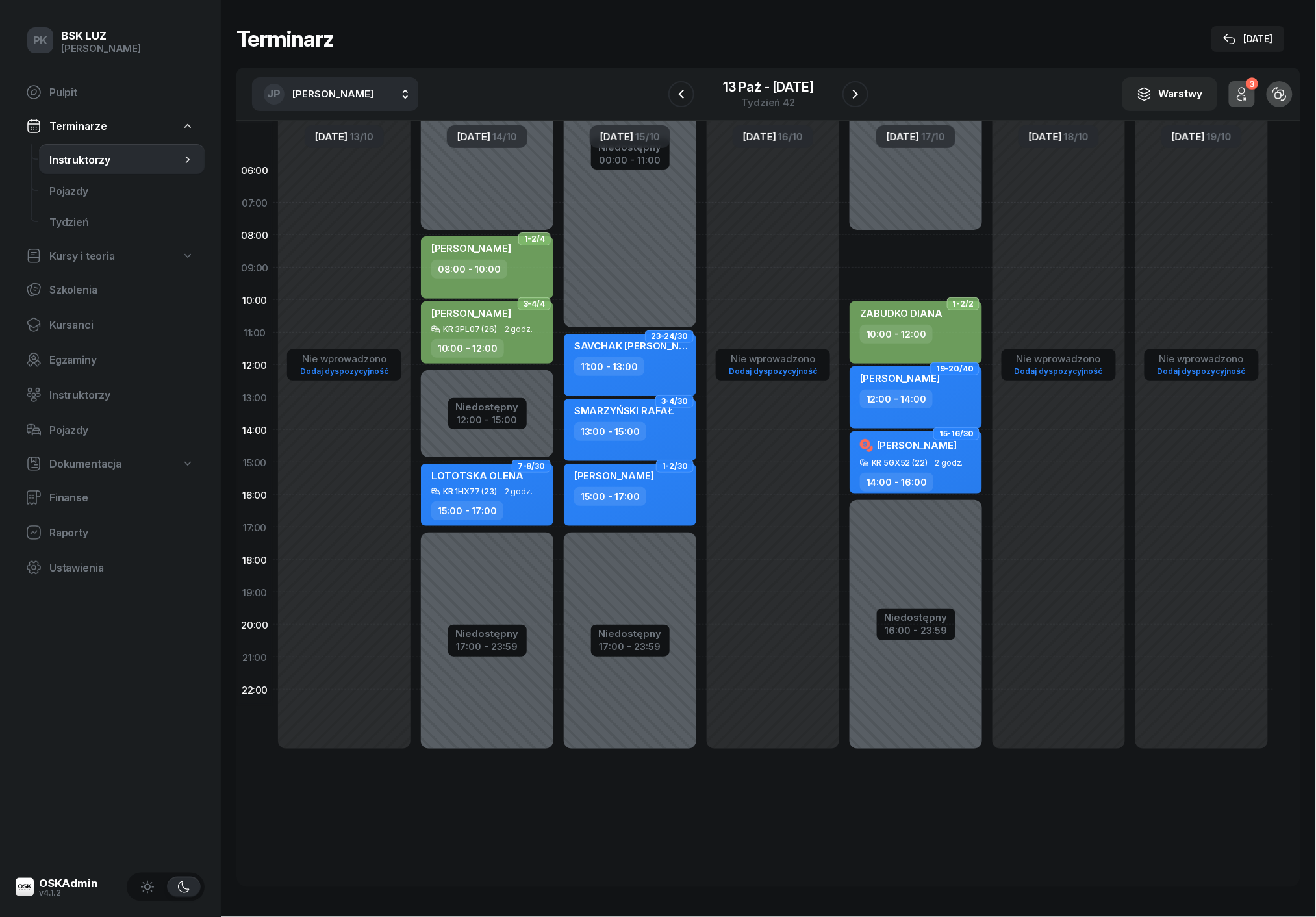
click at [352, 378] on div "Nie wprowadzono Dodaj dyspozycyjność" at bounding box center [344, 462] width 143 height 617
select select "12"
select select "14"
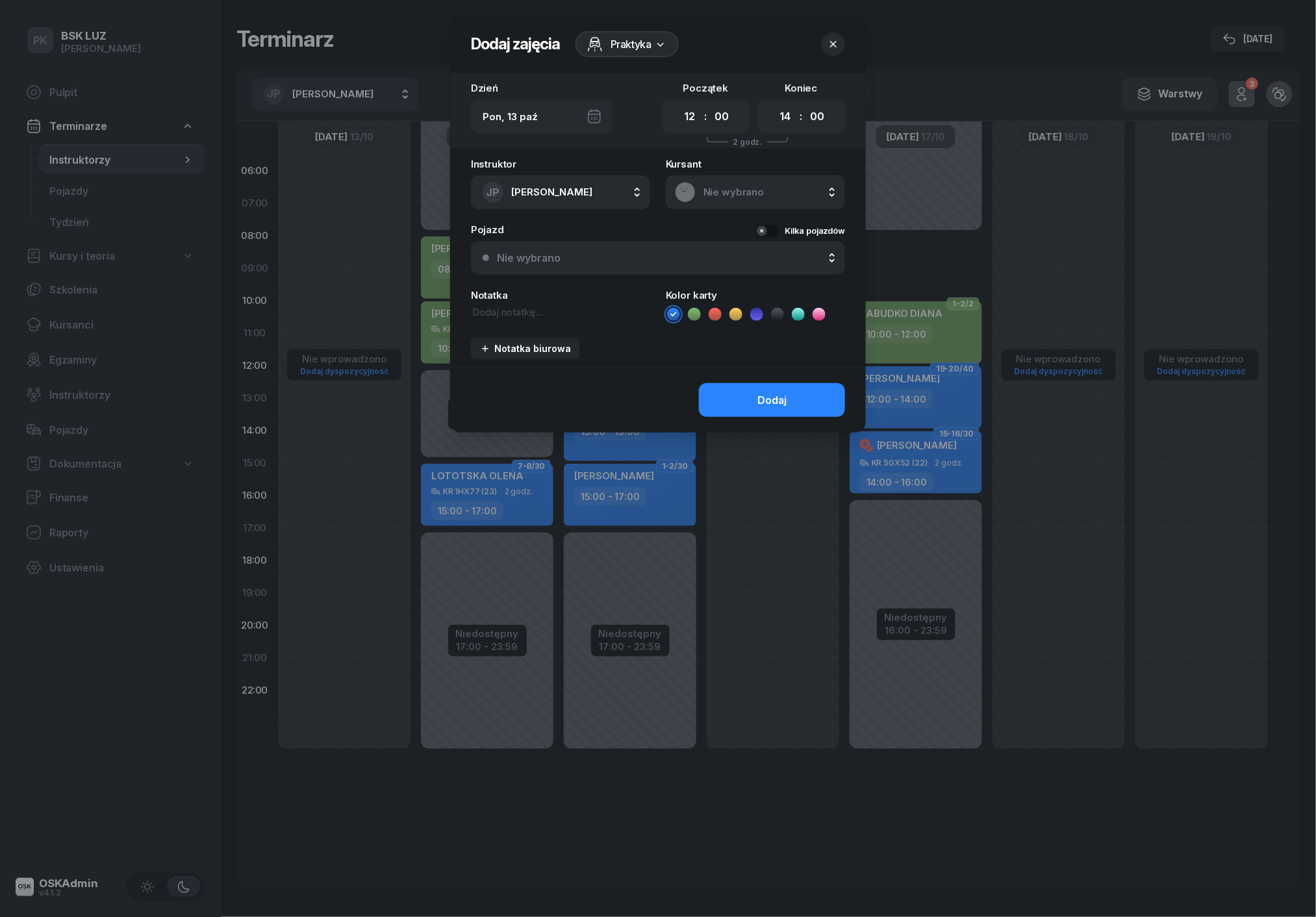
click at [829, 45] on icon "button" at bounding box center [833, 44] width 13 height 13
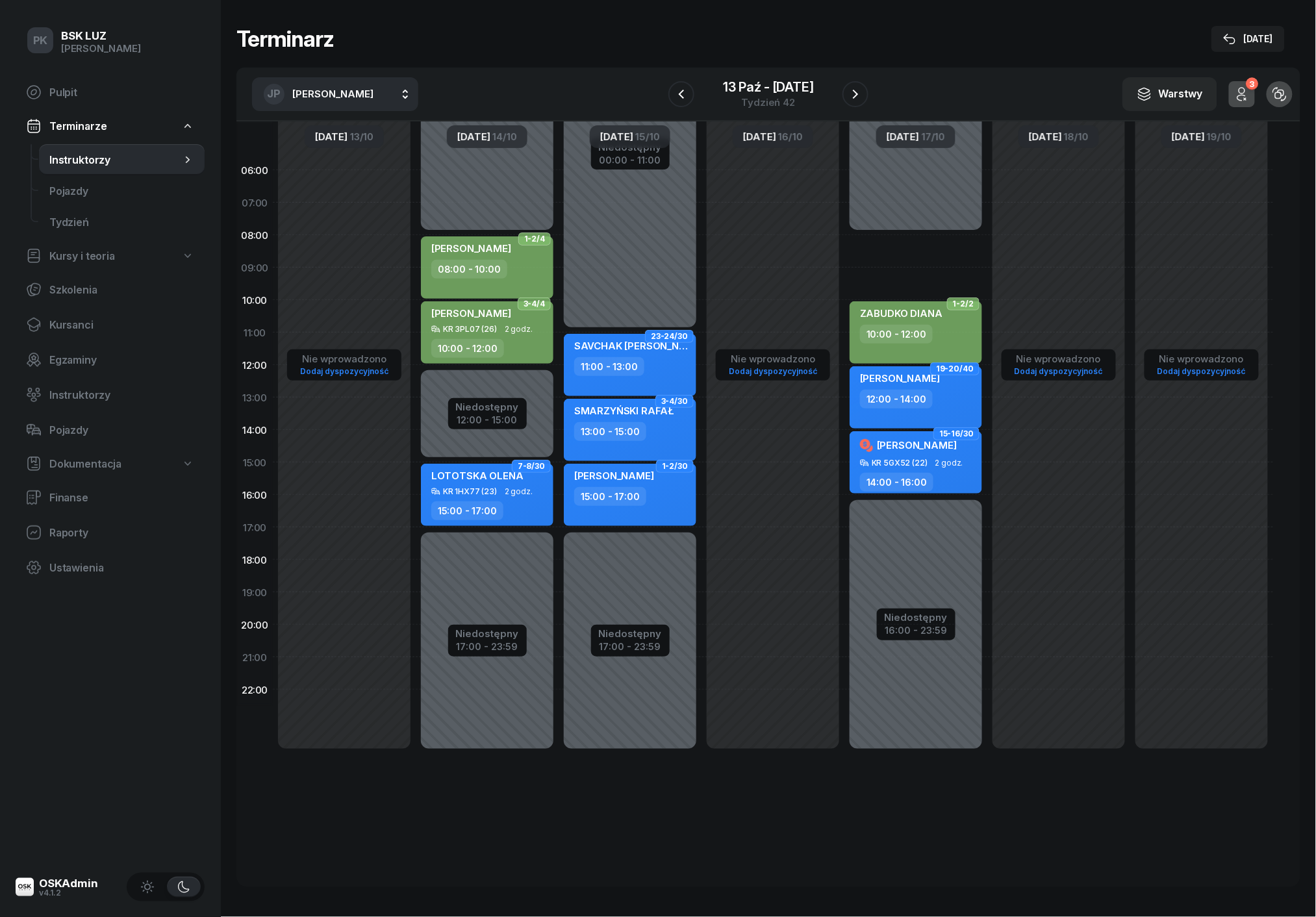
click at [318, 367] on link "Dodaj dyspozycyjność" at bounding box center [344, 371] width 99 height 15
select select "08"
select select "16"
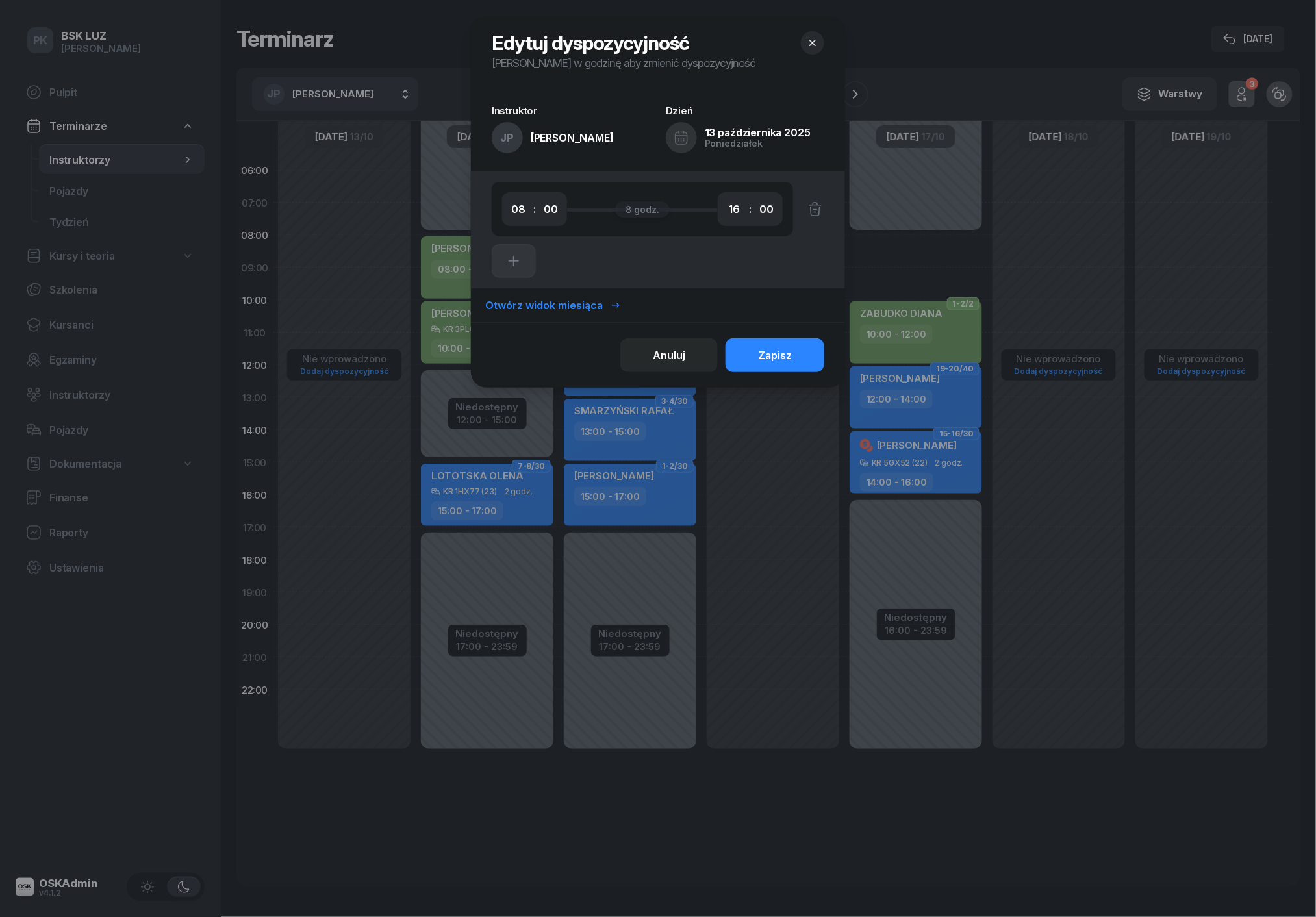
click at [508, 301] on div "Otwórz widok miesiąca" at bounding box center [553, 305] width 136 height 12
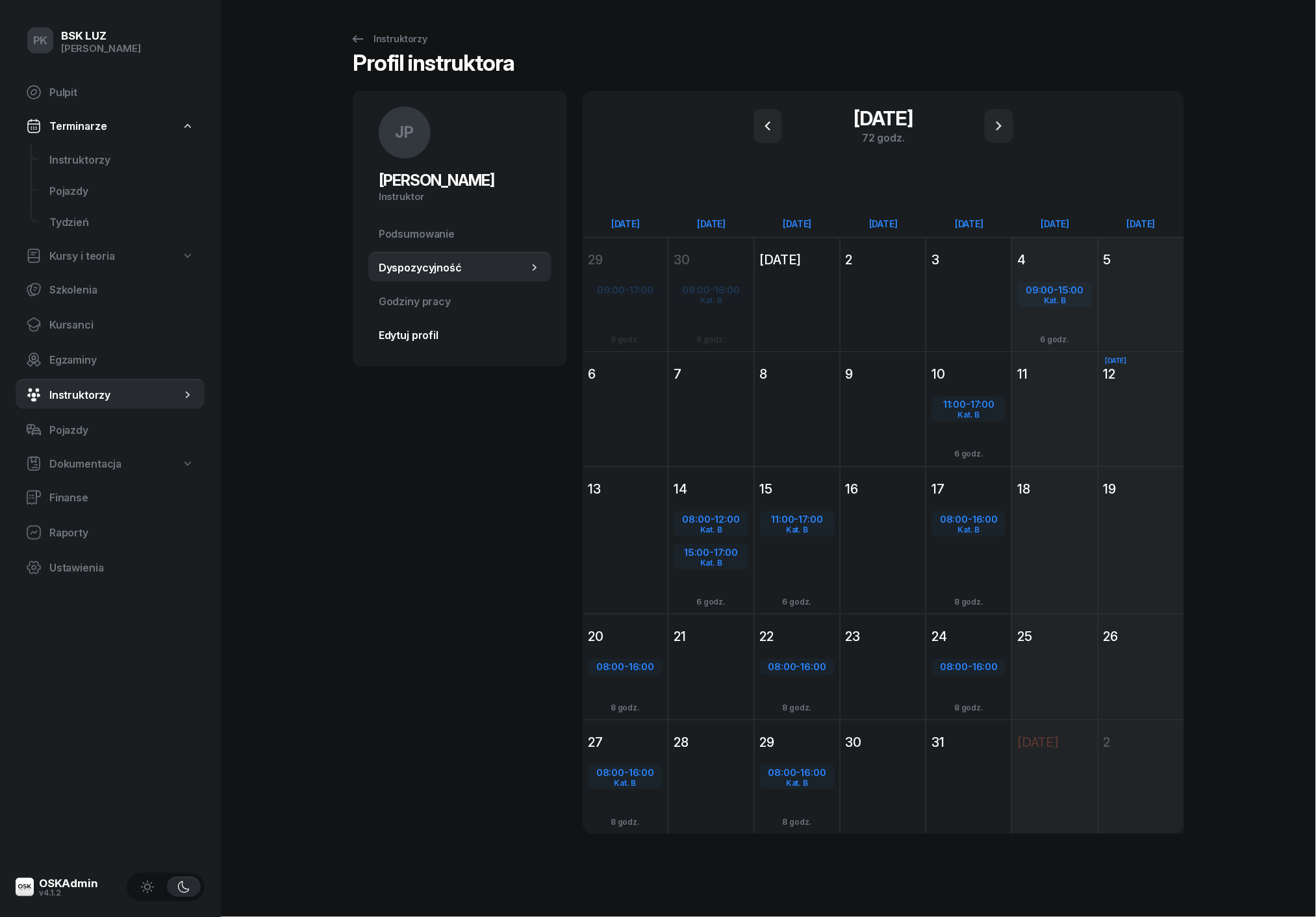
click at [424, 334] on span "Edytuj profil" at bounding box center [460, 336] width 162 height 12
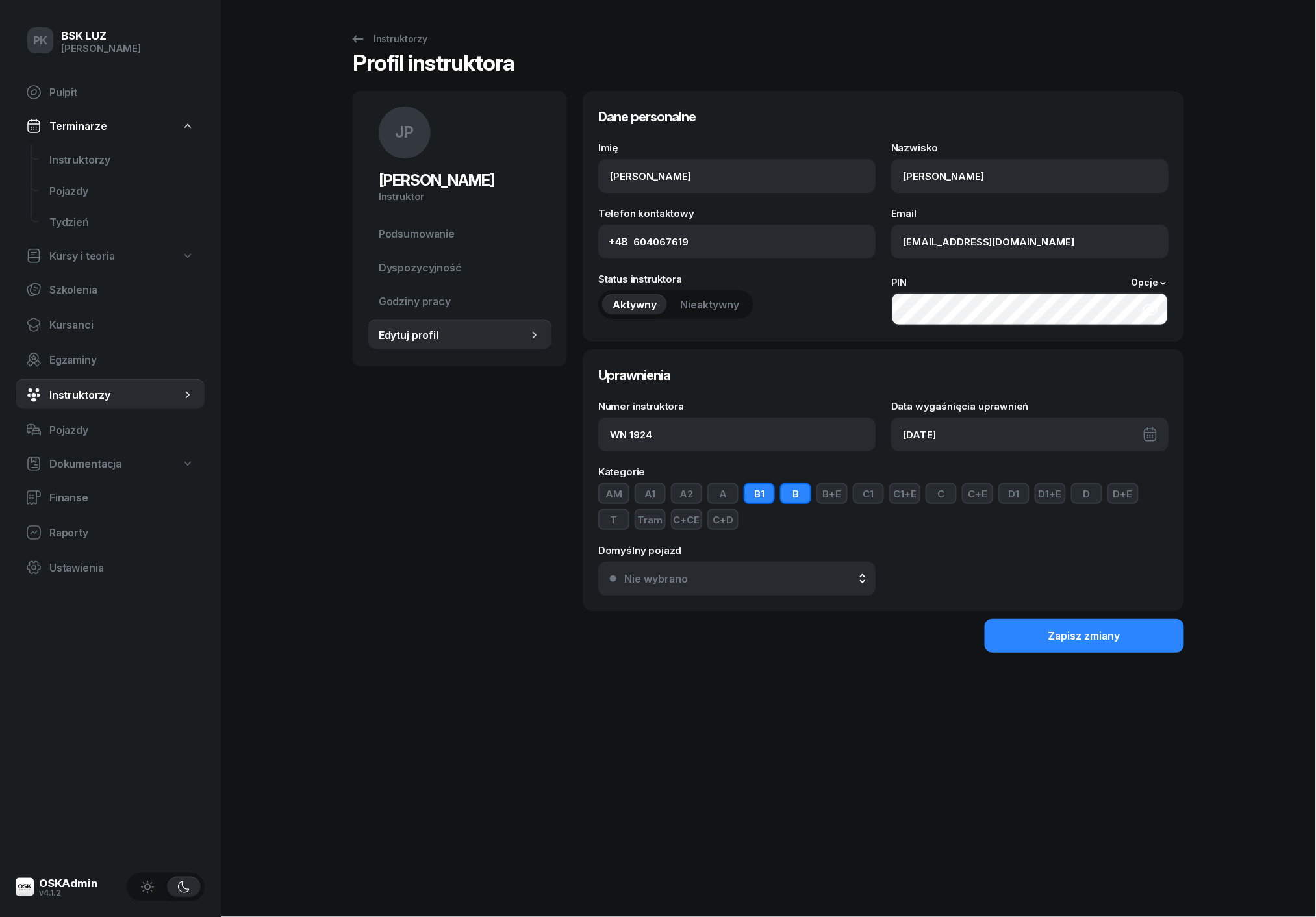
click at [691, 591] on button "Nie wybrano" at bounding box center [737, 578] width 277 height 34
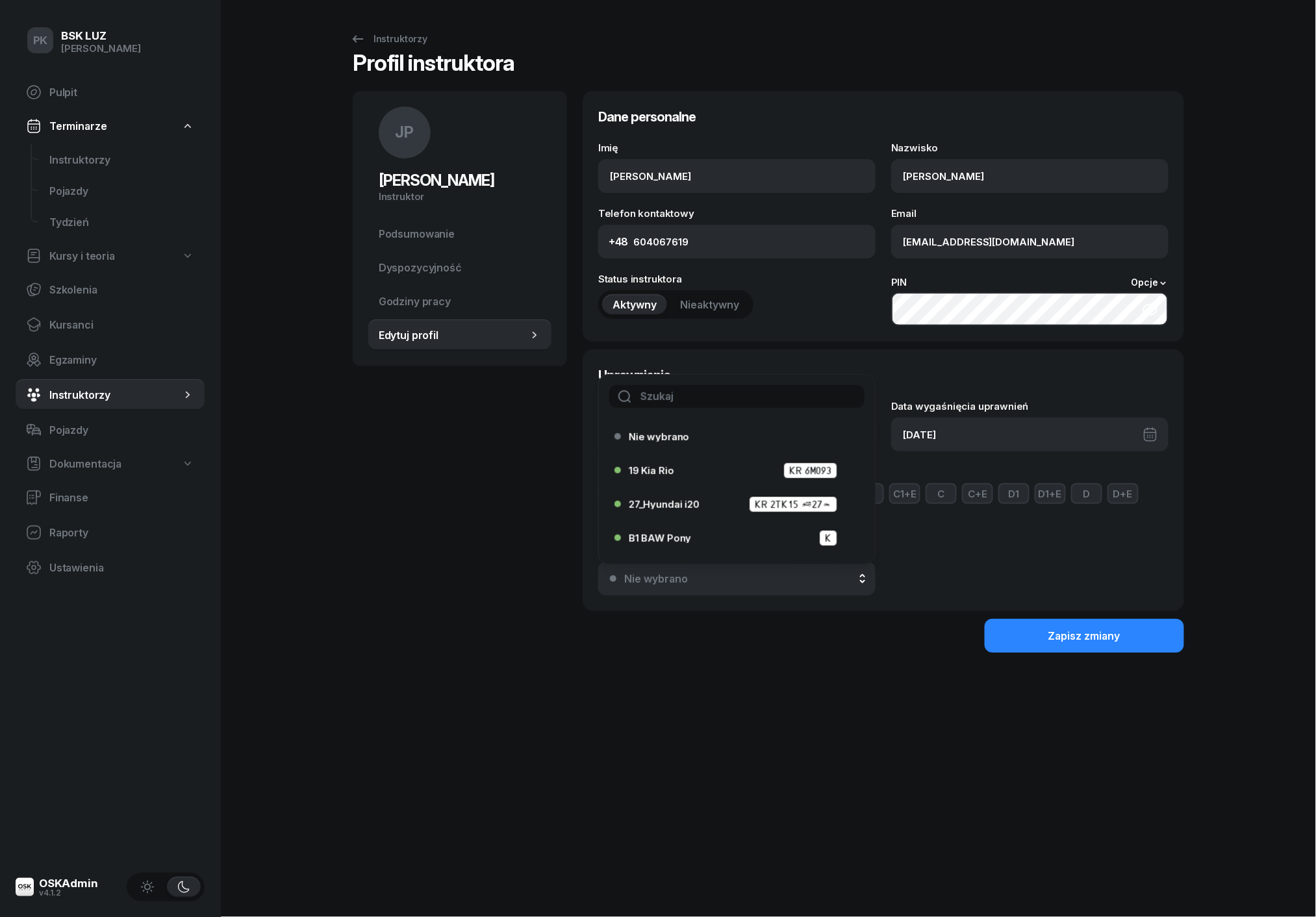
click at [691, 580] on div "Nie wybrano" at bounding box center [743, 579] width 240 height 12
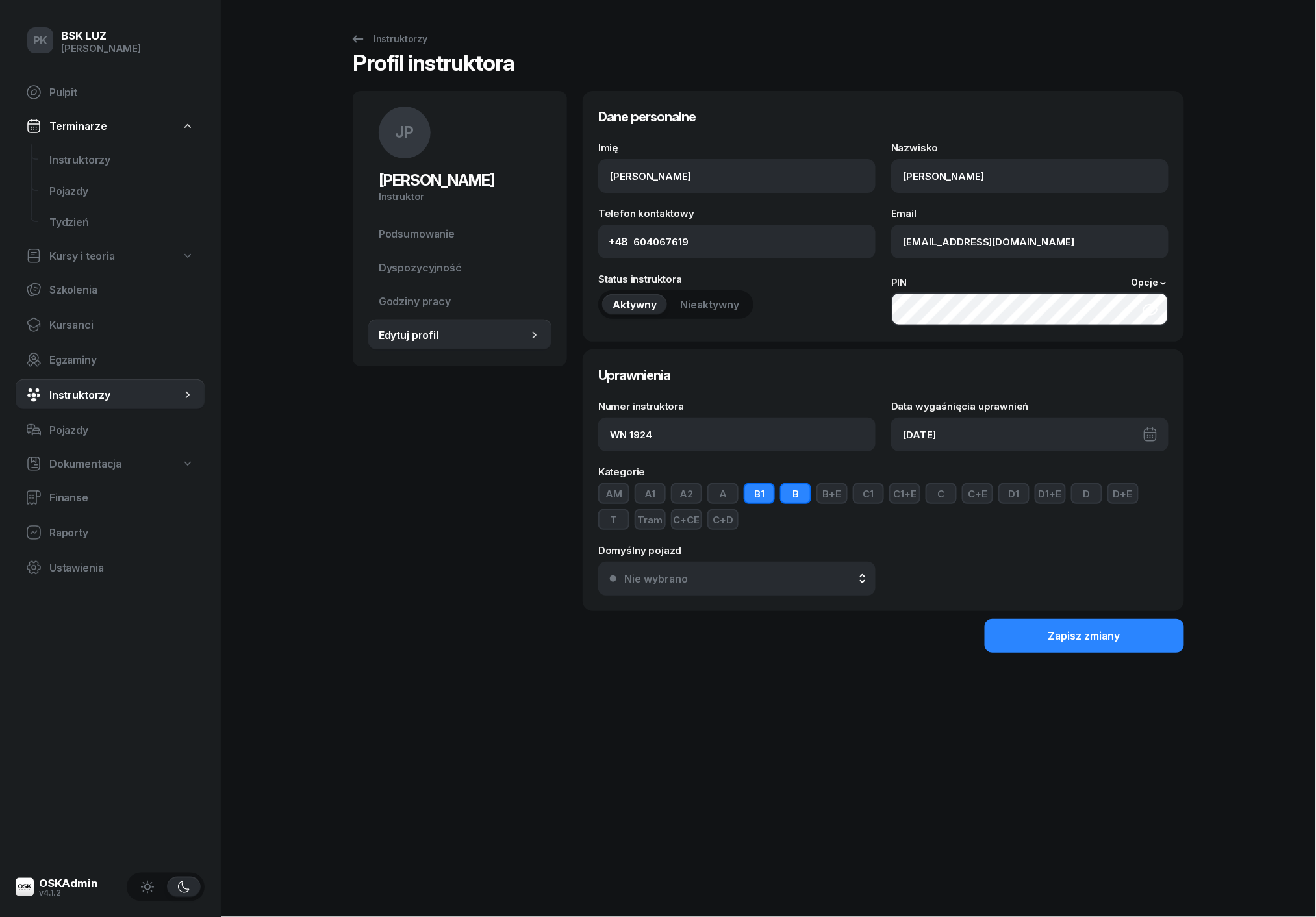
click at [691, 580] on div "Nie wybrano" at bounding box center [743, 579] width 240 height 12
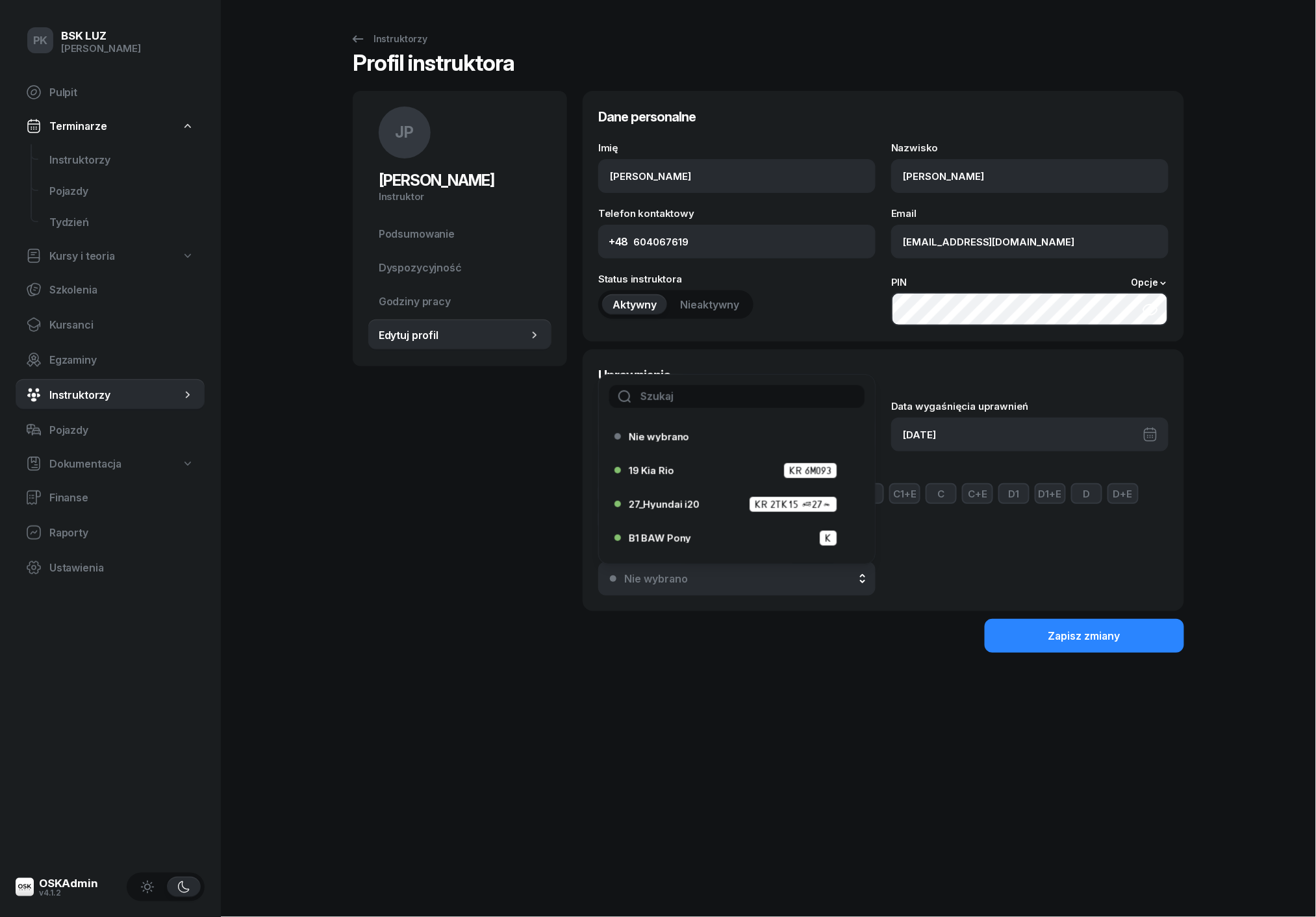
click at [676, 395] on input "text" at bounding box center [737, 396] width 255 height 23
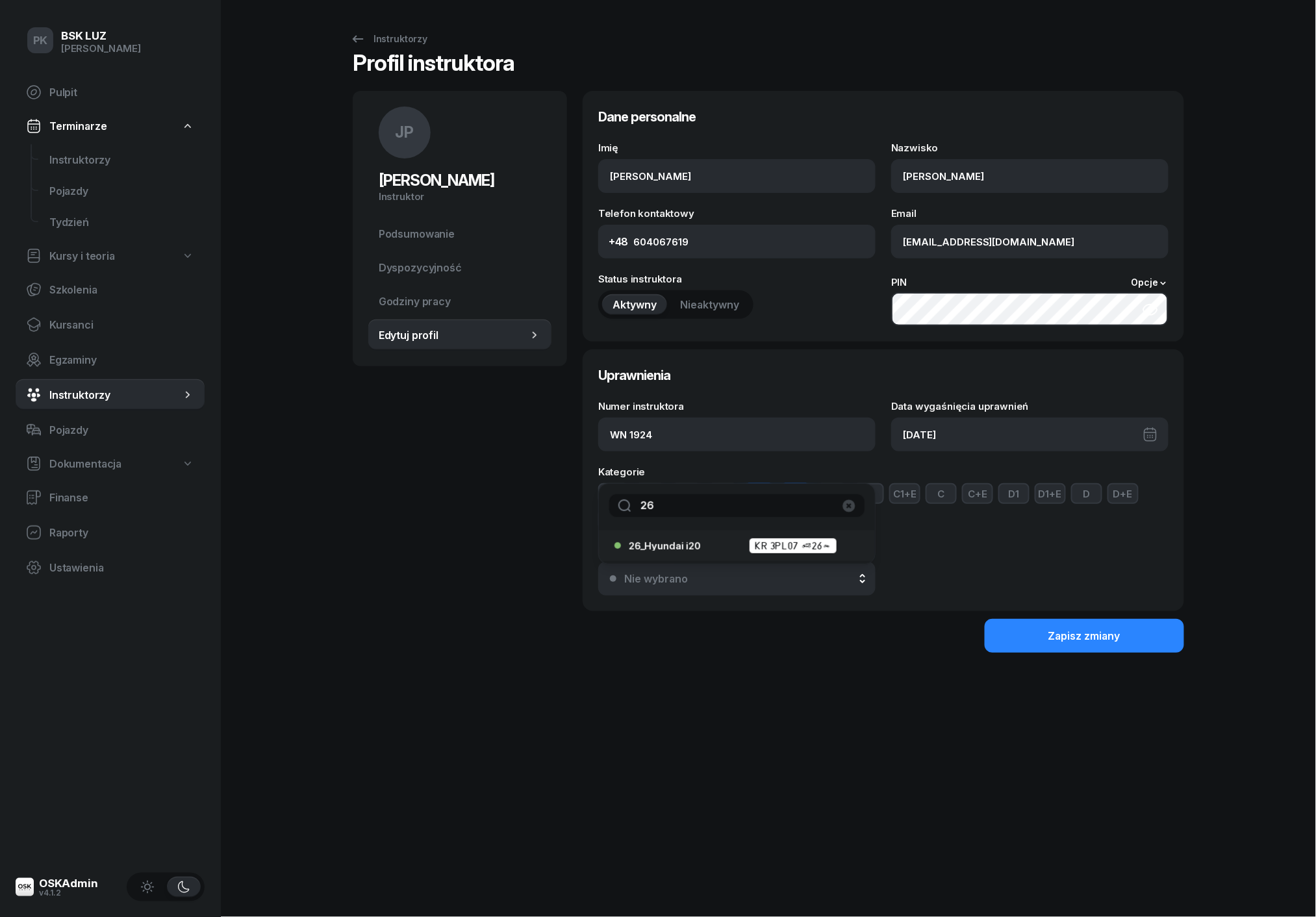
type input "26"
click at [673, 544] on span "26_Hyundai i20" at bounding box center [665, 546] width 72 height 10
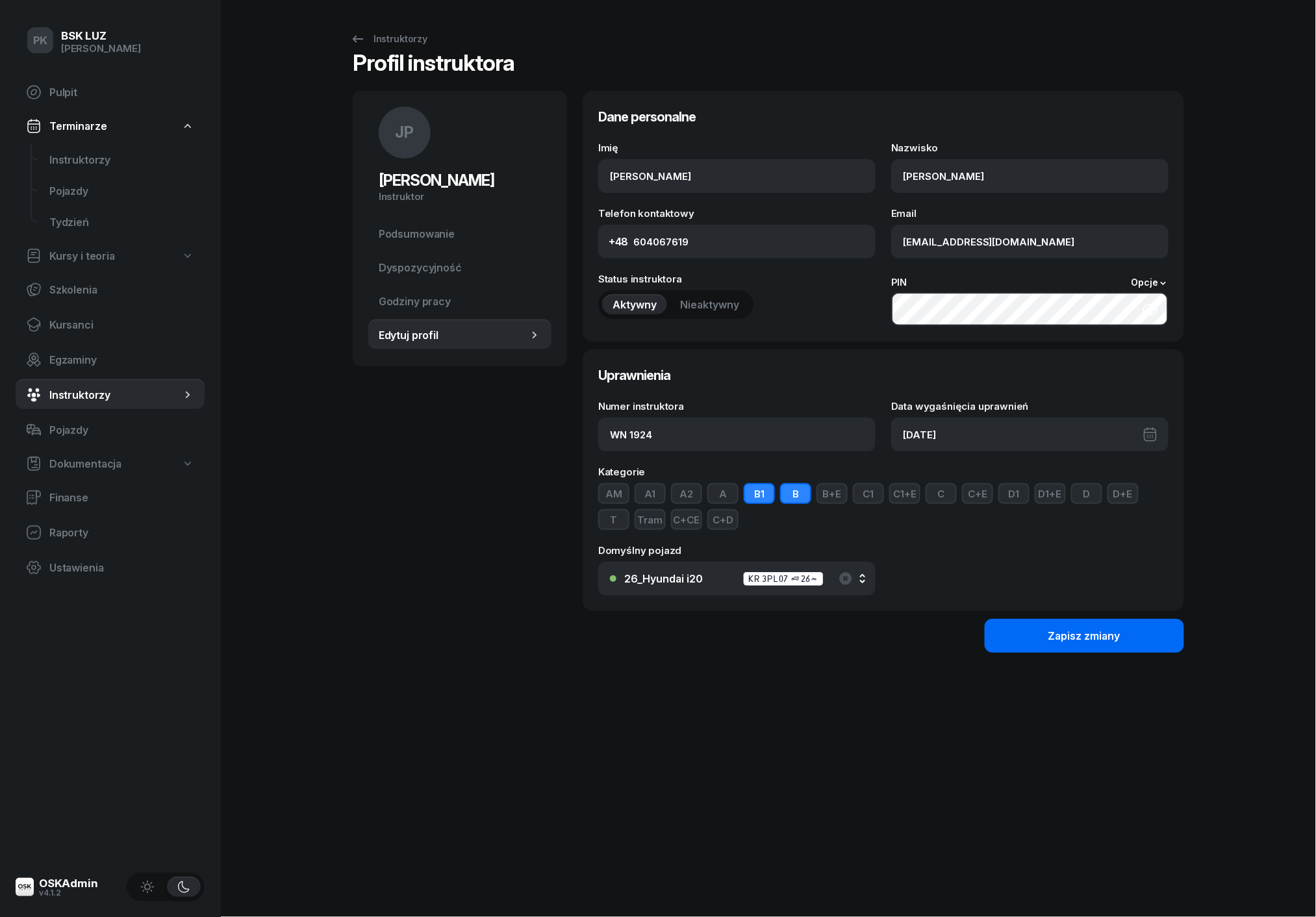
click at [1015, 639] on button "Zapisz zmiany" at bounding box center [1084, 636] width 199 height 34
click at [92, 150] on link "Instruktorzy" at bounding box center [122, 159] width 165 height 31
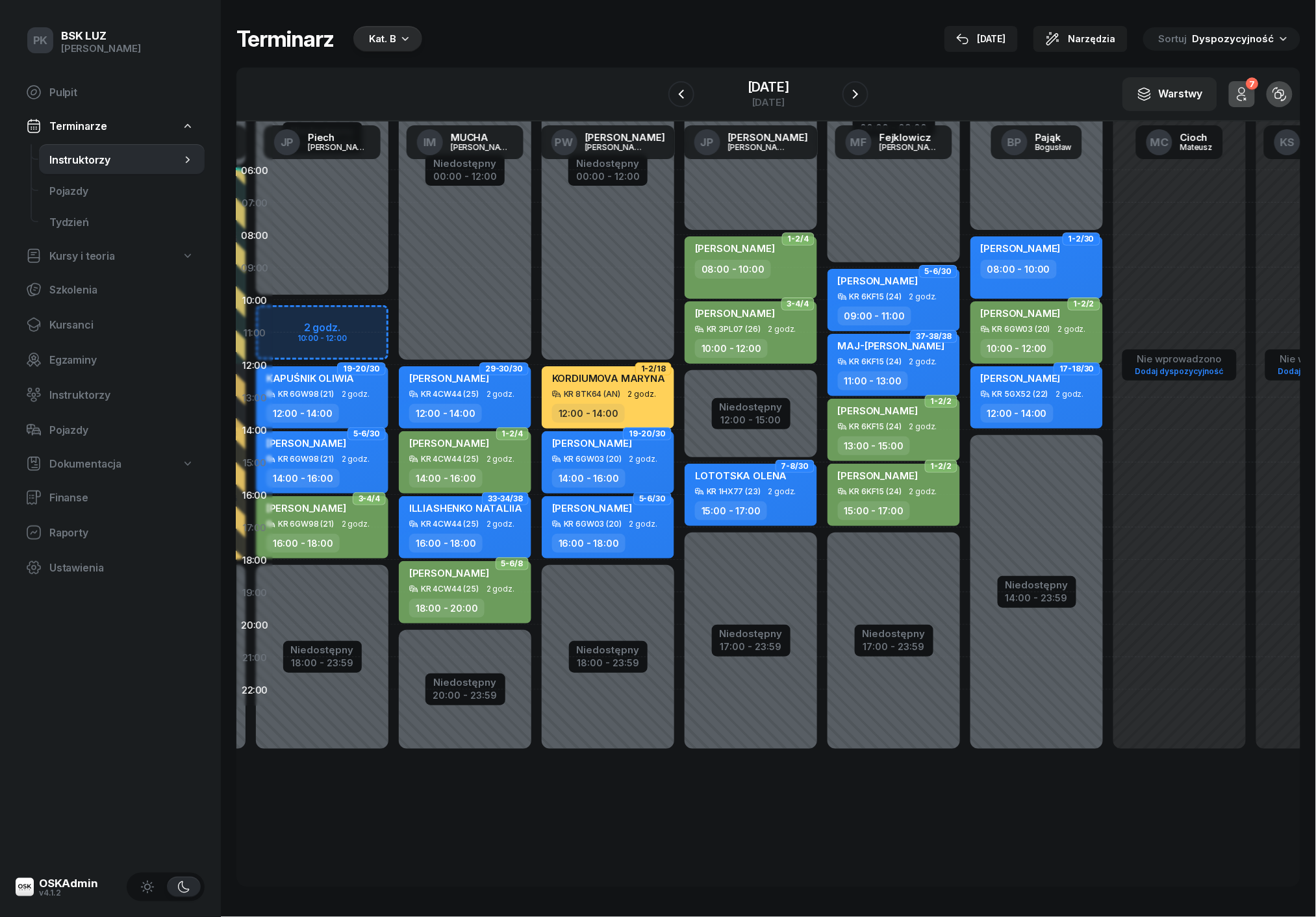
scroll to position [0, 452]
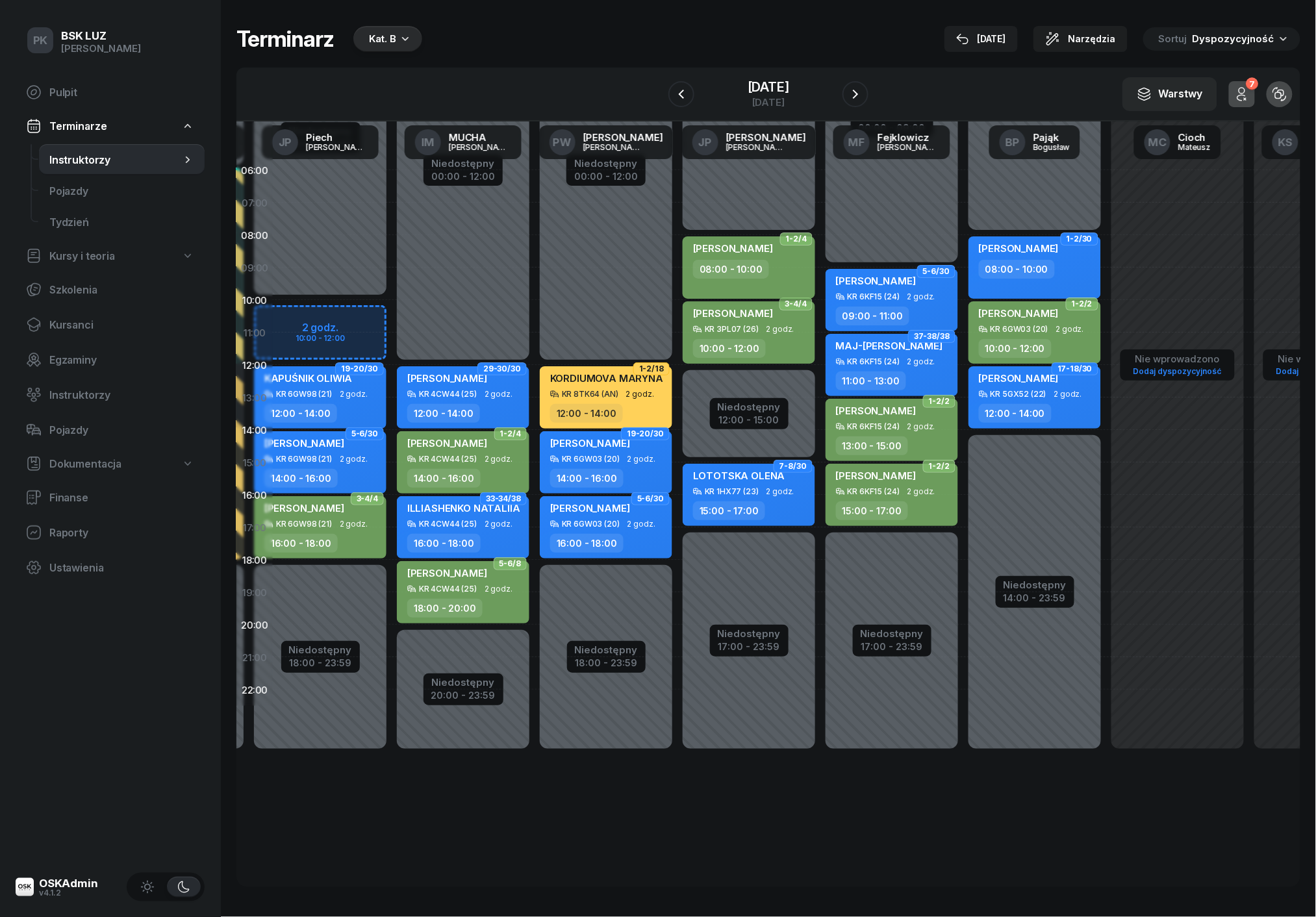
click at [787, 269] on div "08:00 - 10:00" at bounding box center [750, 268] width 114 height 19
select select "08"
select select "10"
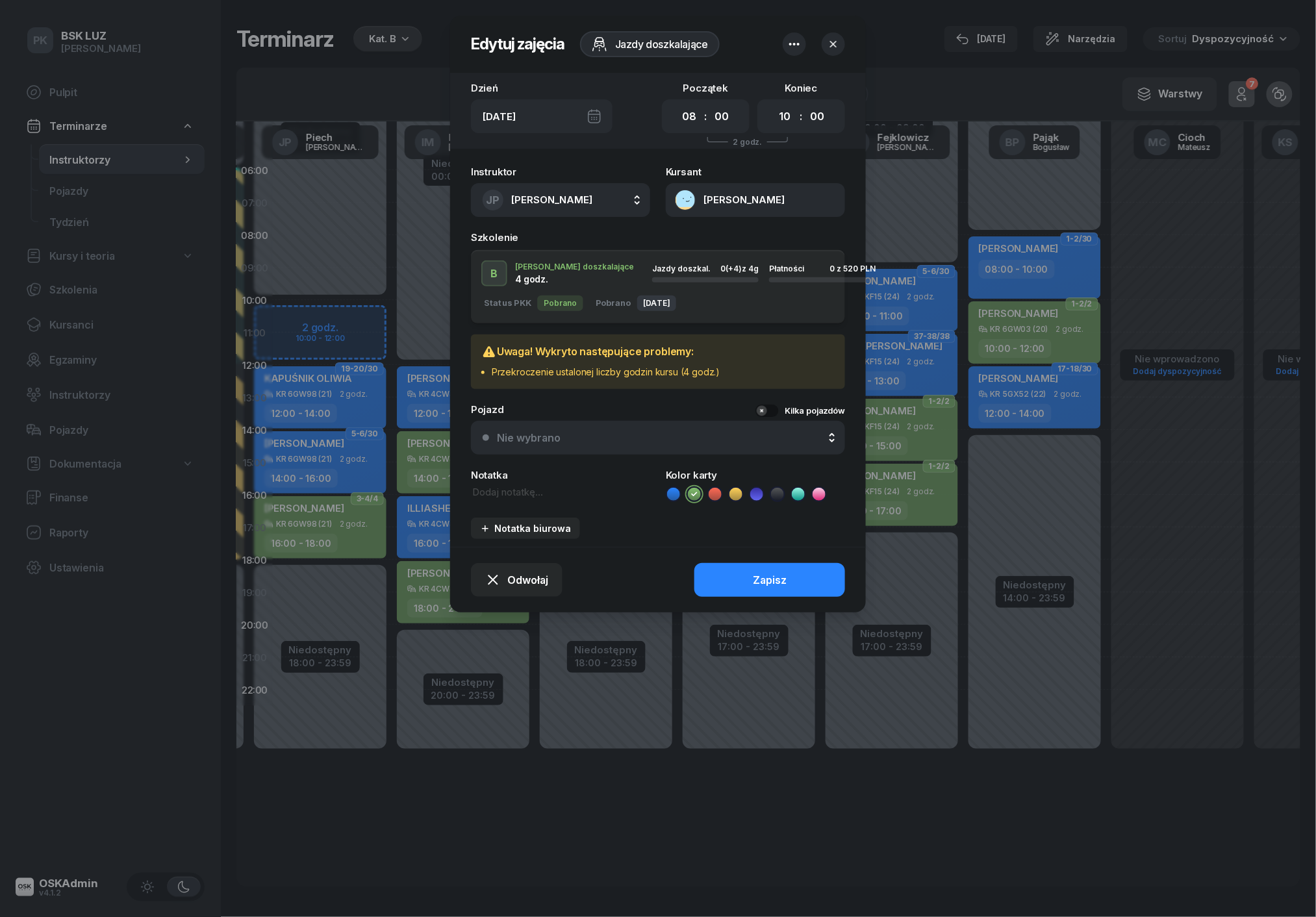
click at [834, 40] on icon "button" at bounding box center [833, 44] width 13 height 13
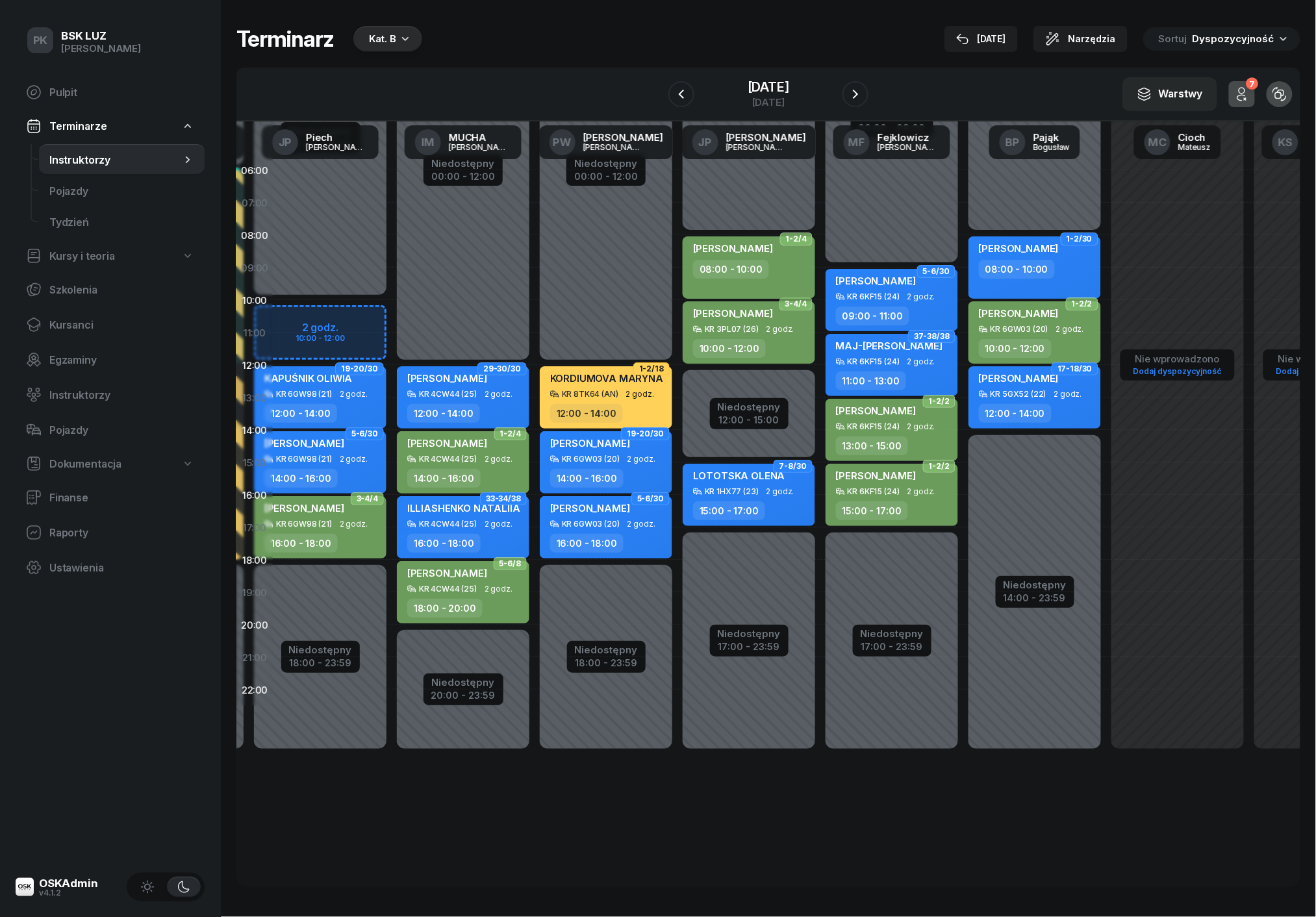
click at [789, 268] on div "08:00 - 10:00" at bounding box center [750, 268] width 114 height 19
select select "08"
select select "10"
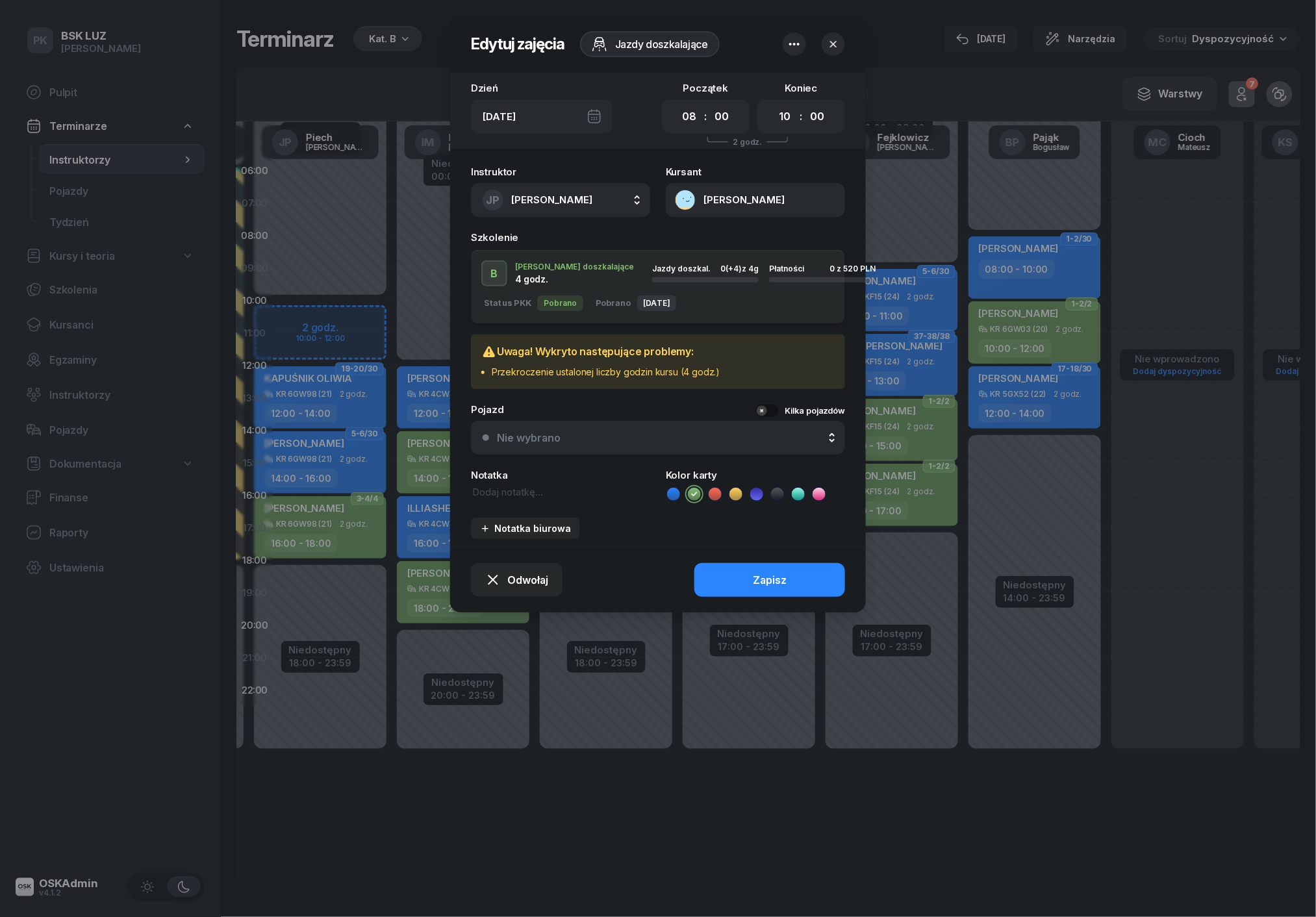
click at [732, 352] on div "Uwaga! Wykryto następujące problemy: Przekroczenie ustalonej liczby godzin kurs…" at bounding box center [658, 361] width 354 height 34
click at [835, 45] on icon "button" at bounding box center [833, 44] width 6 height 6
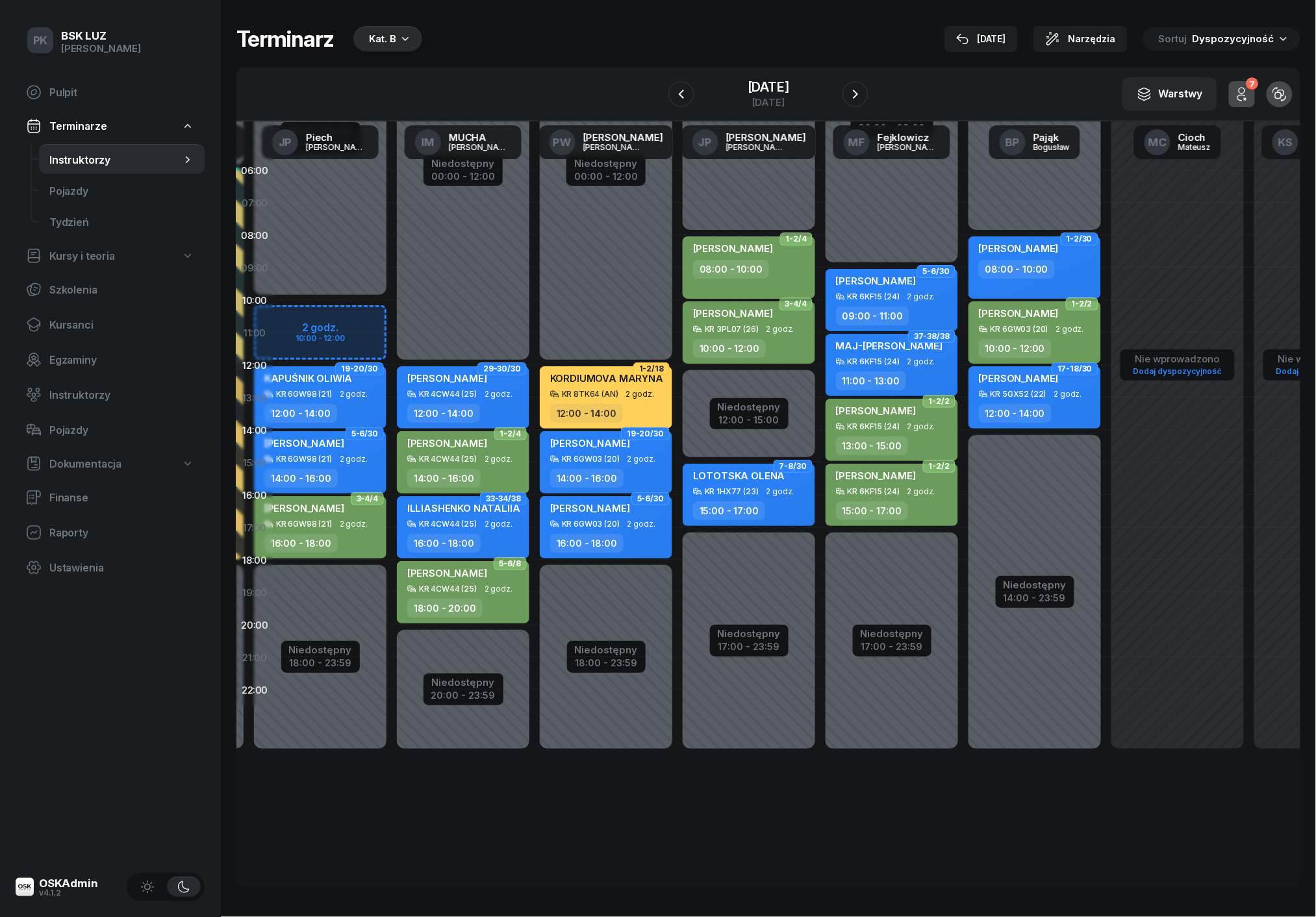
click at [777, 282] on div "[PERSON_NAME] 08:00 - 10:00" at bounding box center [748, 267] width 132 height 62
select select "08"
select select "10"
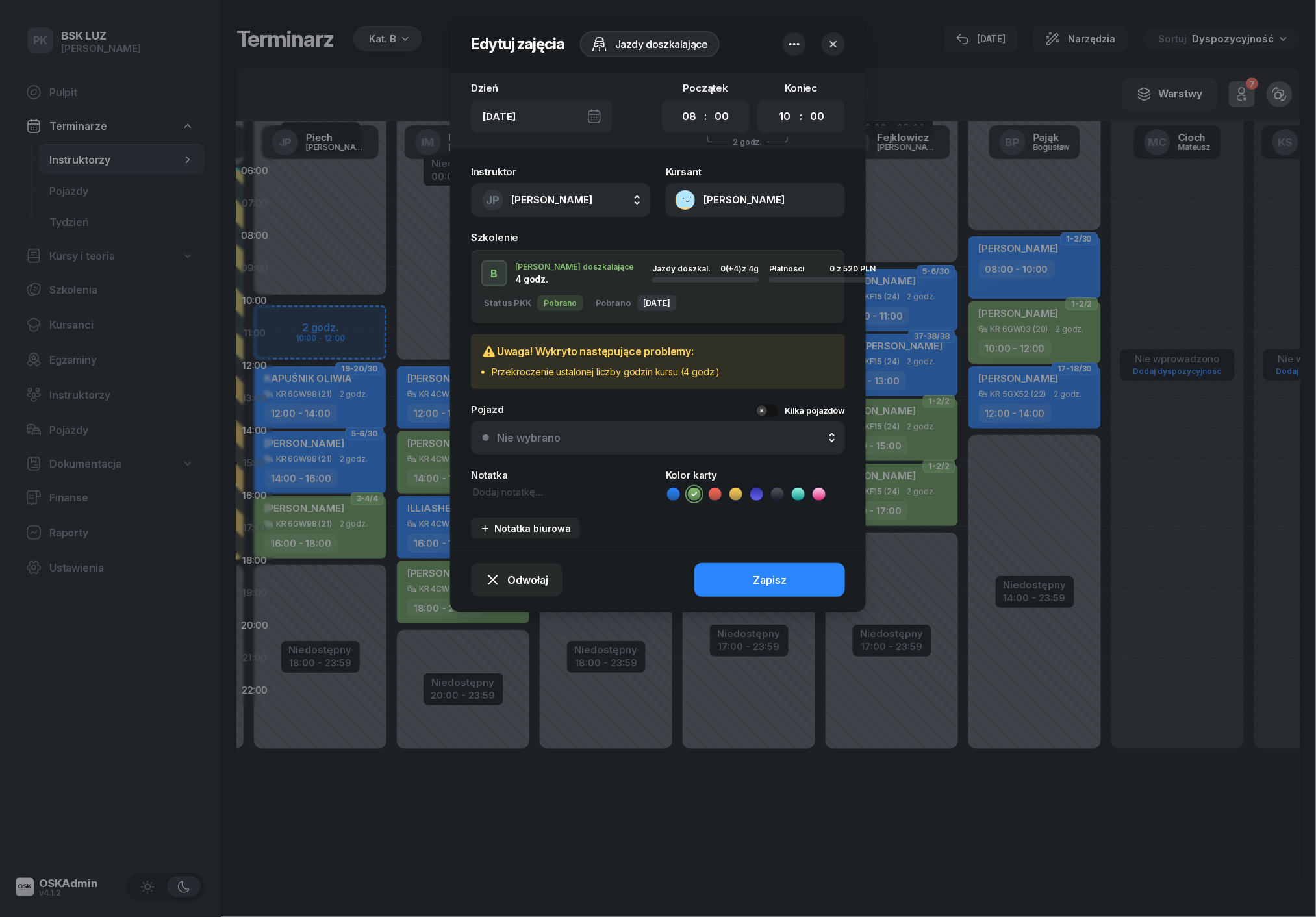
click at [833, 42] on icon "button" at bounding box center [833, 44] width 13 height 13
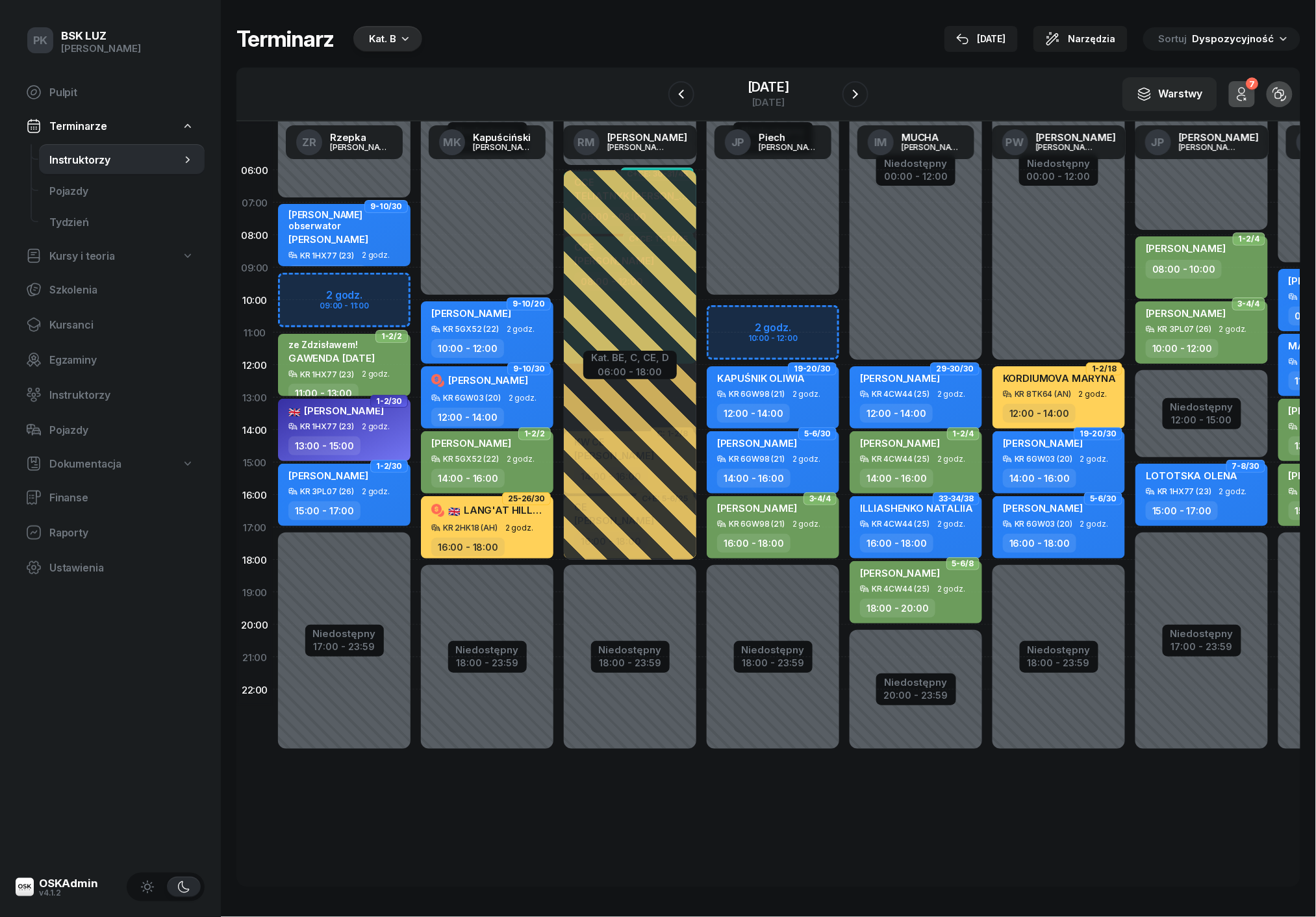
scroll to position [0, 0]
click at [391, 505] on div "15:00 - 17:00" at bounding box center [345, 510] width 114 height 19
select select "15"
select select "17"
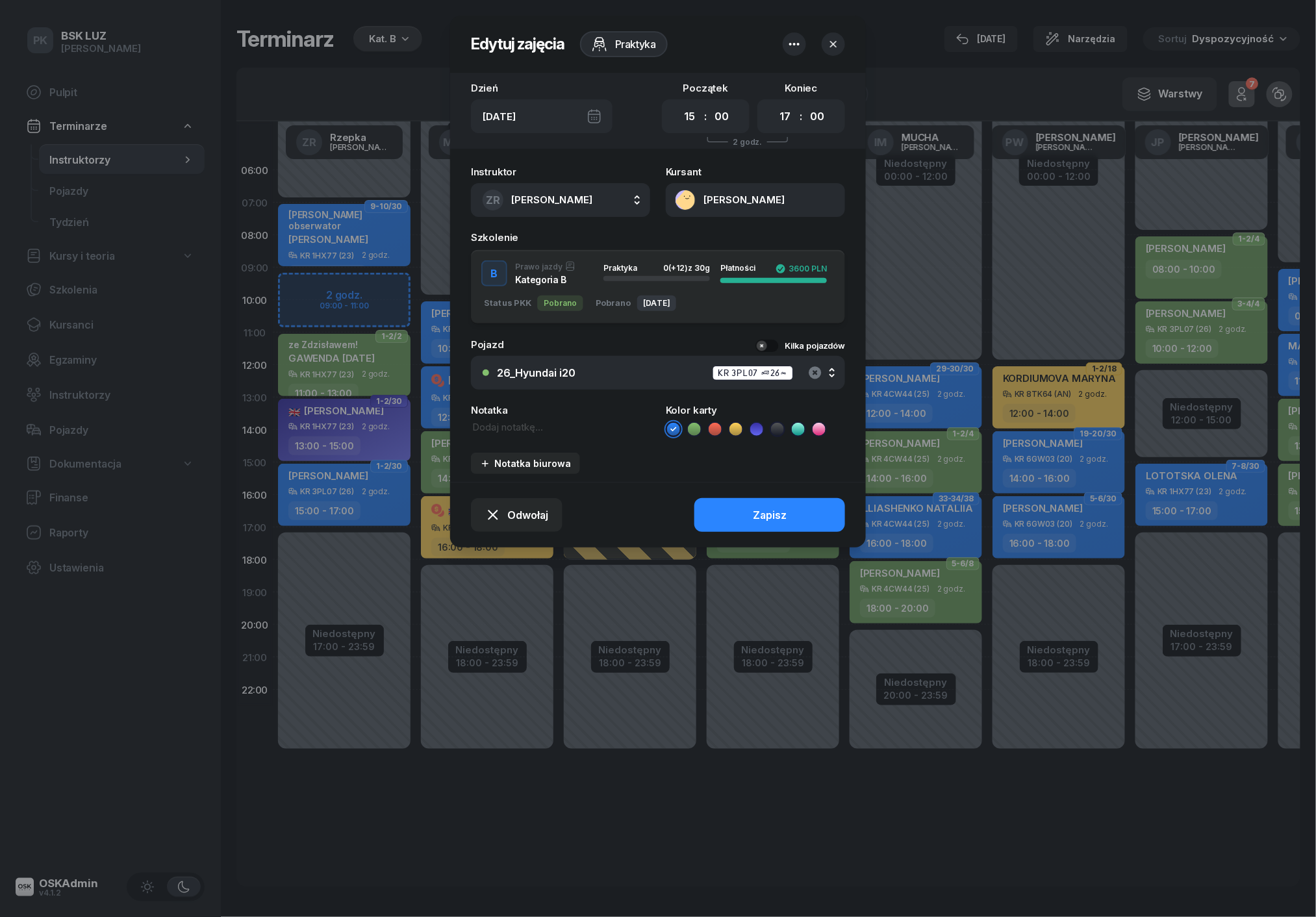
click at [811, 369] on icon "button" at bounding box center [815, 373] width 12 height 12
click at [535, 370] on div "Nie wybrano" at bounding box center [529, 373] width 64 height 12
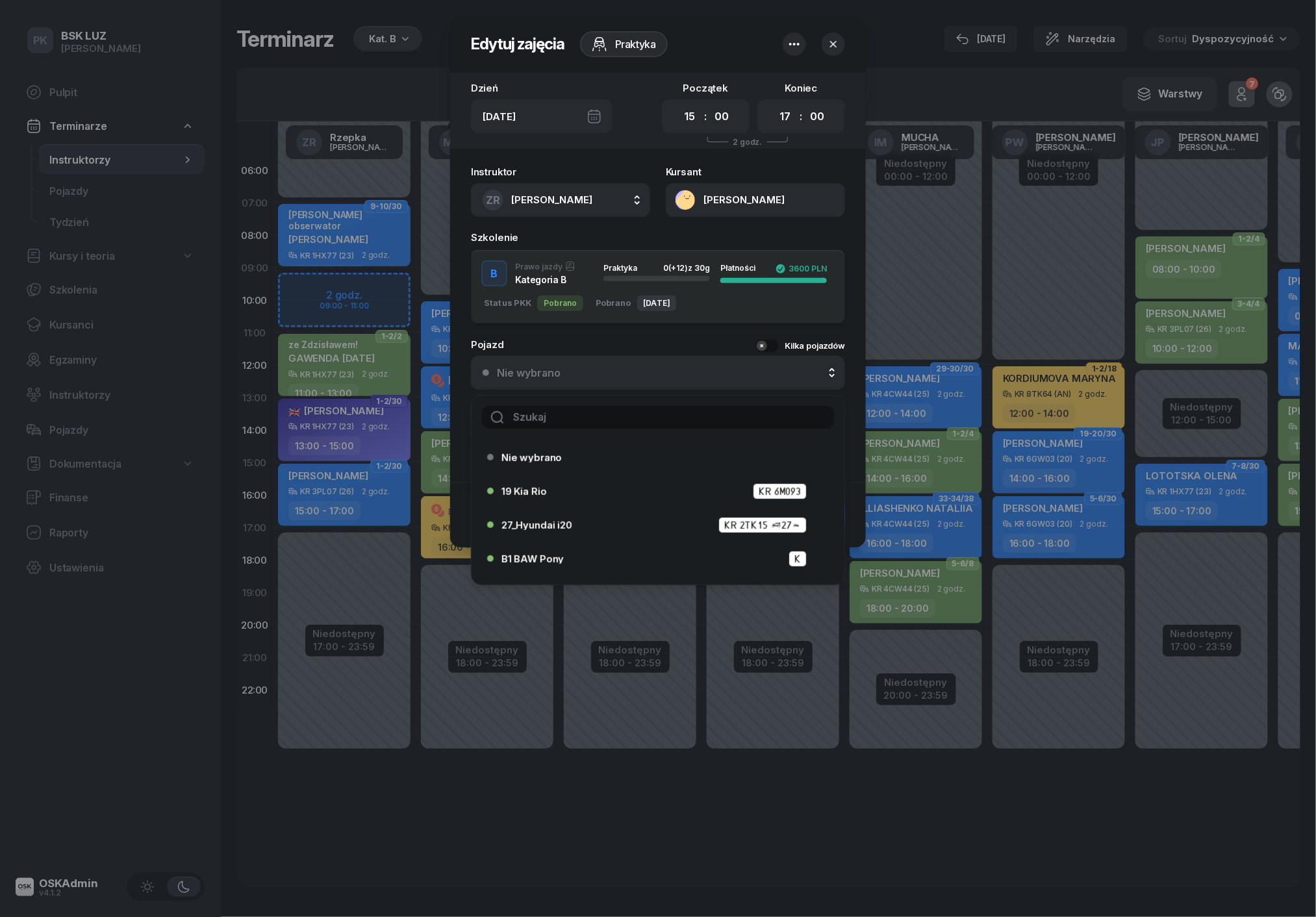
click at [561, 418] on input "text" at bounding box center [658, 417] width 352 height 23
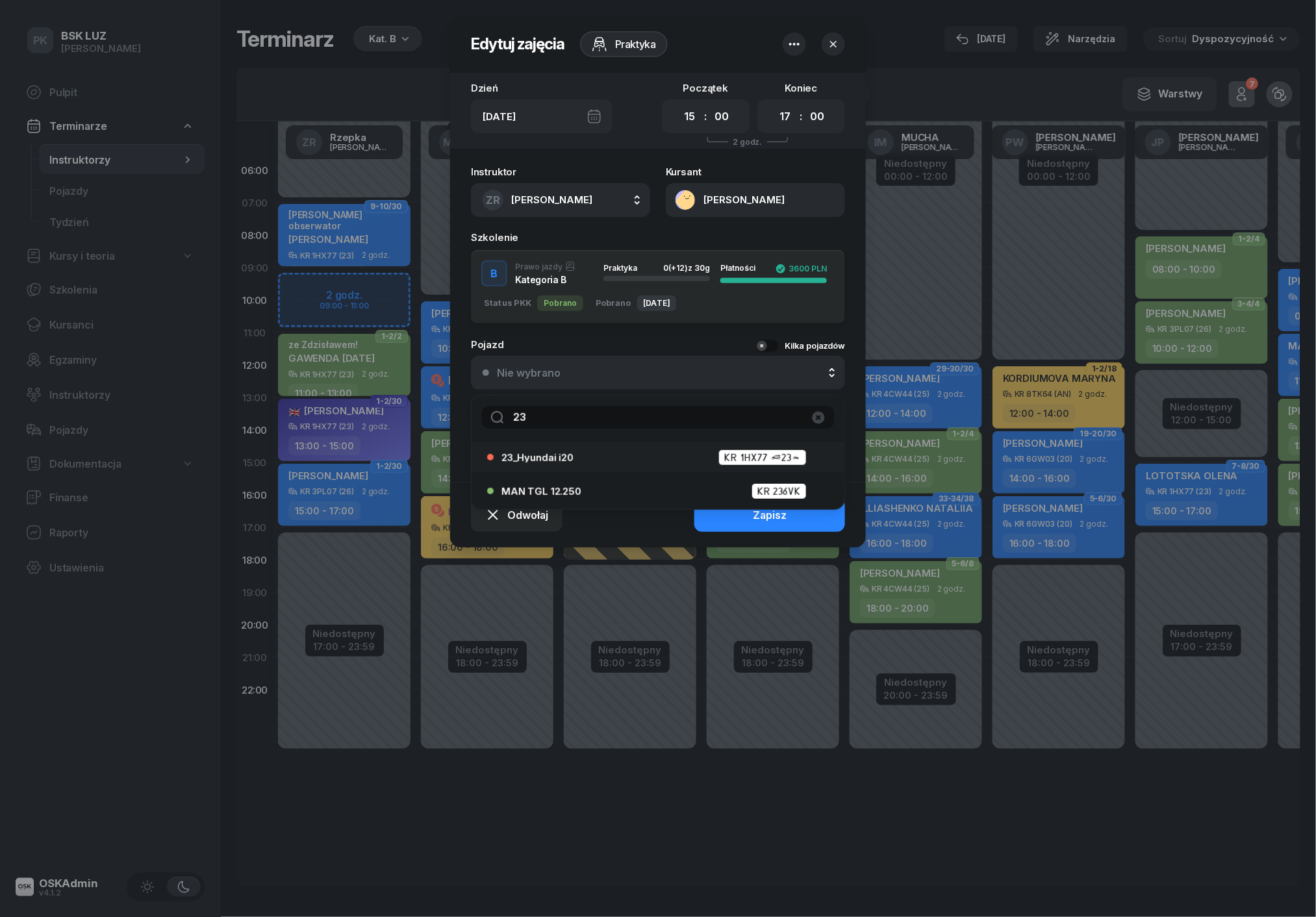
type input "23"
click at [561, 465] on div "23_Hyundai i20 KR 1HX77 (23)" at bounding box center [654, 457] width 334 height 21
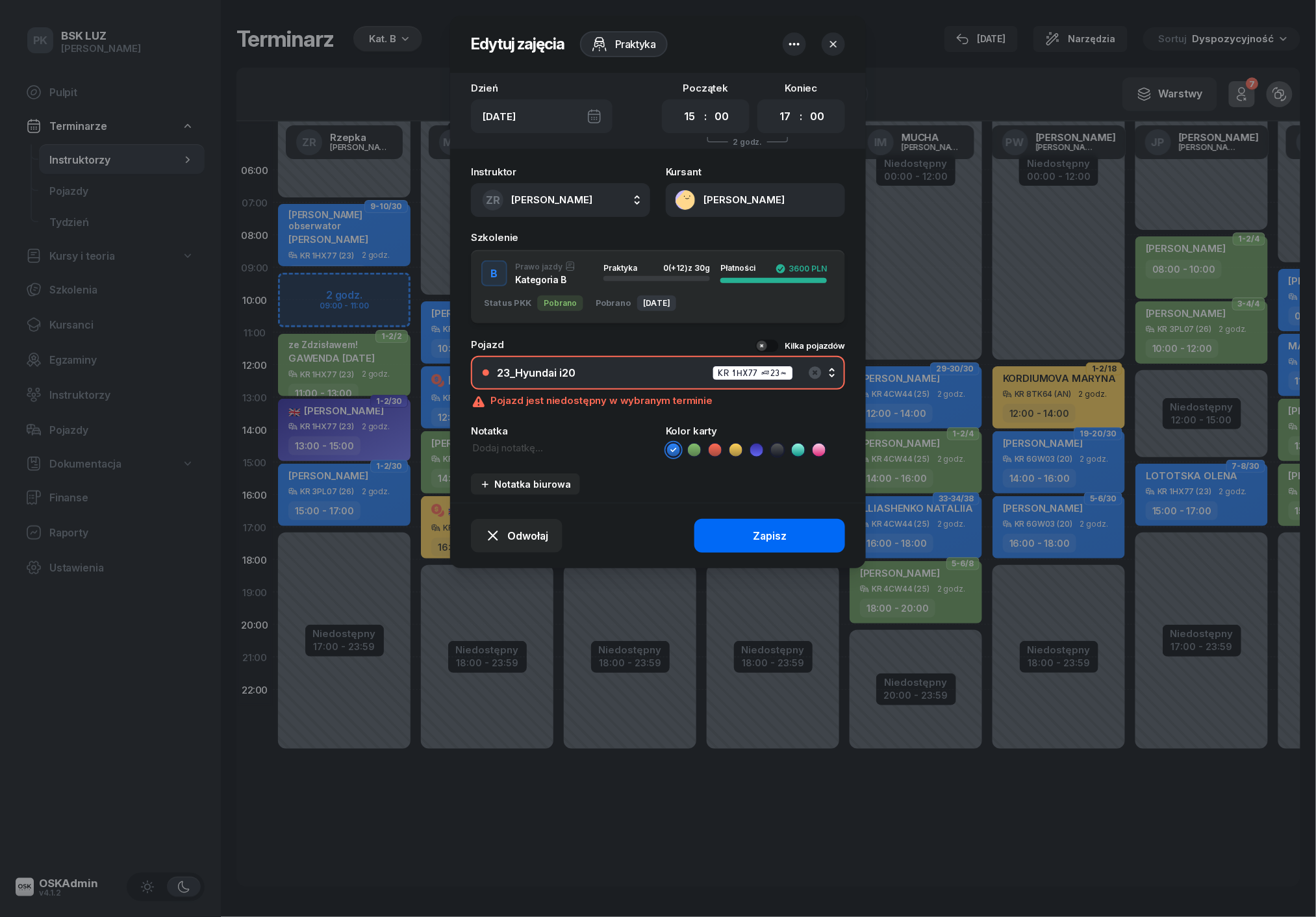
click at [706, 541] on button "Zapisz" at bounding box center [769, 535] width 150 height 34
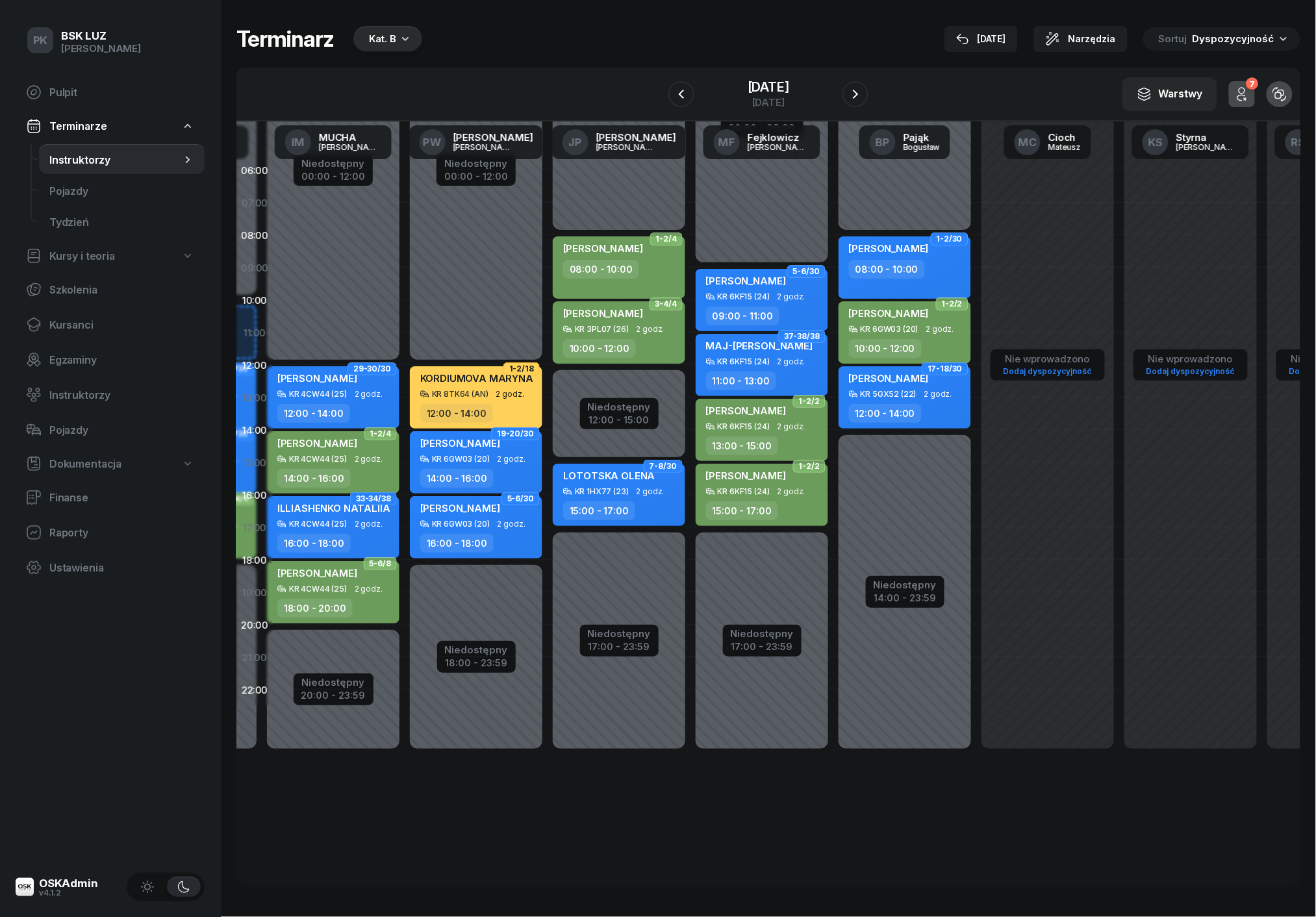
click at [627, 509] on div "15:00 - 17:00" at bounding box center [599, 510] width 72 height 19
select select "15"
select select "17"
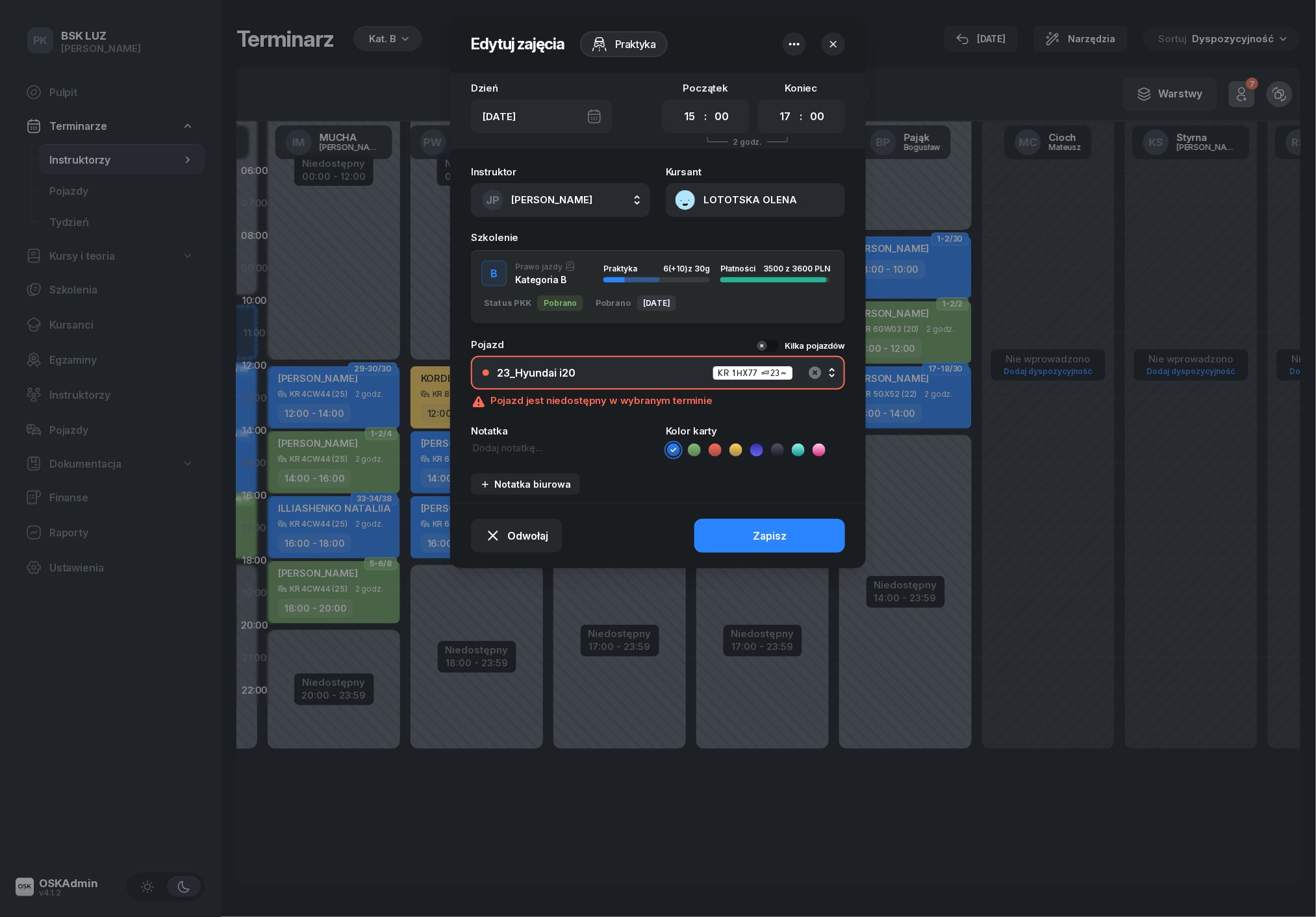
click at [814, 367] on icon "button" at bounding box center [815, 373] width 12 height 12
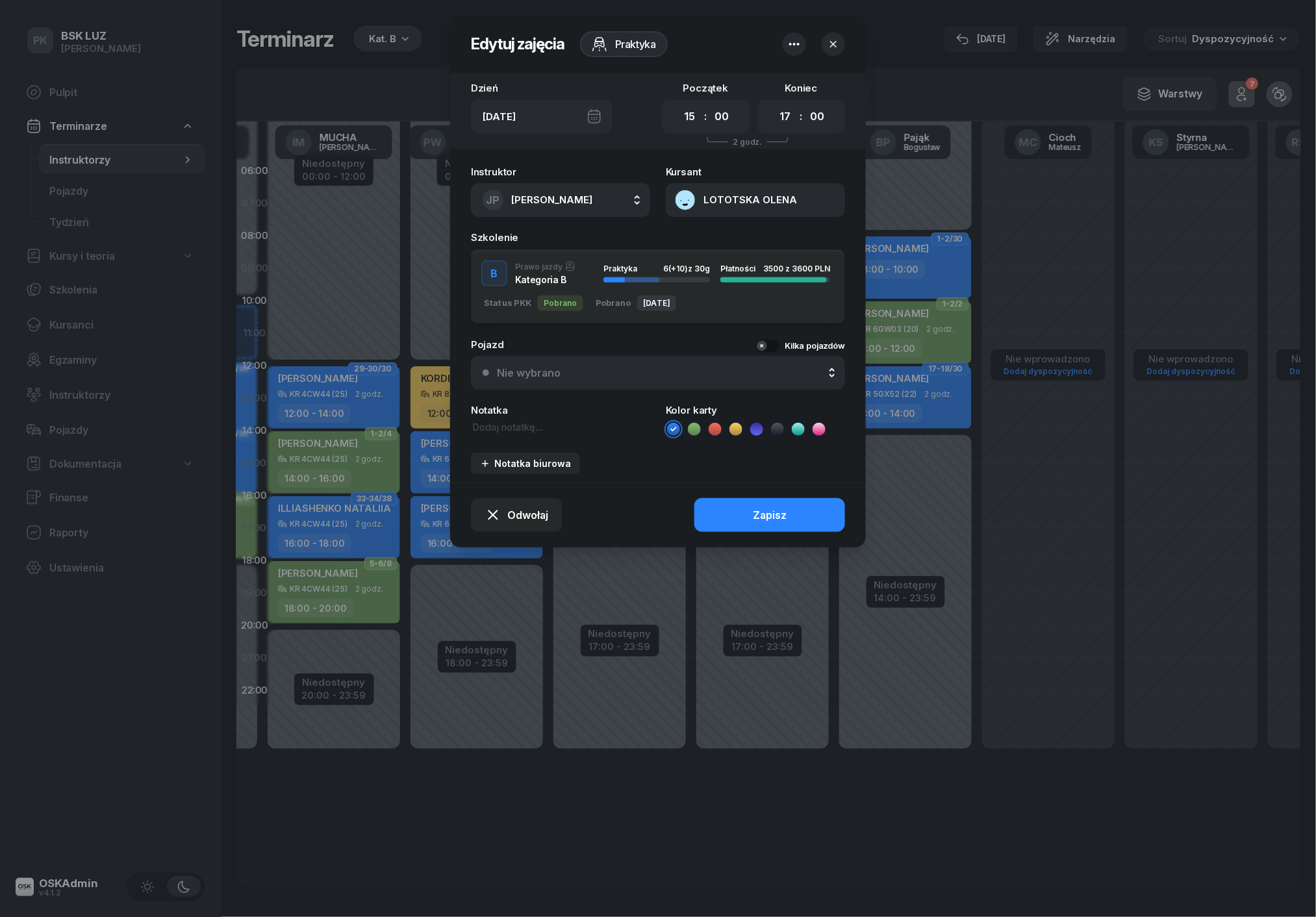
click at [614, 359] on button "Nie wybrano" at bounding box center [658, 372] width 374 height 34
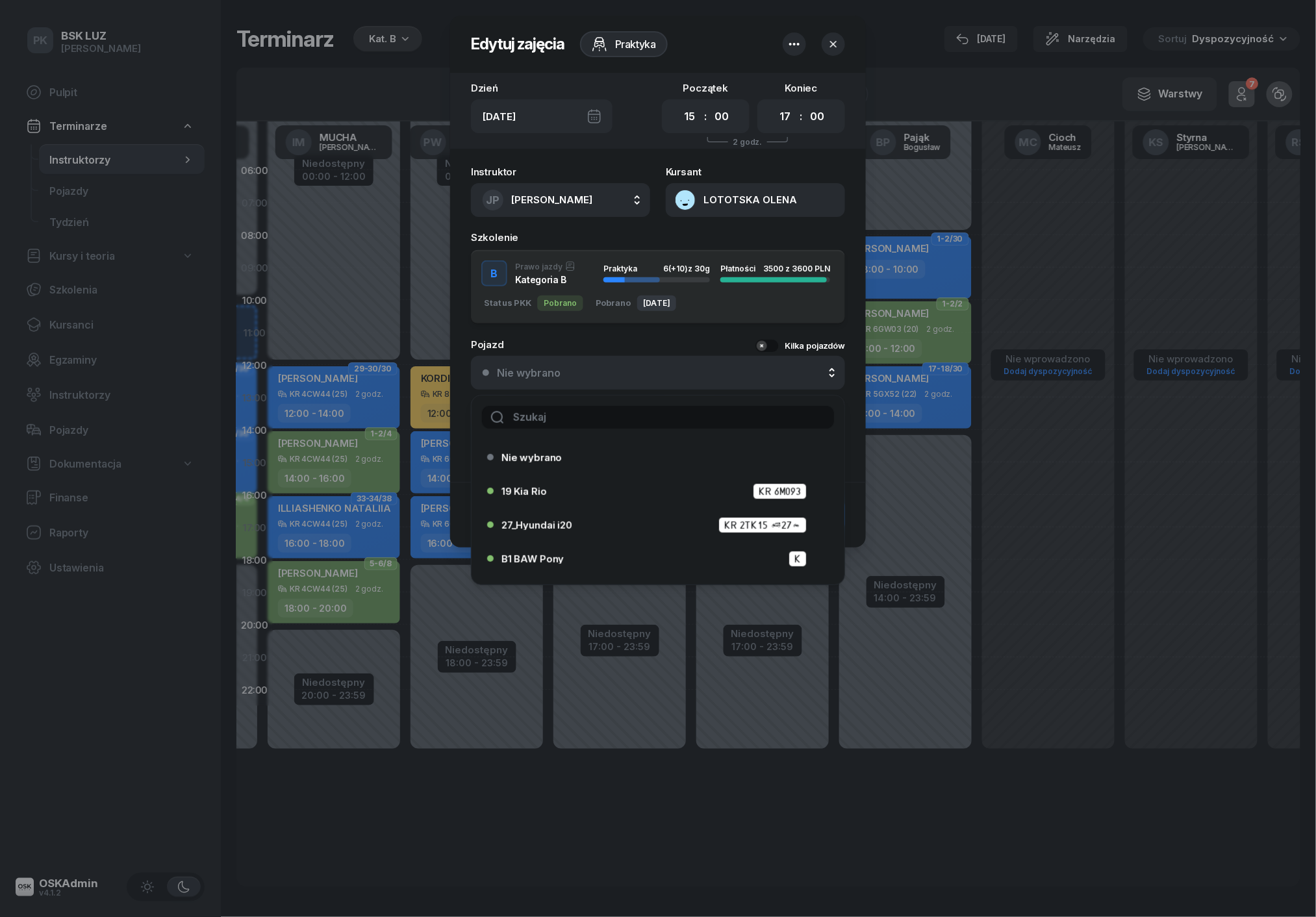
click at [588, 403] on div at bounding box center [658, 417] width 373 height 43
click at [585, 418] on input "text" at bounding box center [658, 417] width 352 height 23
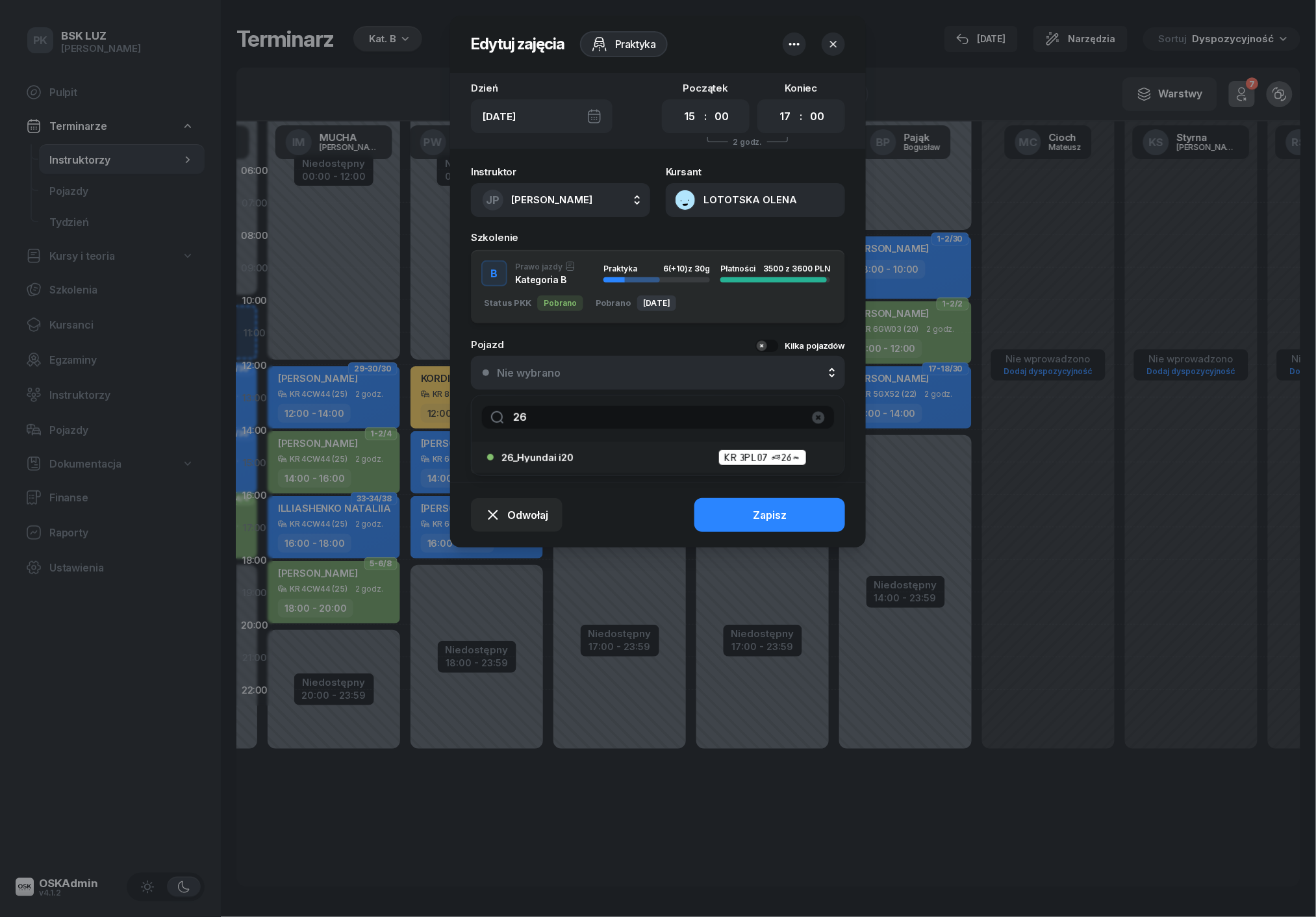
type input "26"
click at [566, 447] on div "26_Hyundai i20 KR 3PL07 (26)" at bounding box center [654, 457] width 334 height 21
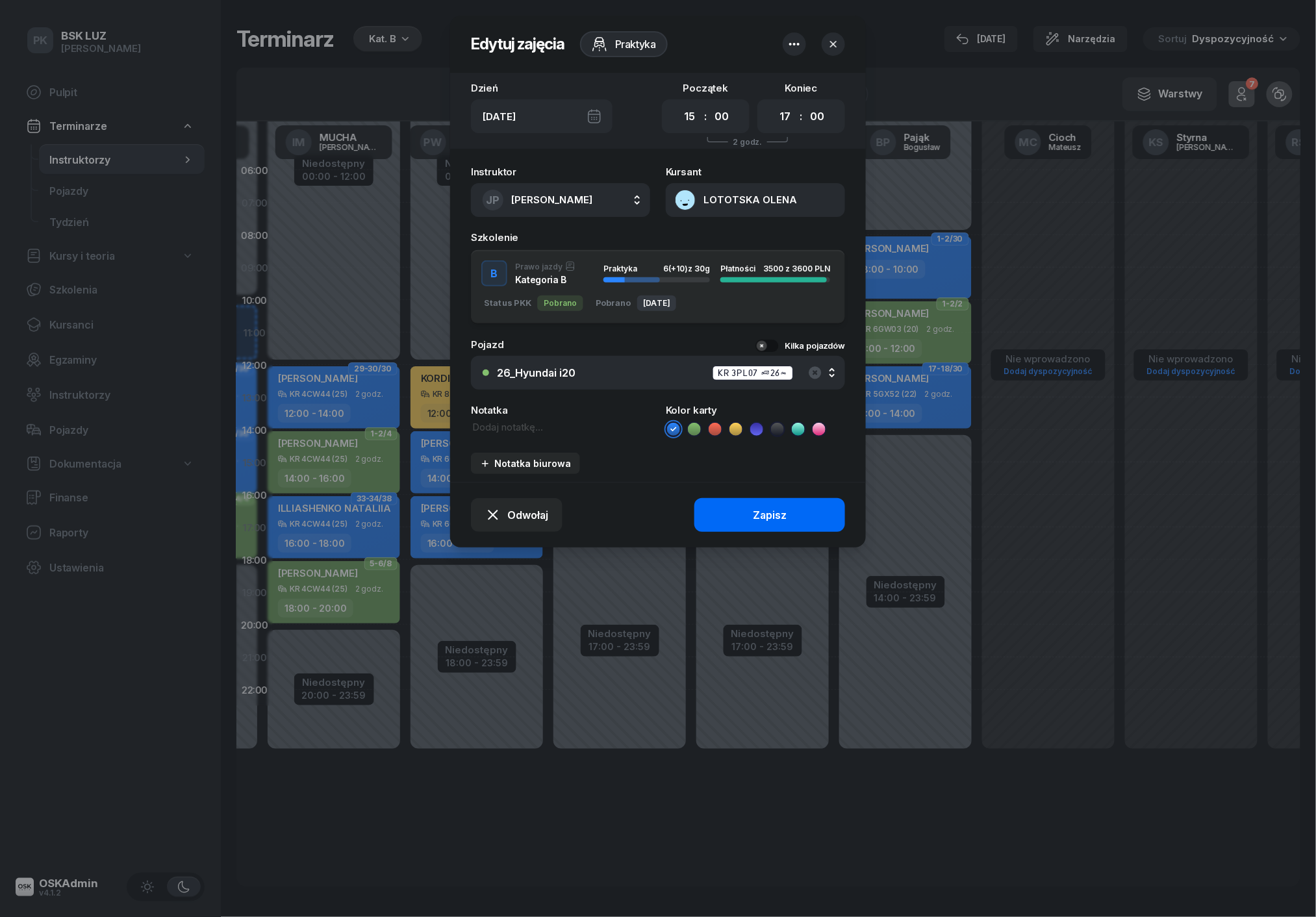
click at [723, 510] on button "Zapisz" at bounding box center [769, 515] width 150 height 34
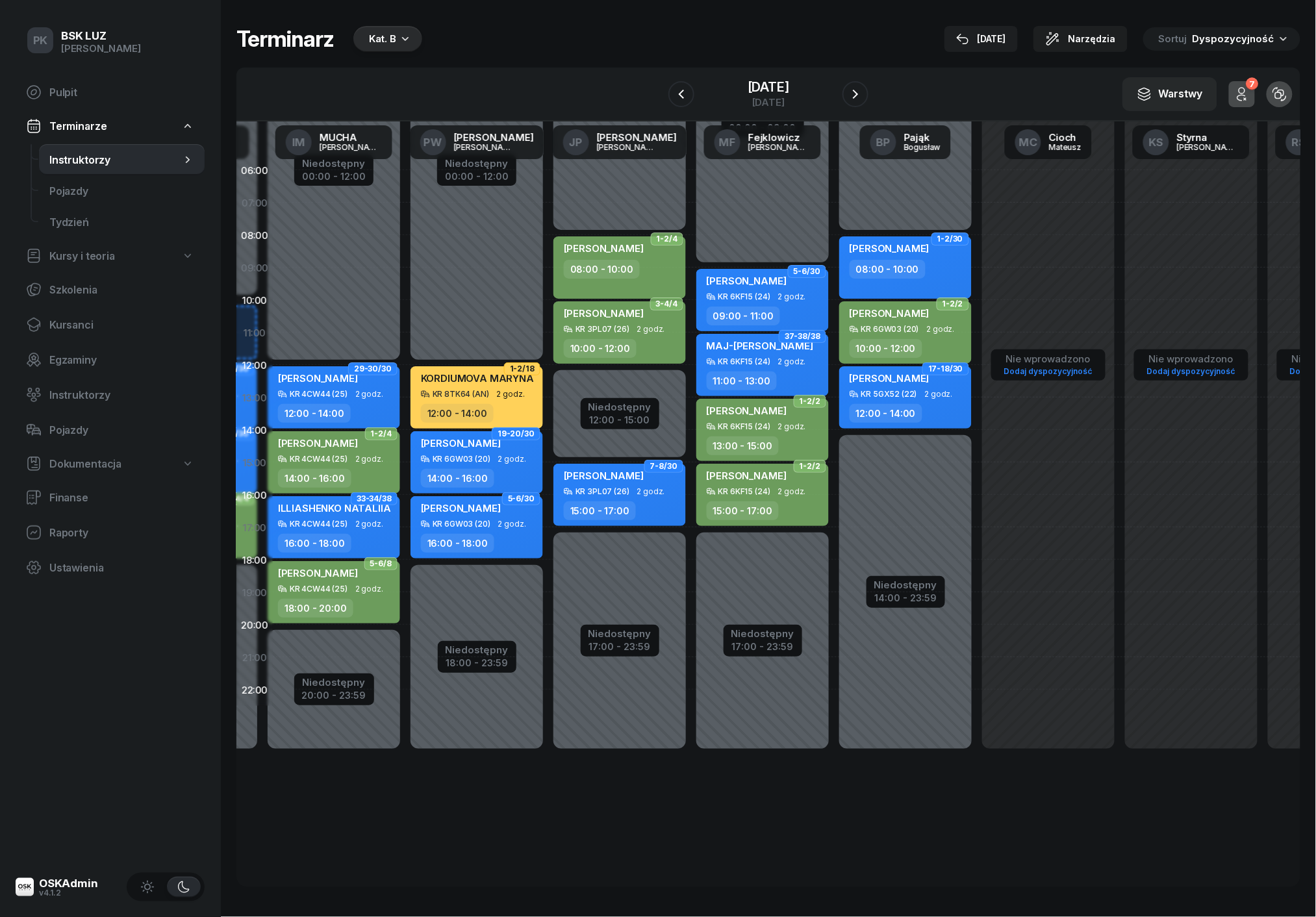
scroll to position [0, 0]
click at [604, 263] on div "08:00 - 10:00" at bounding box center [601, 268] width 76 height 19
select select "08"
select select "10"
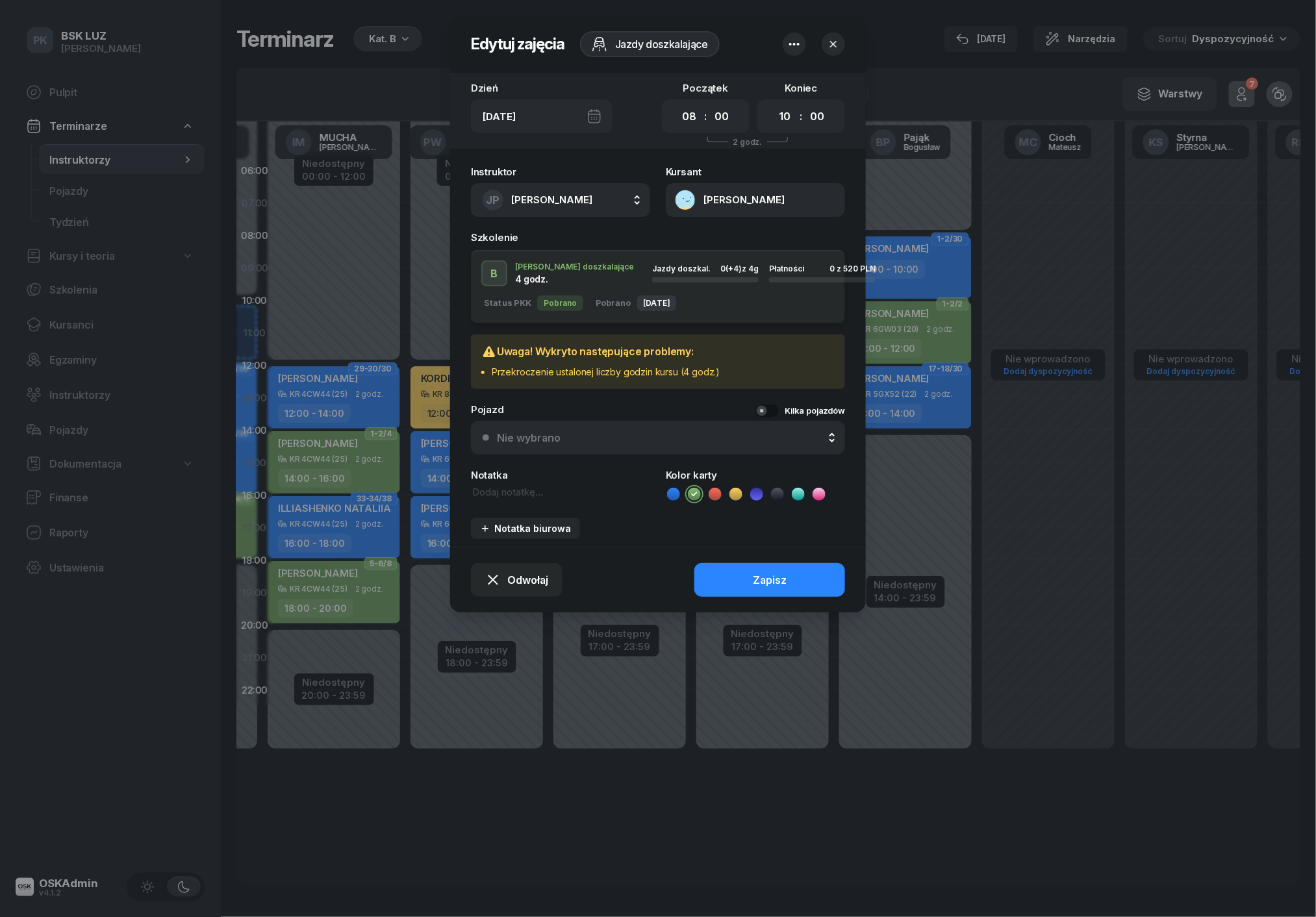
click at [733, 207] on button "[PERSON_NAME]" at bounding box center [755, 200] width 179 height 34
click at [733, 236] on div "Otwórz profil" at bounding box center [708, 242] width 63 height 12
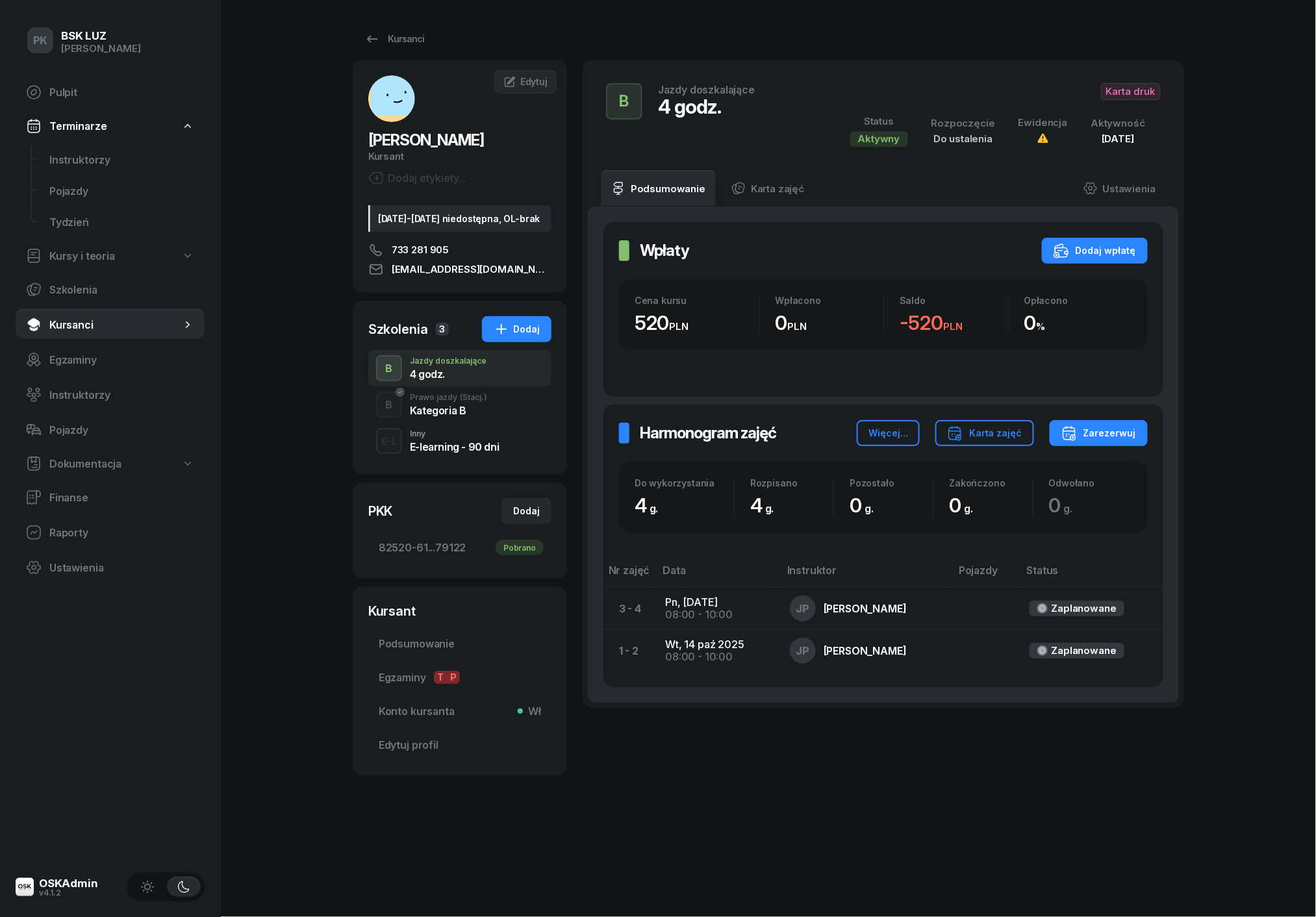
click at [500, 405] on div "B Prawo jazdy (Stacj.) Kategoria B" at bounding box center [459, 404] width 183 height 36
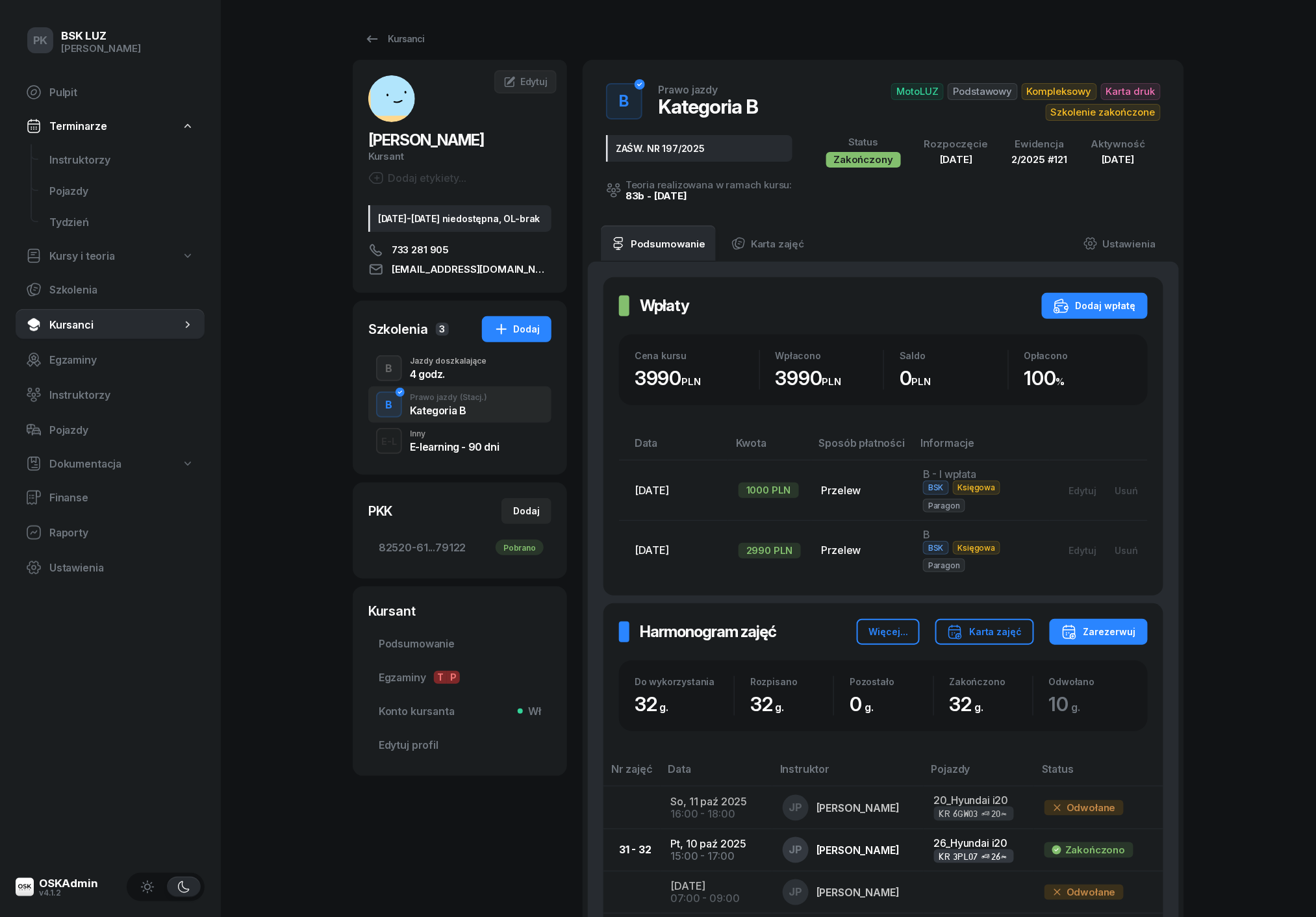
click at [501, 379] on div "B Jazdy doszkalające 4 godz." at bounding box center [459, 368] width 183 height 36
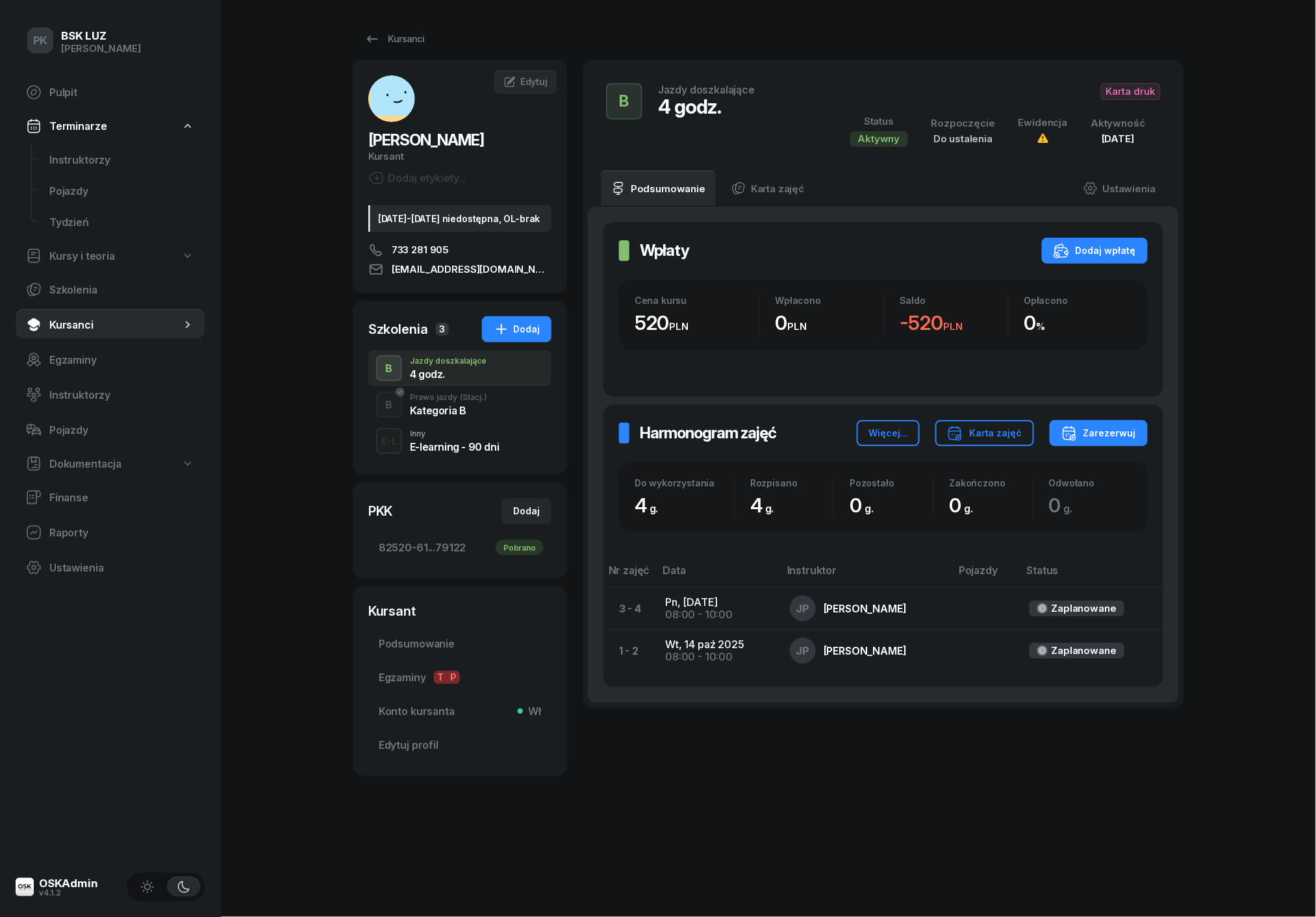
click at [1133, 80] on div "B Jazdy doszkalające 4 godz. Karta druk Status Aktywny Rozpoczęcie Do ustalenia…" at bounding box center [883, 115] width 570 height 79
click at [1131, 86] on span "Karta druk" at bounding box center [1130, 91] width 60 height 17
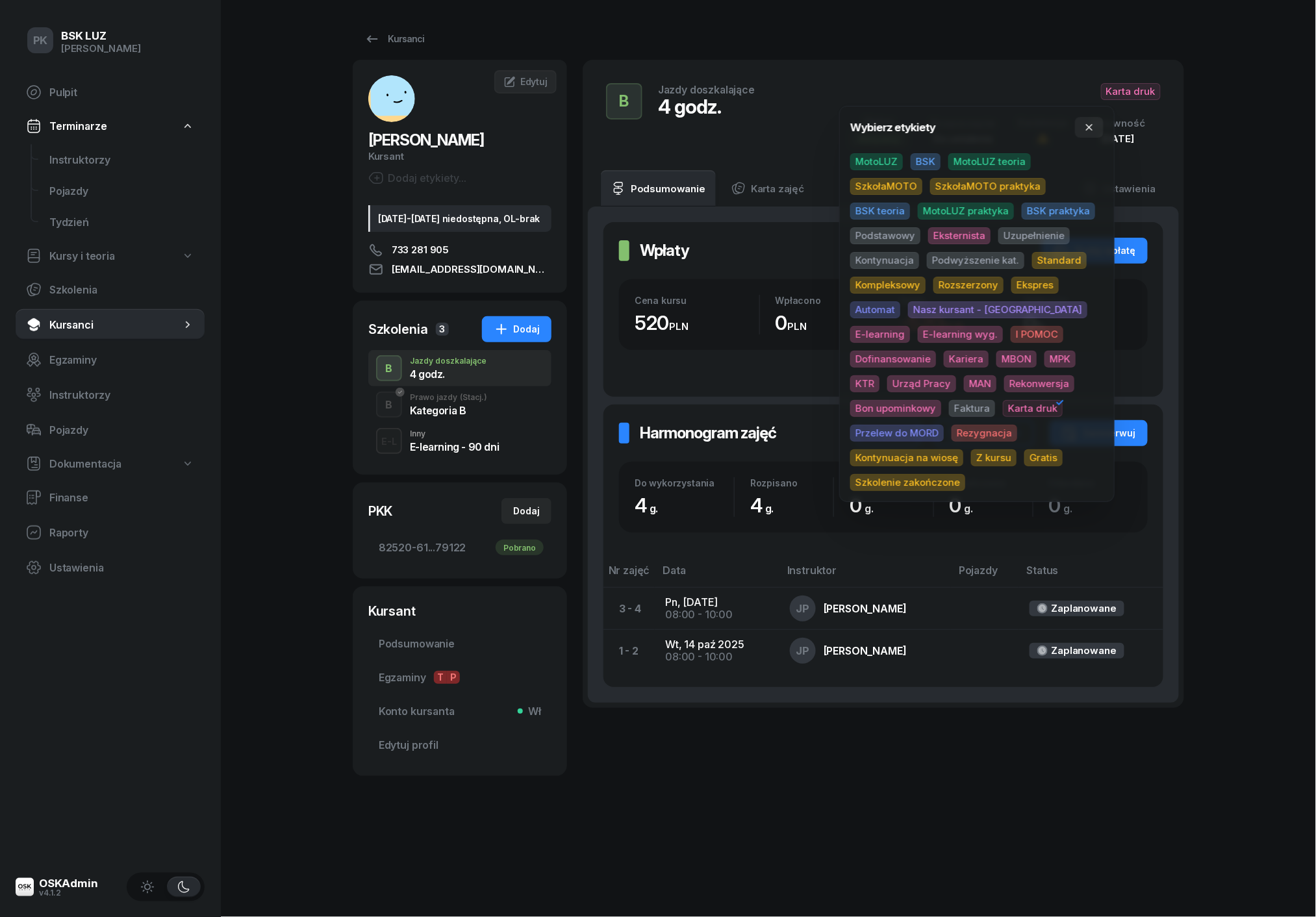
click at [891, 156] on span "MotoLUZ" at bounding box center [876, 161] width 53 height 17
click at [1015, 237] on span "Uzupełnienie" at bounding box center [1034, 235] width 71 height 17
click at [1216, 247] on div "PK BSK [PERSON_NAME] Pulpit Terminarze Instruktorzy Pojazdy Tydzień Kursy i teo…" at bounding box center [658, 458] width 1316 height 917
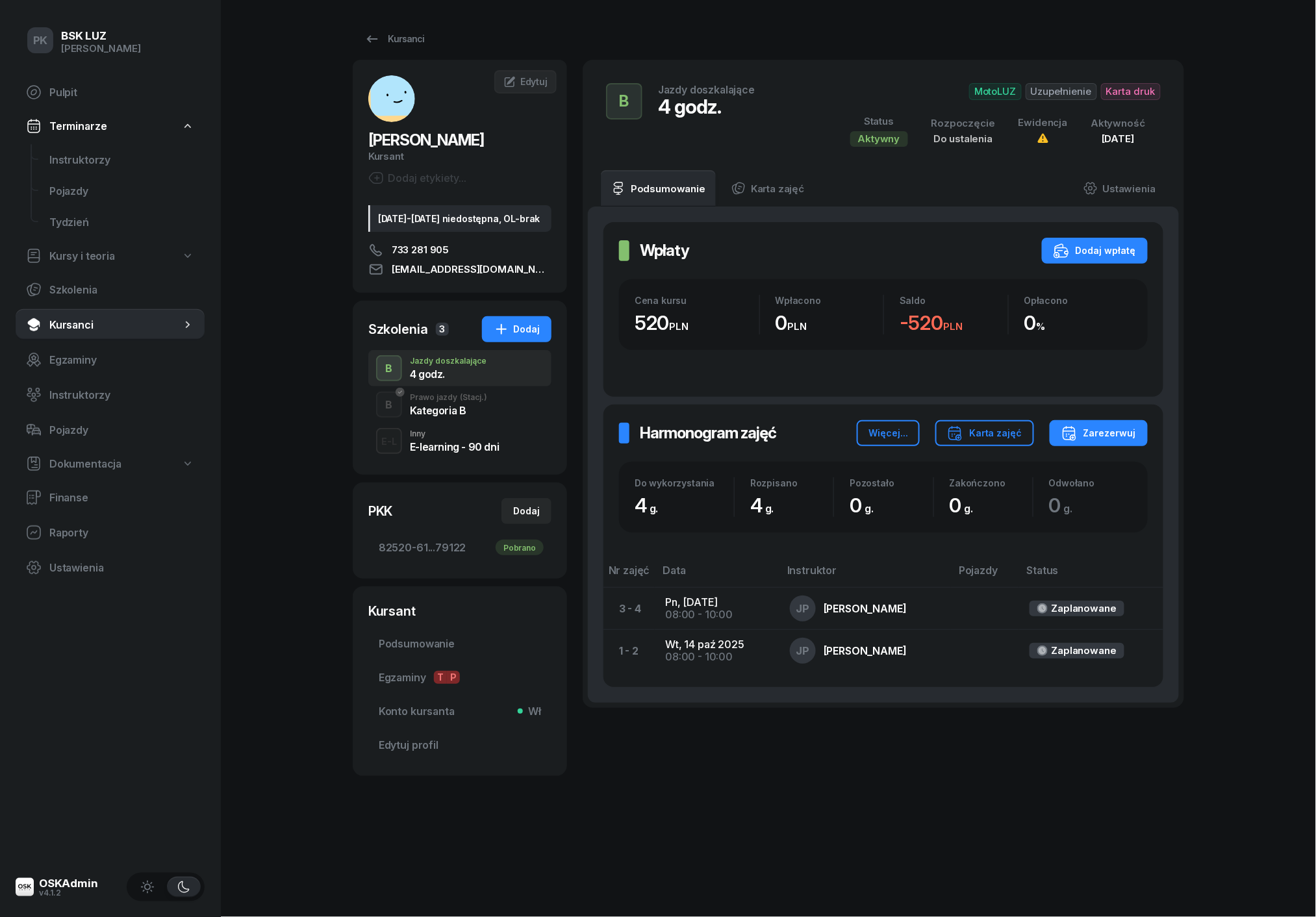
click at [463, 400] on span "(Stacj.)" at bounding box center [474, 397] width 27 height 8
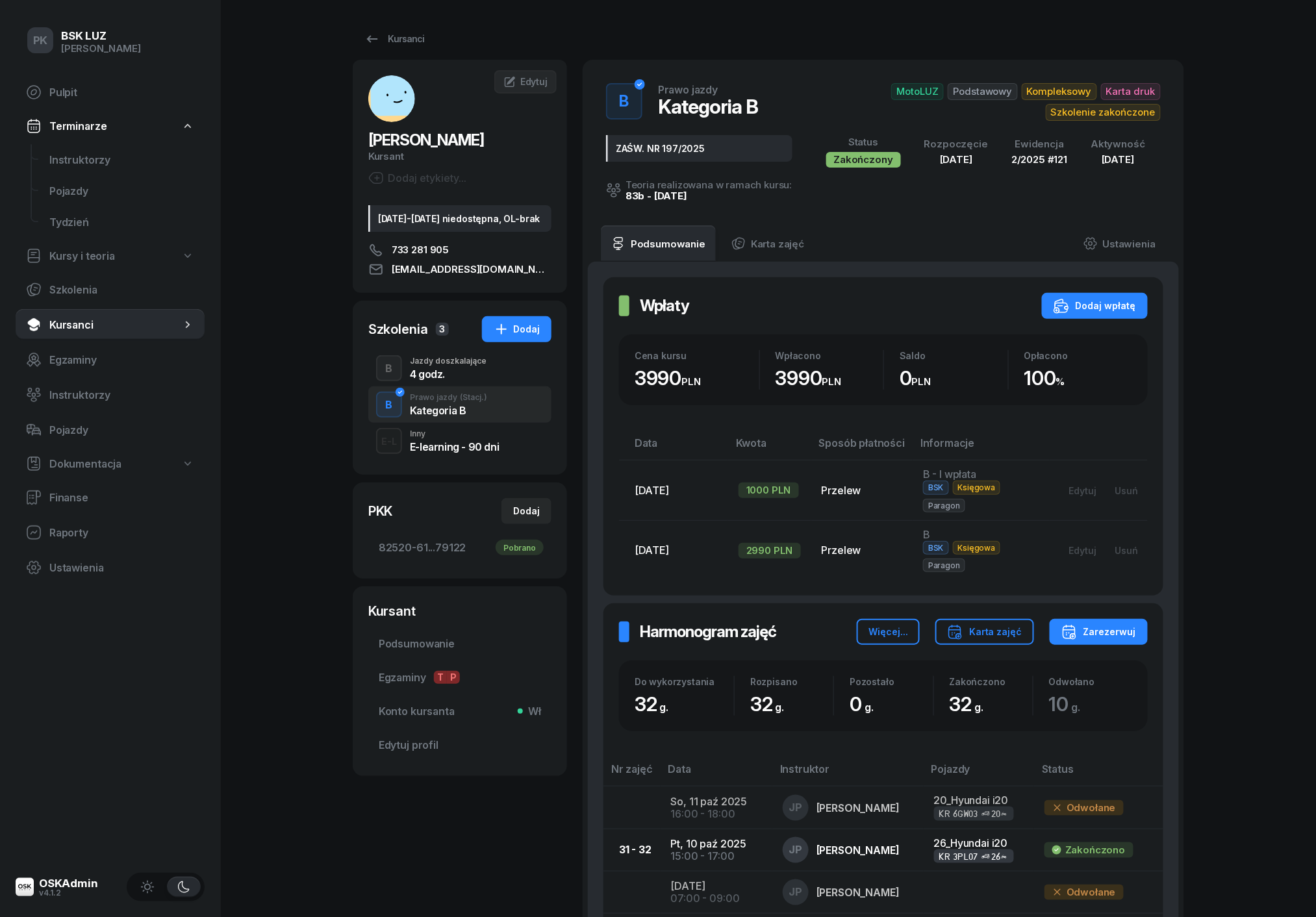
click at [466, 378] on div "4 godz." at bounding box center [448, 373] width 77 height 10
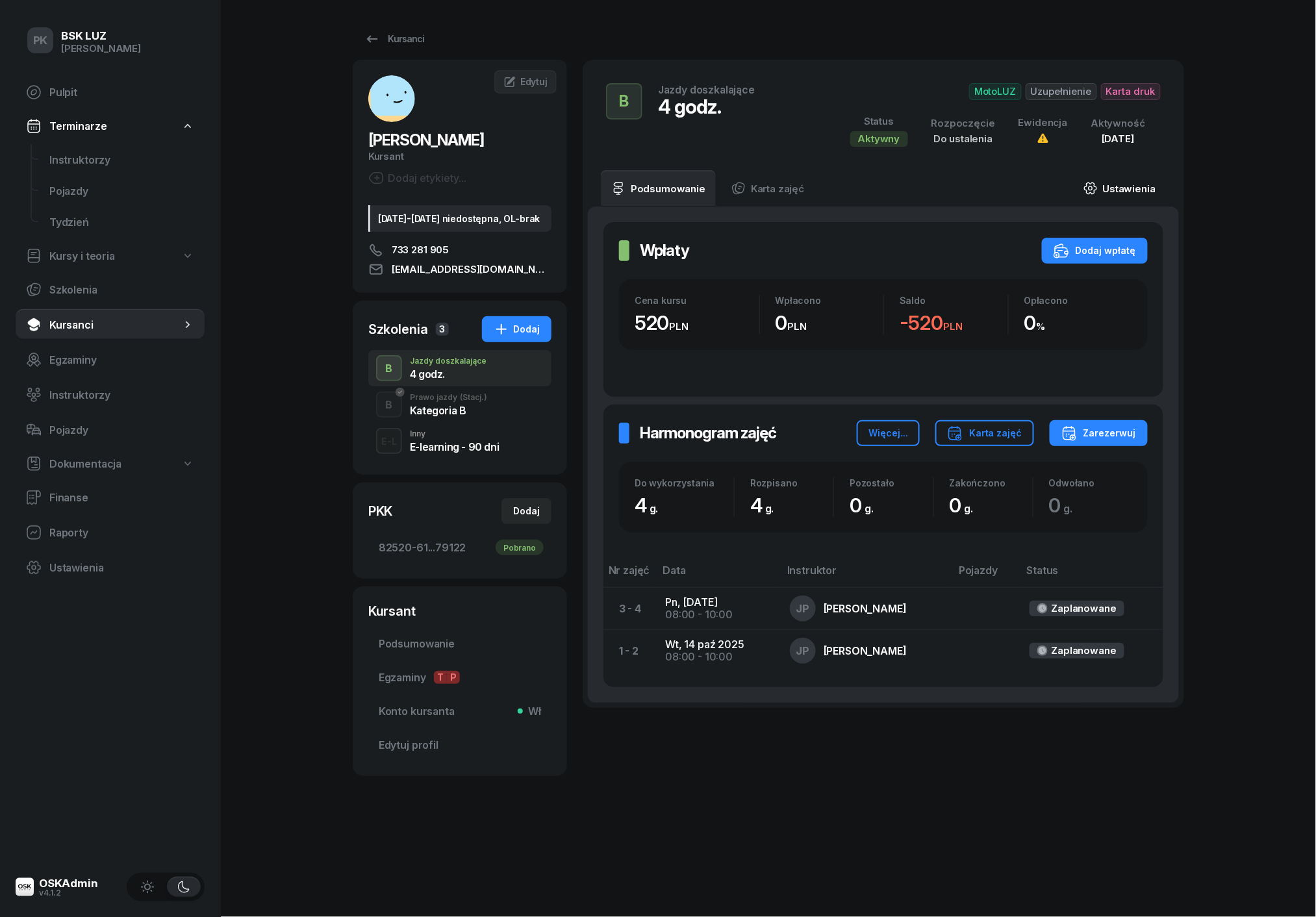
click at [1124, 187] on link "Ustawienia" at bounding box center [1119, 188] width 93 height 36
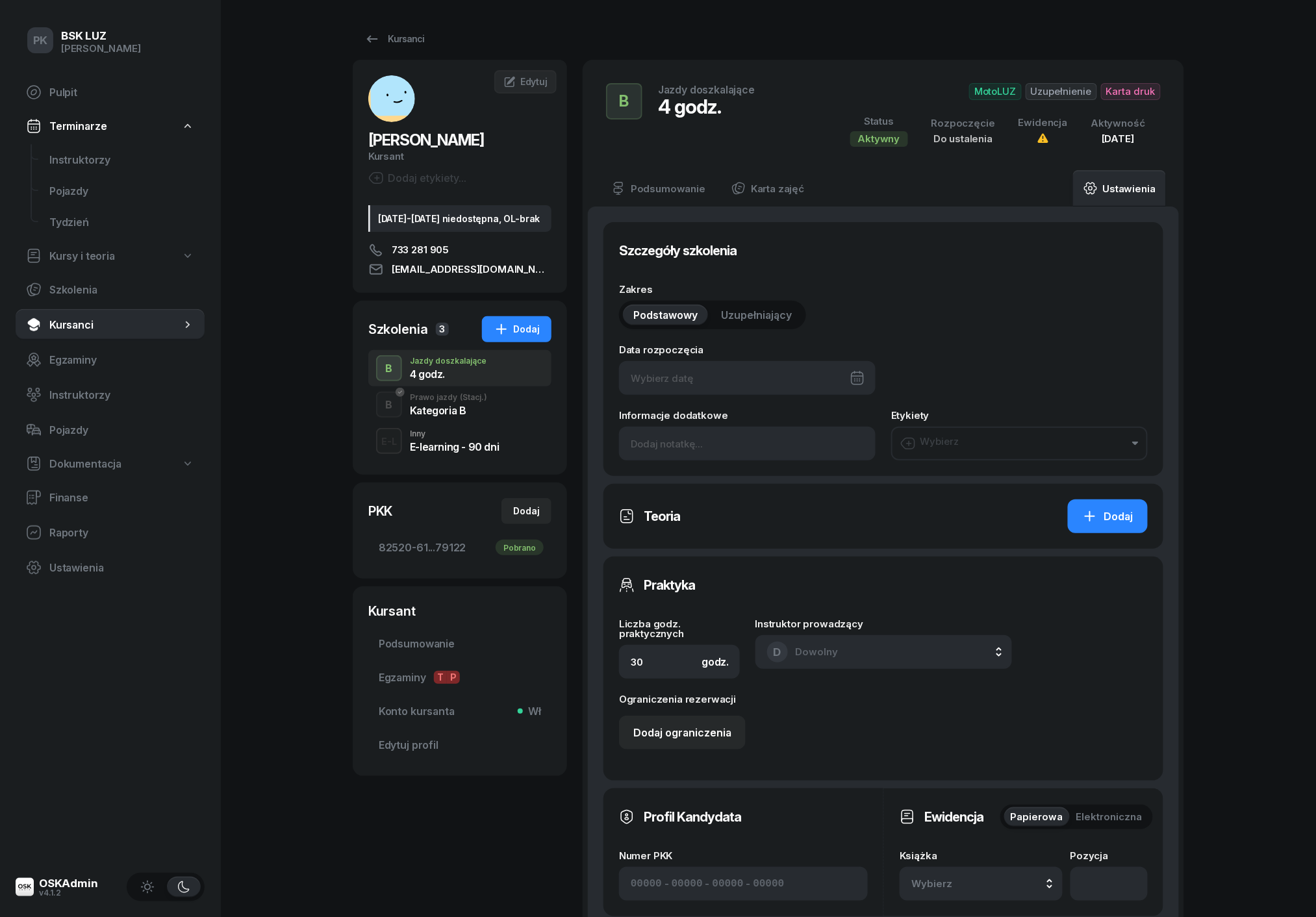
type input "4"
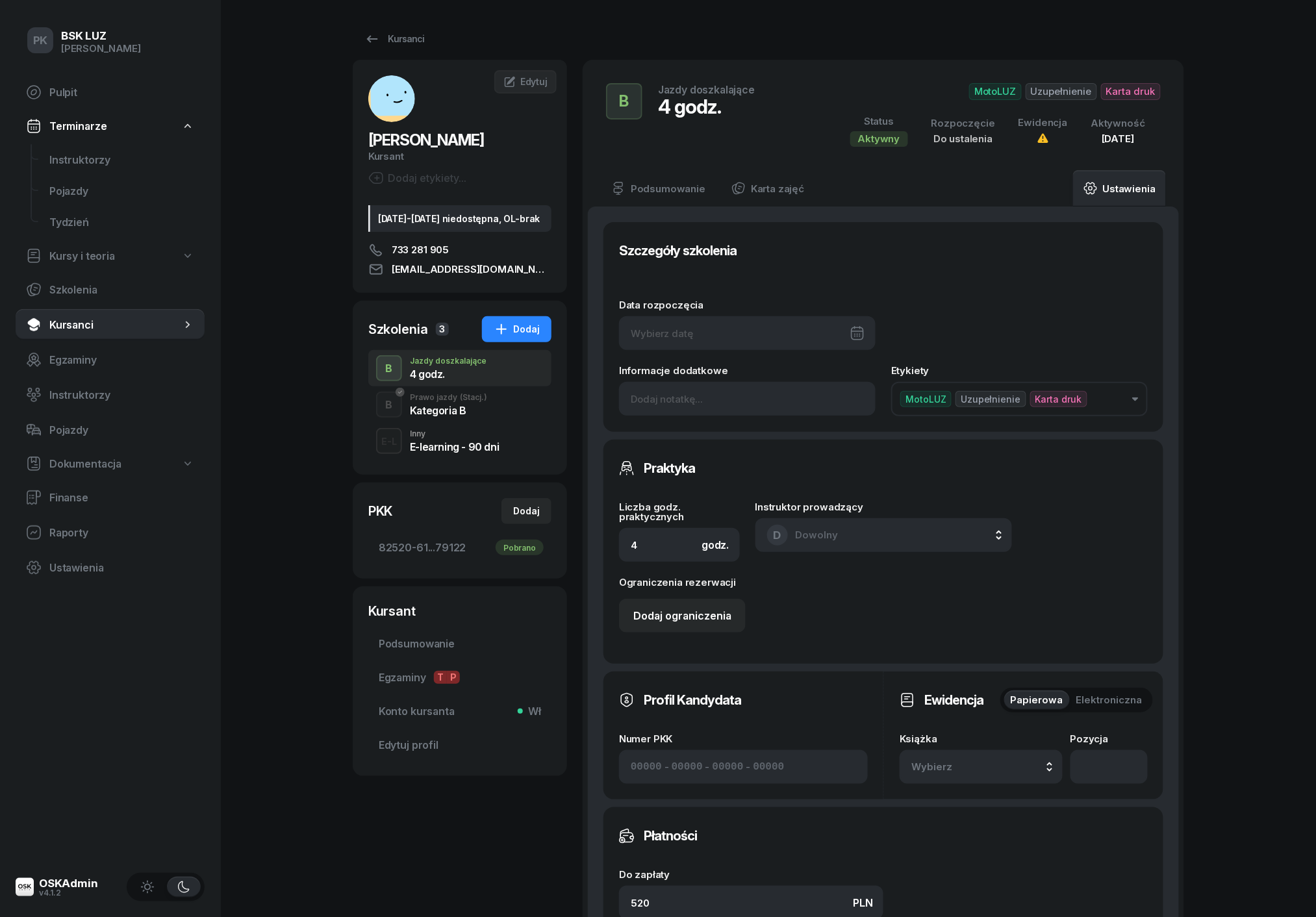
click at [945, 775] on button "Wybierz" at bounding box center [980, 767] width 163 height 34
click at [938, 664] on span "2/2025" at bounding box center [937, 665] width 36 height 13
click at [725, 335] on div at bounding box center [748, 333] width 257 height 34
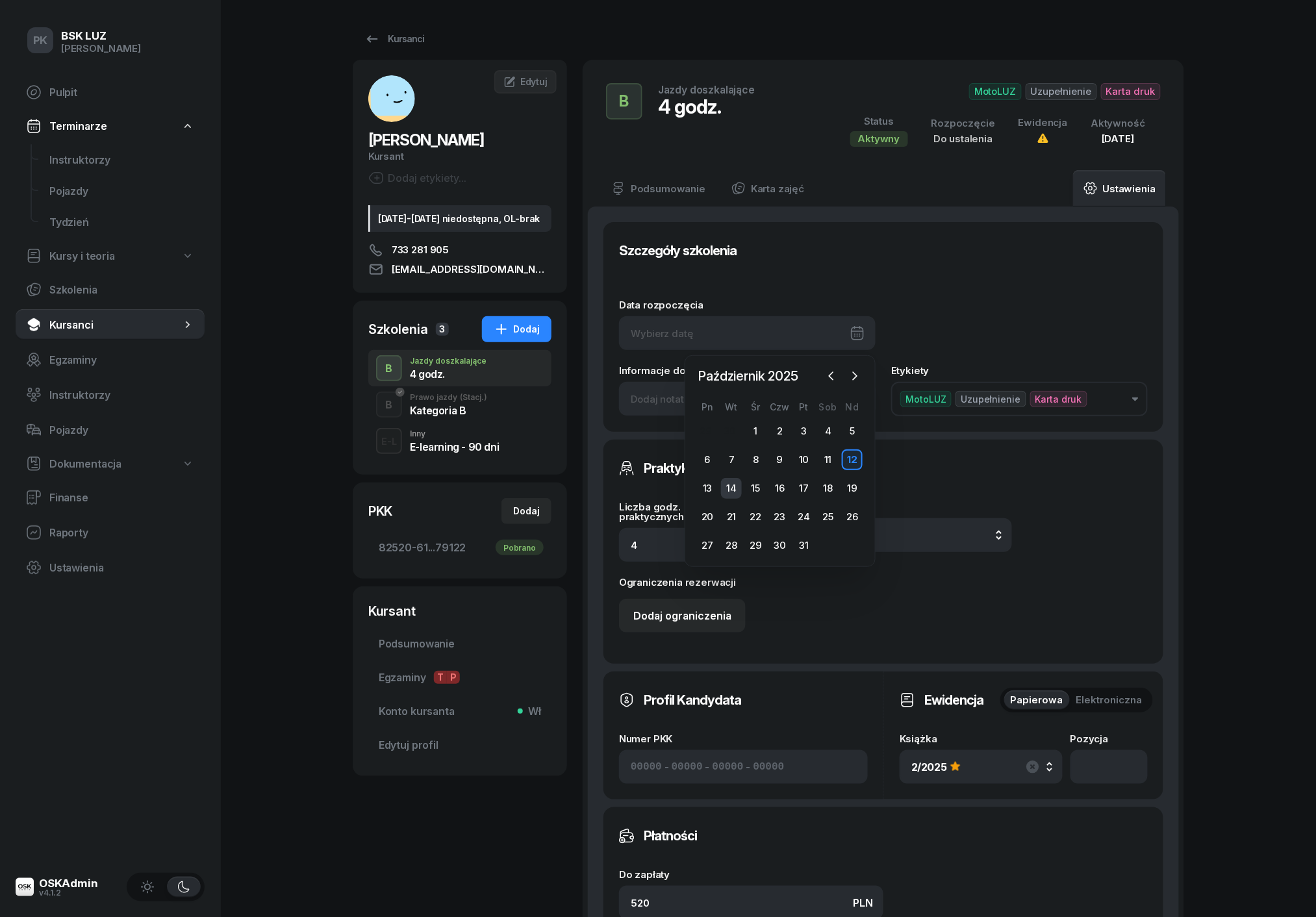
click at [730, 483] on div "14" at bounding box center [731, 488] width 21 height 21
type input "[DATE]"
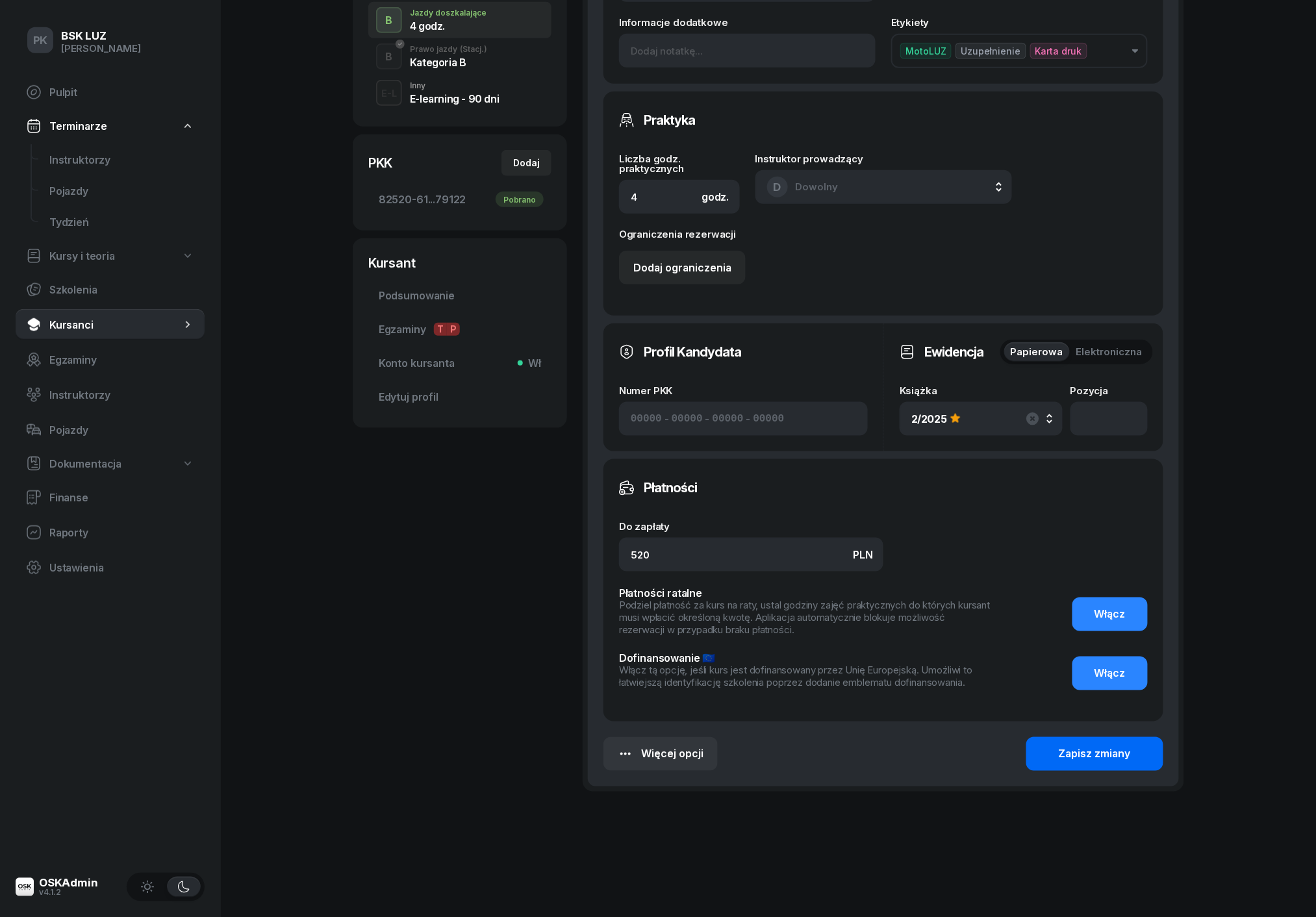
scroll to position [347, 0]
click at [1069, 750] on div "Zapisz zmiany" at bounding box center [1094, 756] width 72 height 12
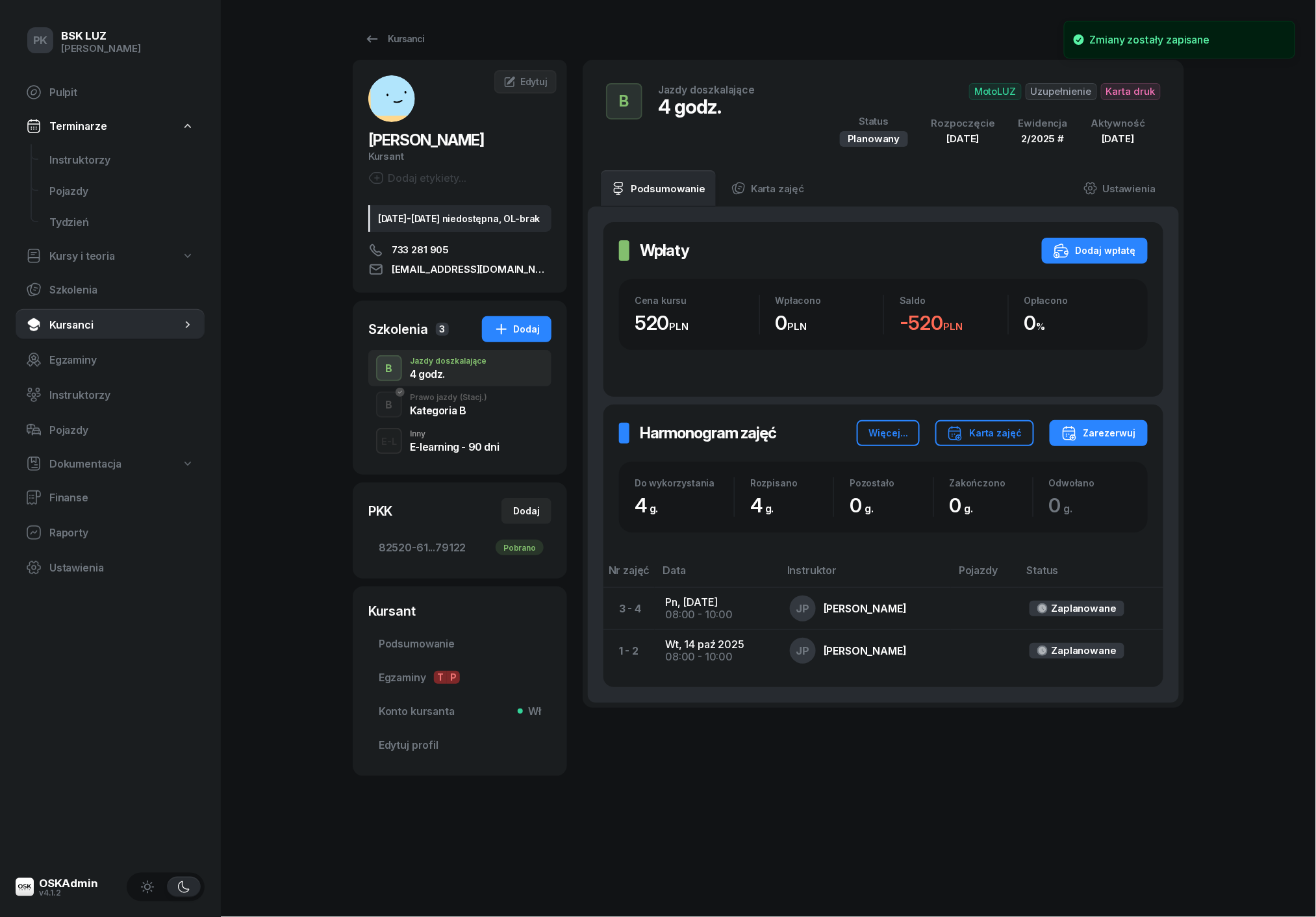
scroll to position [0, 0]
click at [95, 159] on span "Instruktorzy" at bounding box center [122, 160] width 145 height 12
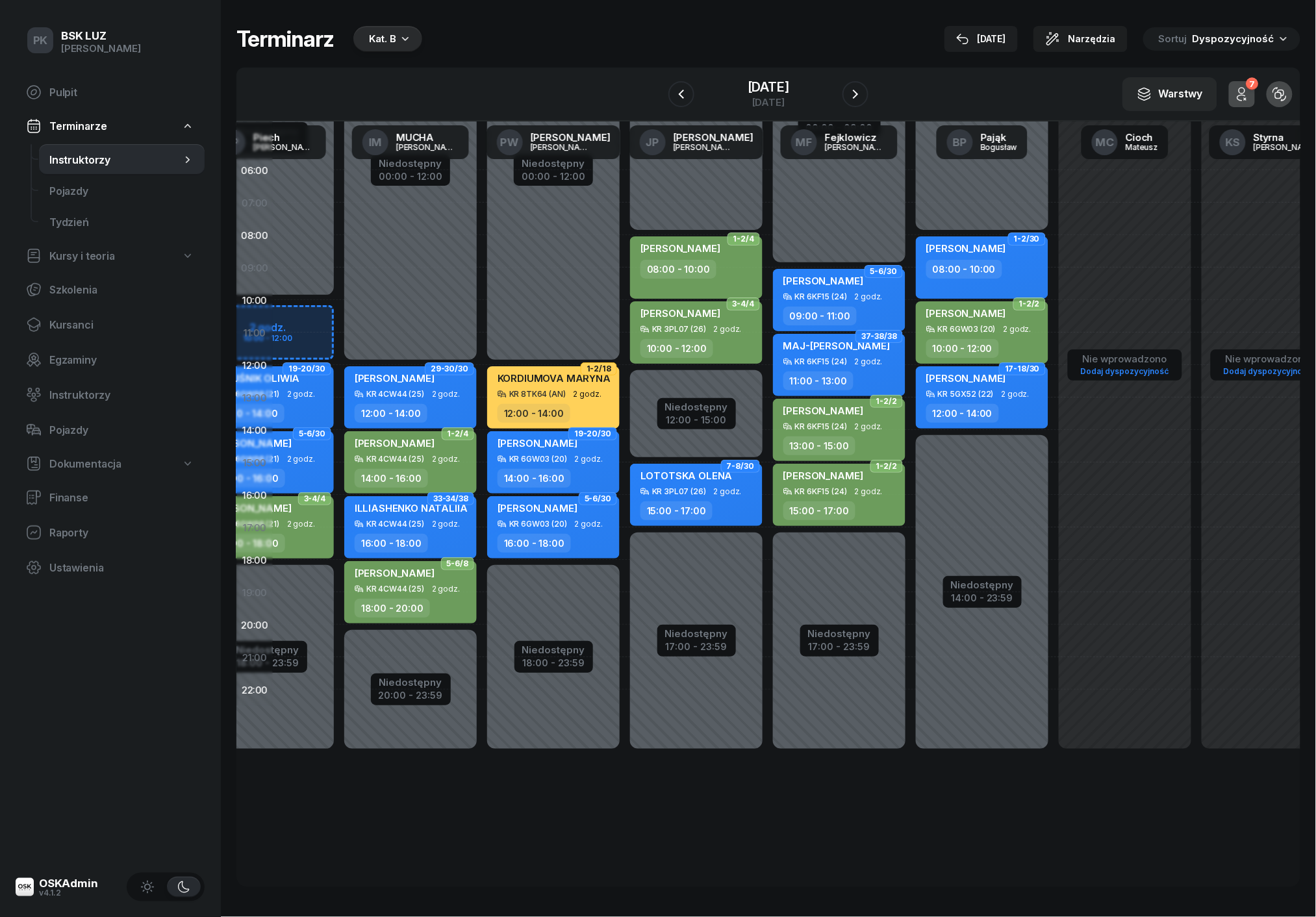
scroll to position [0, 529]
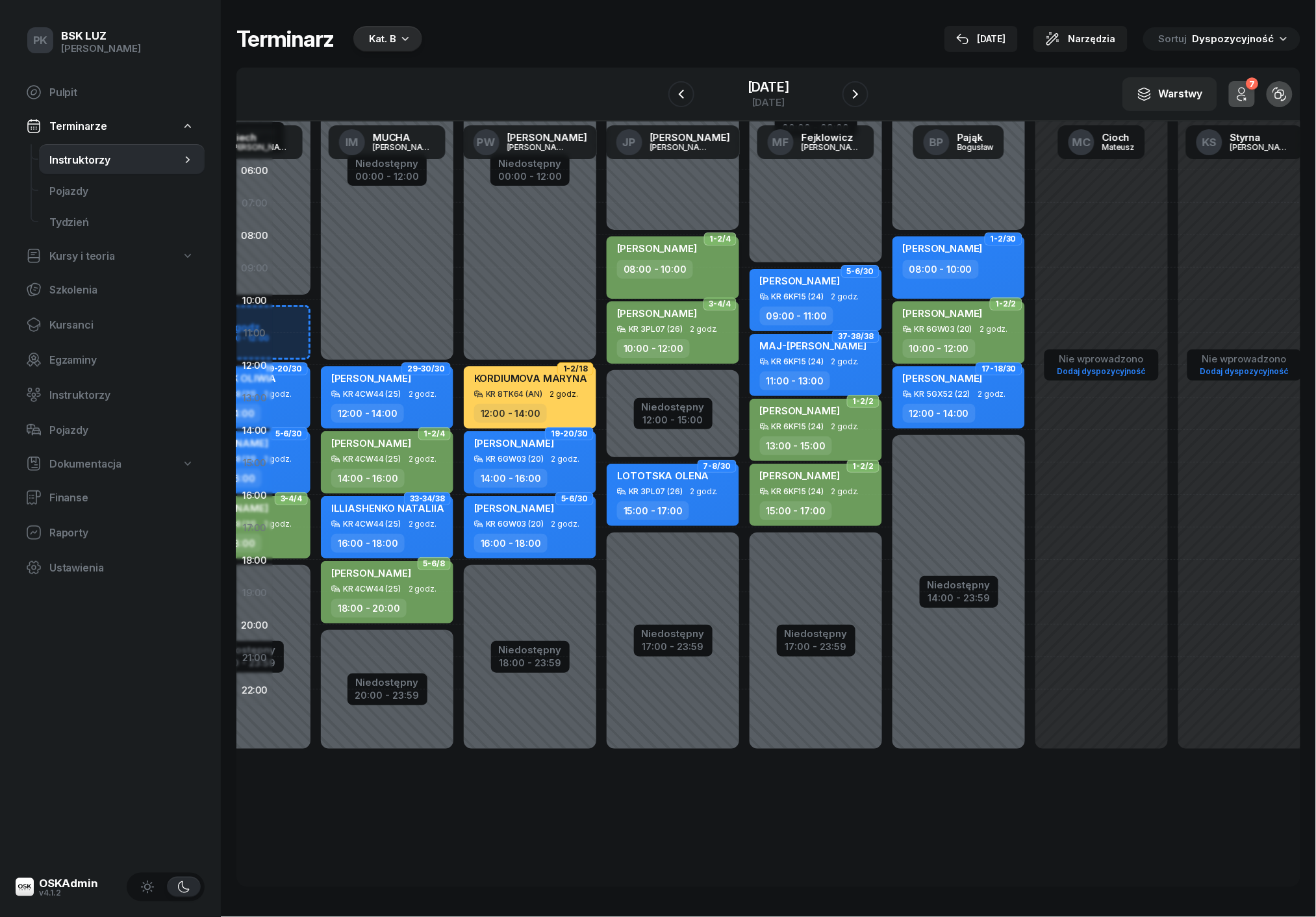
click at [709, 273] on div "08:00 - 10:00" at bounding box center [674, 268] width 114 height 19
select select "08"
select select "10"
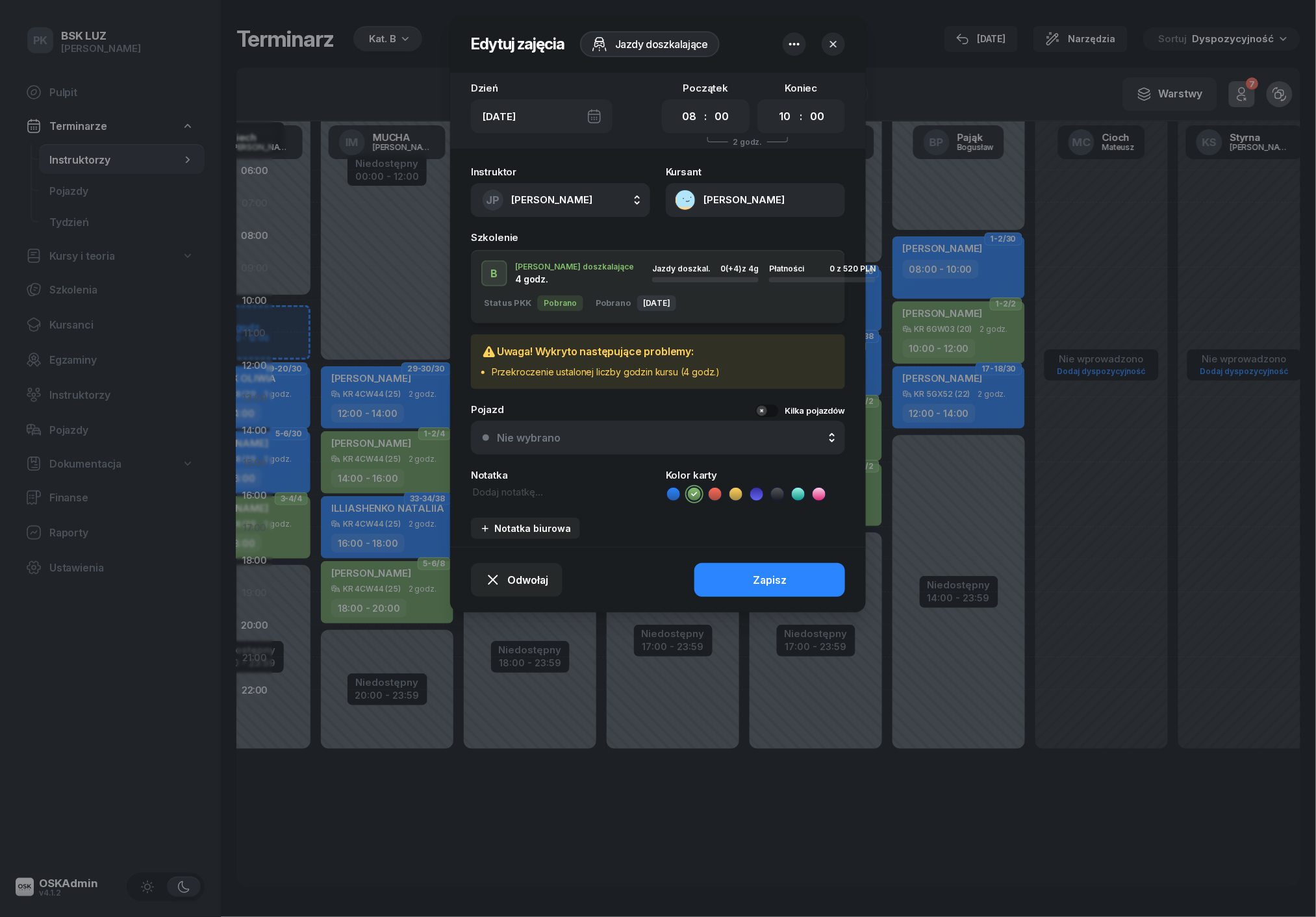
click at [835, 45] on icon "button" at bounding box center [833, 44] width 6 height 6
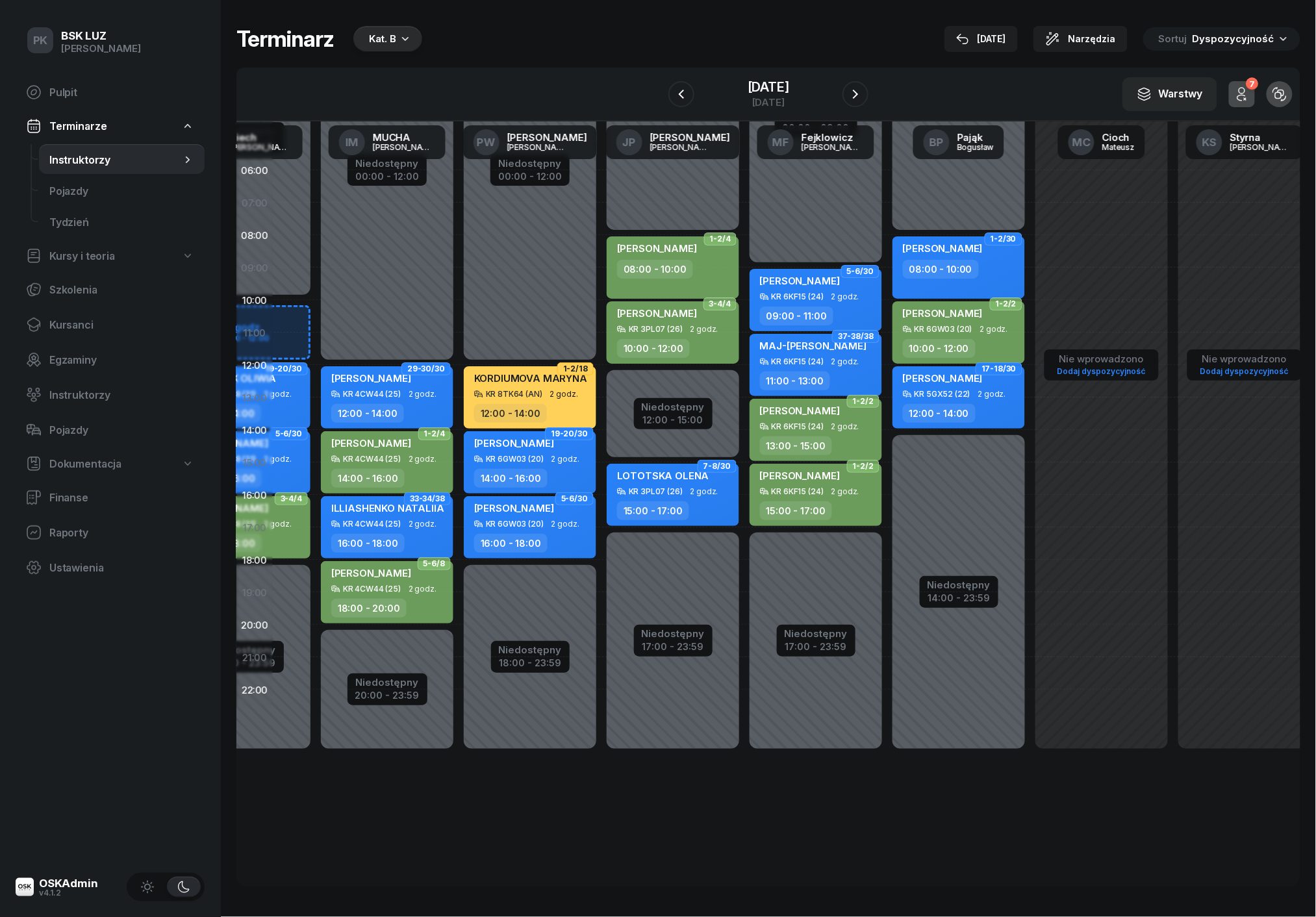
click at [730, 335] on div "[PERSON_NAME] 3PL07 (26) 2 godz. 10:00 - 12:00" at bounding box center [673, 332] width 132 height 62
select select "10"
select select "12"
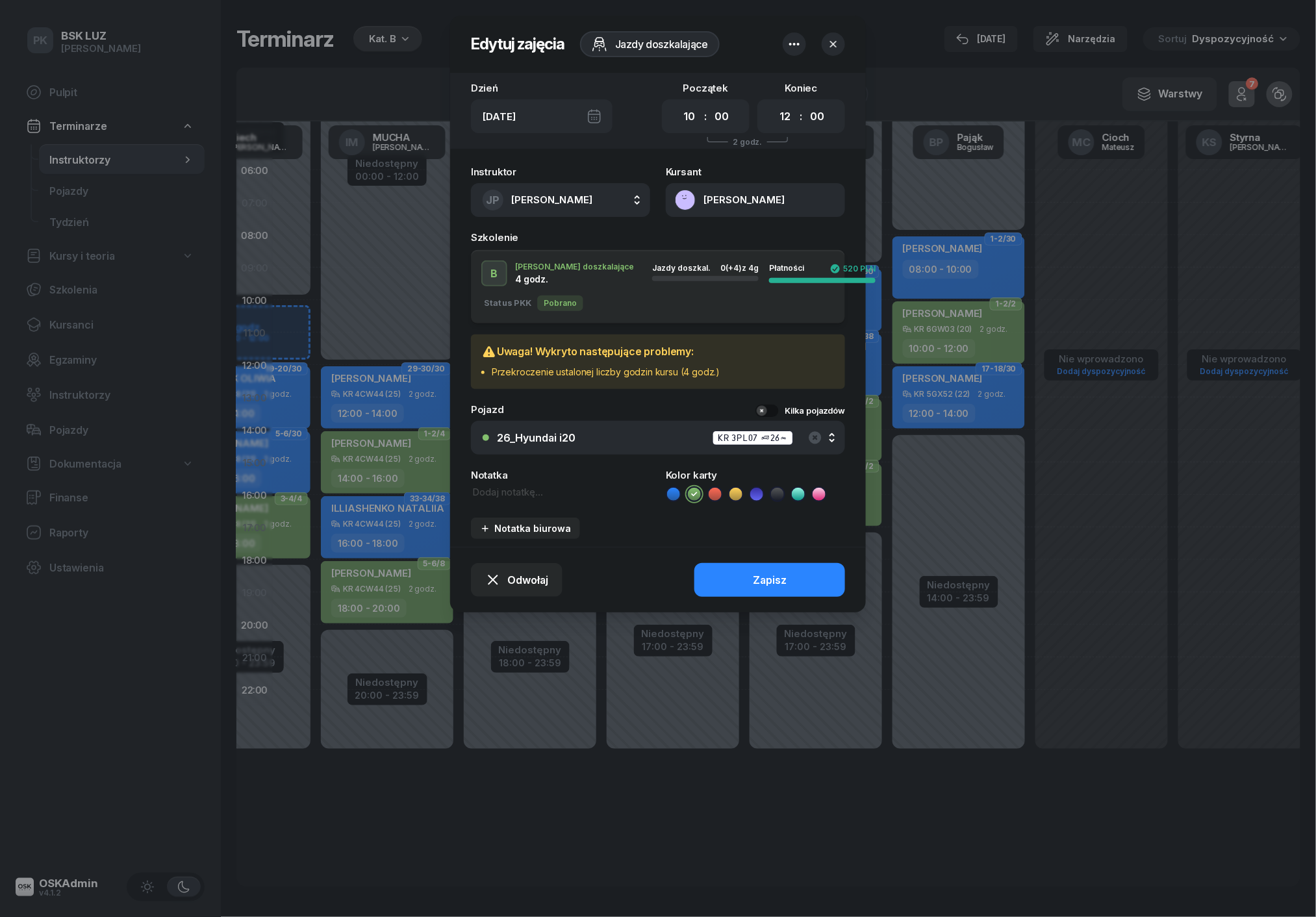
click at [830, 45] on icon "button" at bounding box center [833, 44] width 13 height 13
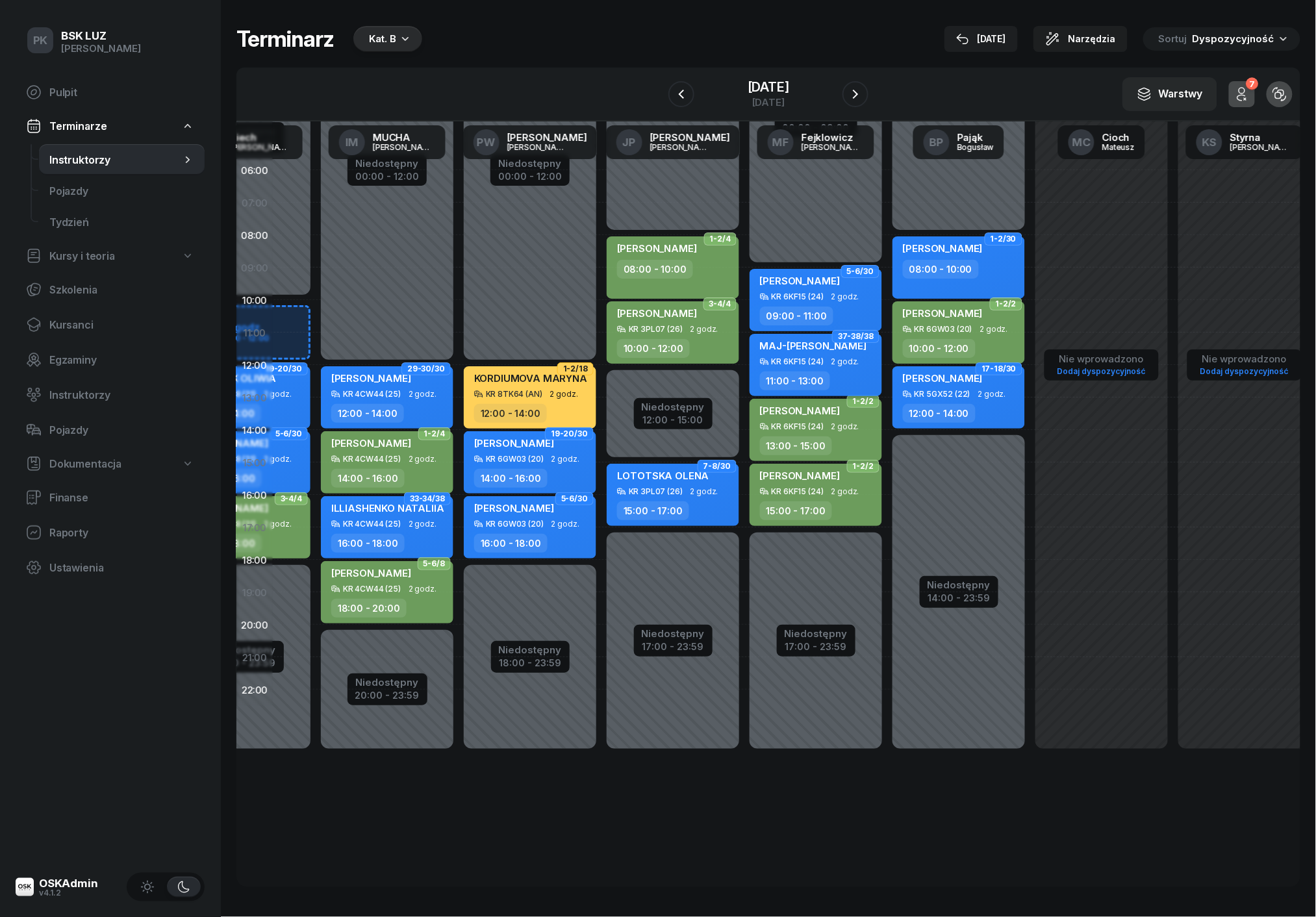
click at [783, 367] on div "MAJ-[PERSON_NAME] 6KF15 (24) 2 godz. 11:00 - 13:00" at bounding box center [816, 364] width 132 height 62
select select "11"
select select "13"
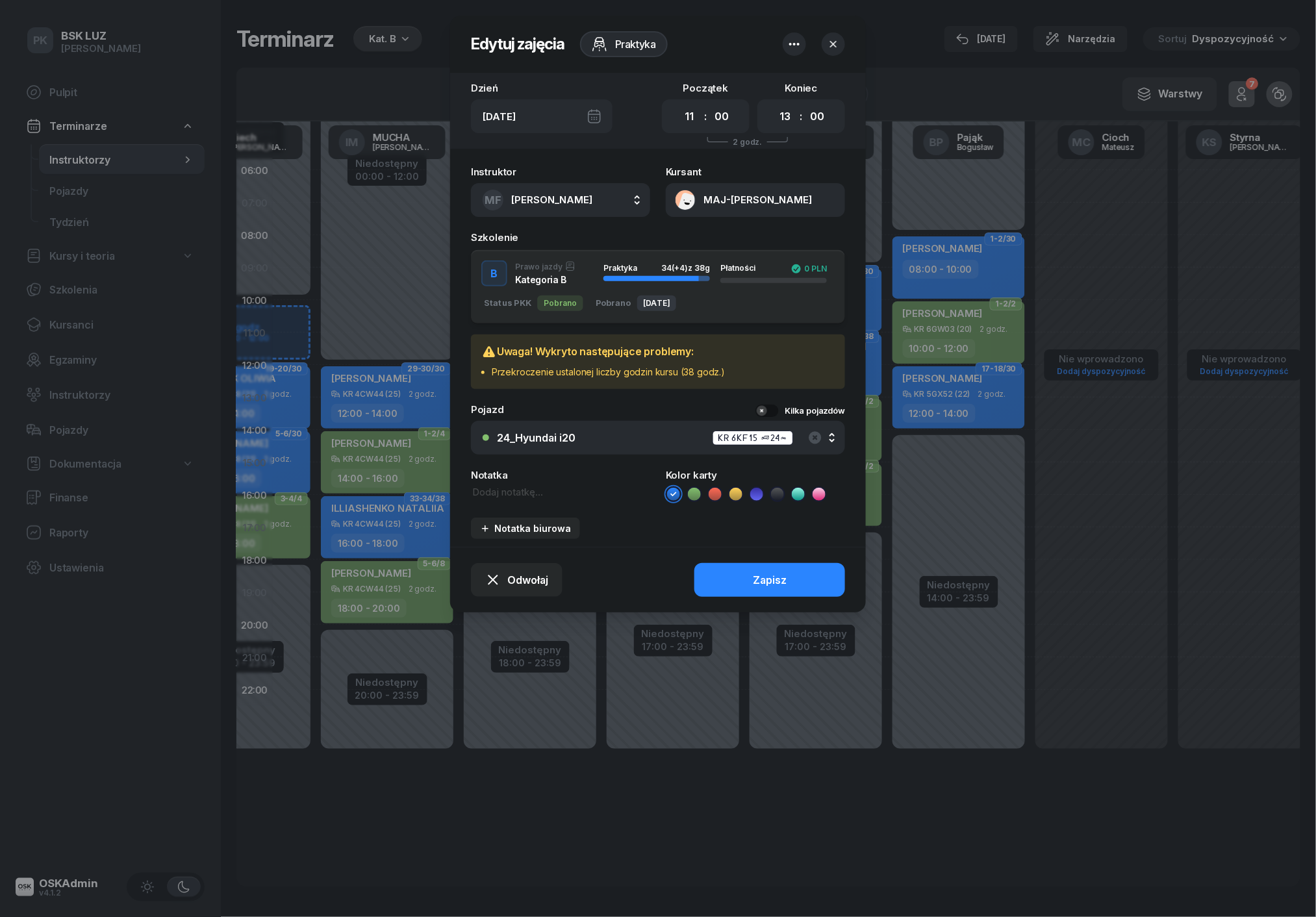
click at [835, 43] on icon "button" at bounding box center [833, 44] width 13 height 13
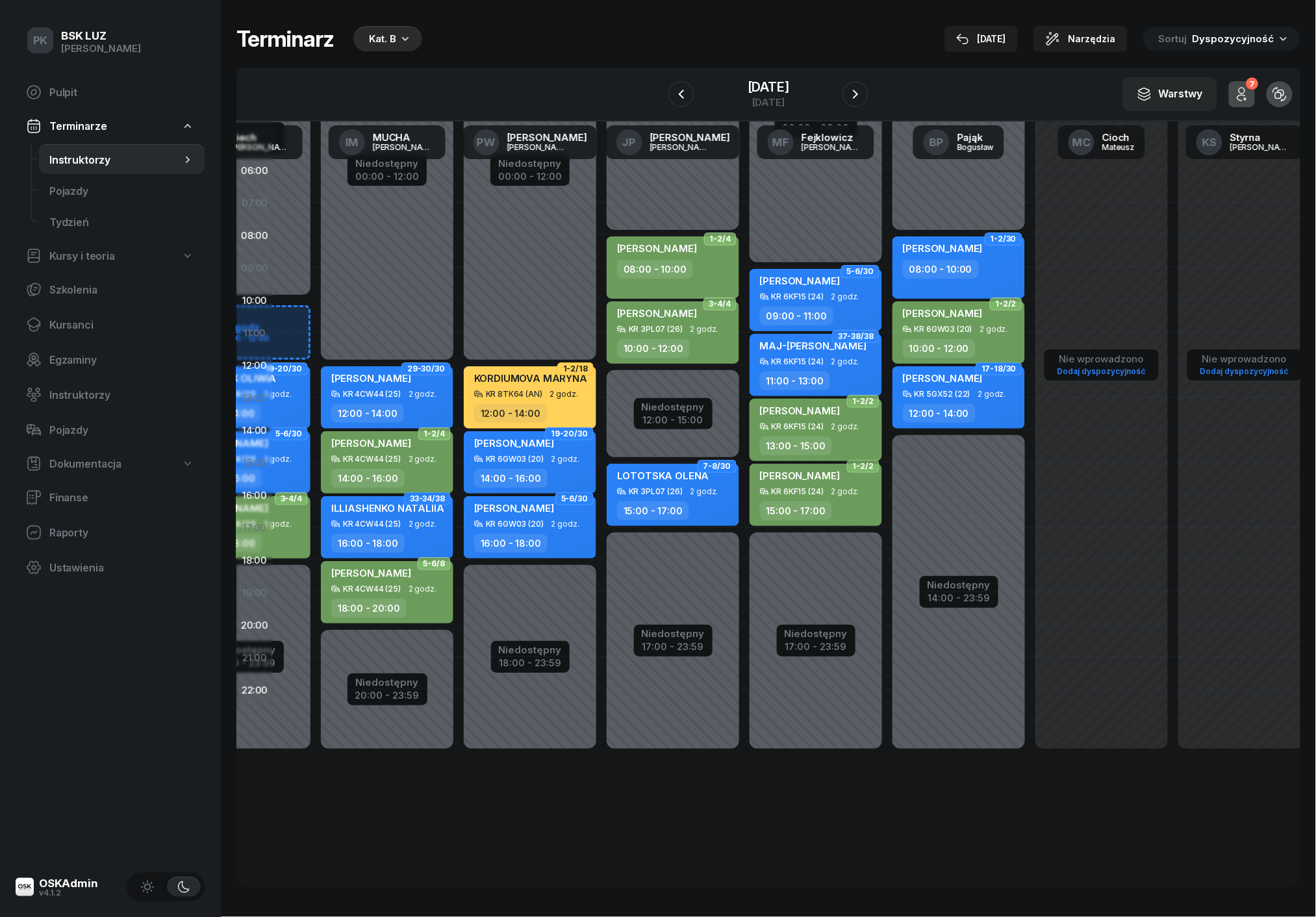
click at [822, 419] on div "[PERSON_NAME]" at bounding box center [800, 413] width 80 height 18
select select "13"
select select "15"
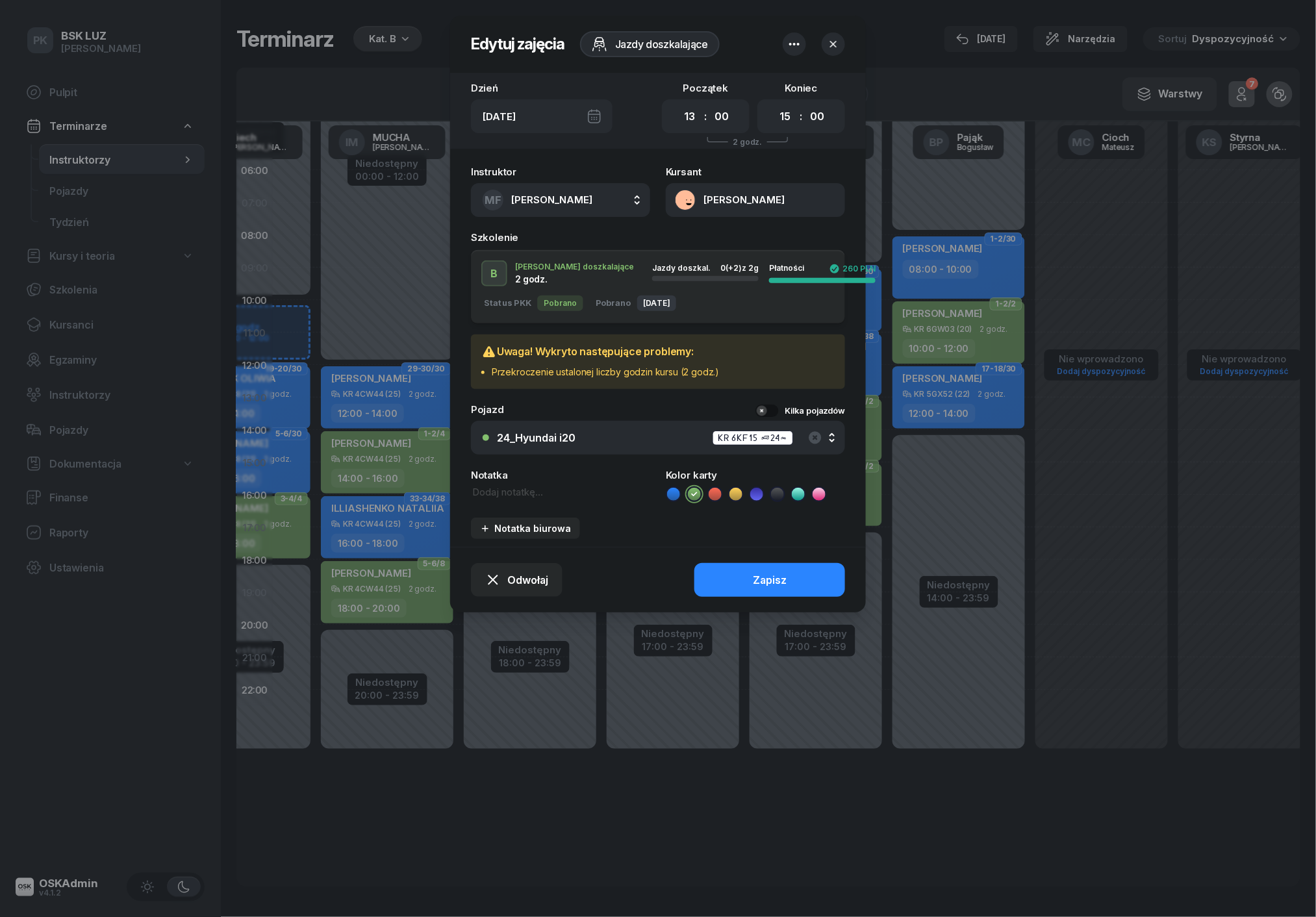
click at [829, 42] on icon "button" at bounding box center [833, 44] width 13 height 13
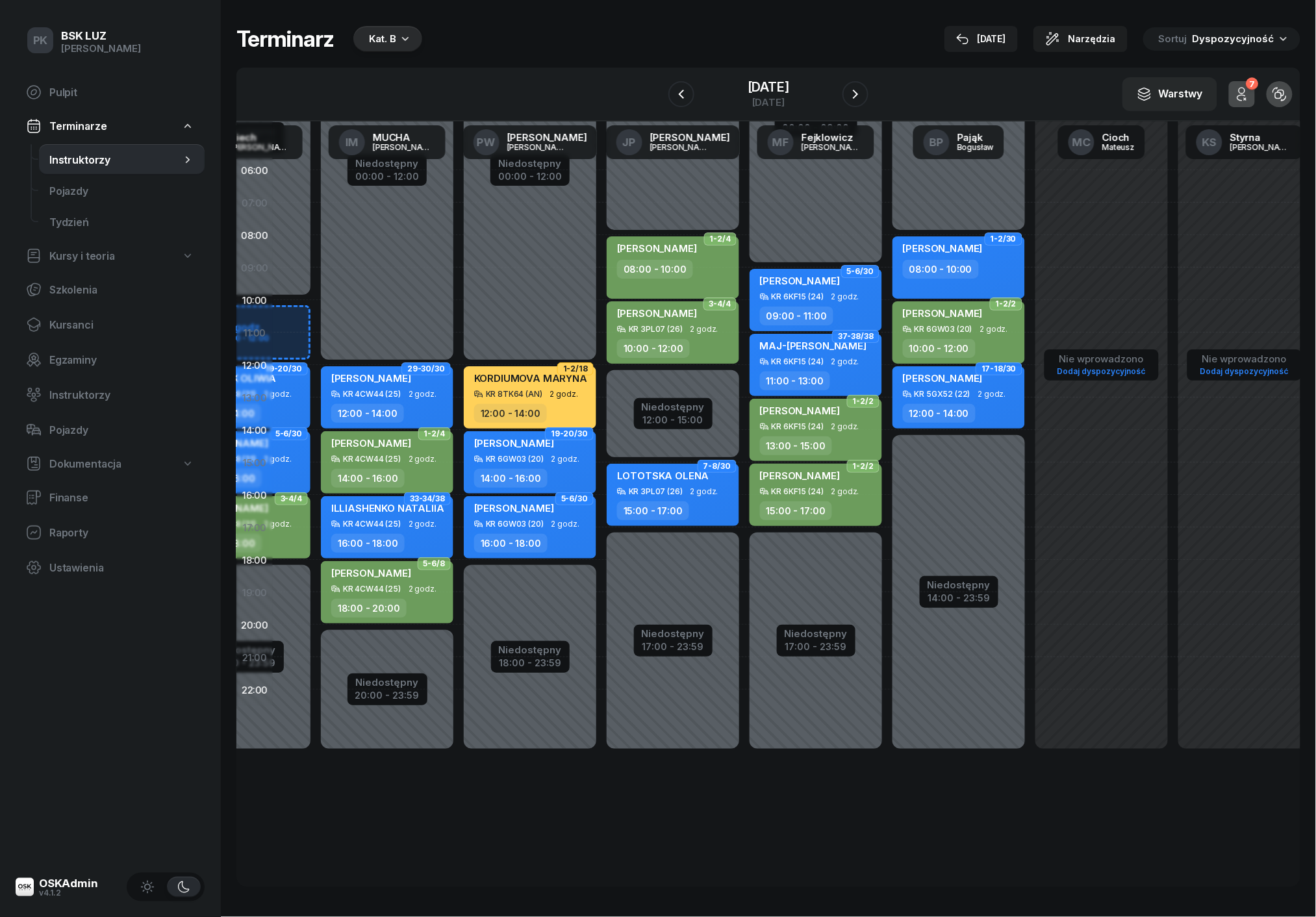
scroll to position [0, 527]
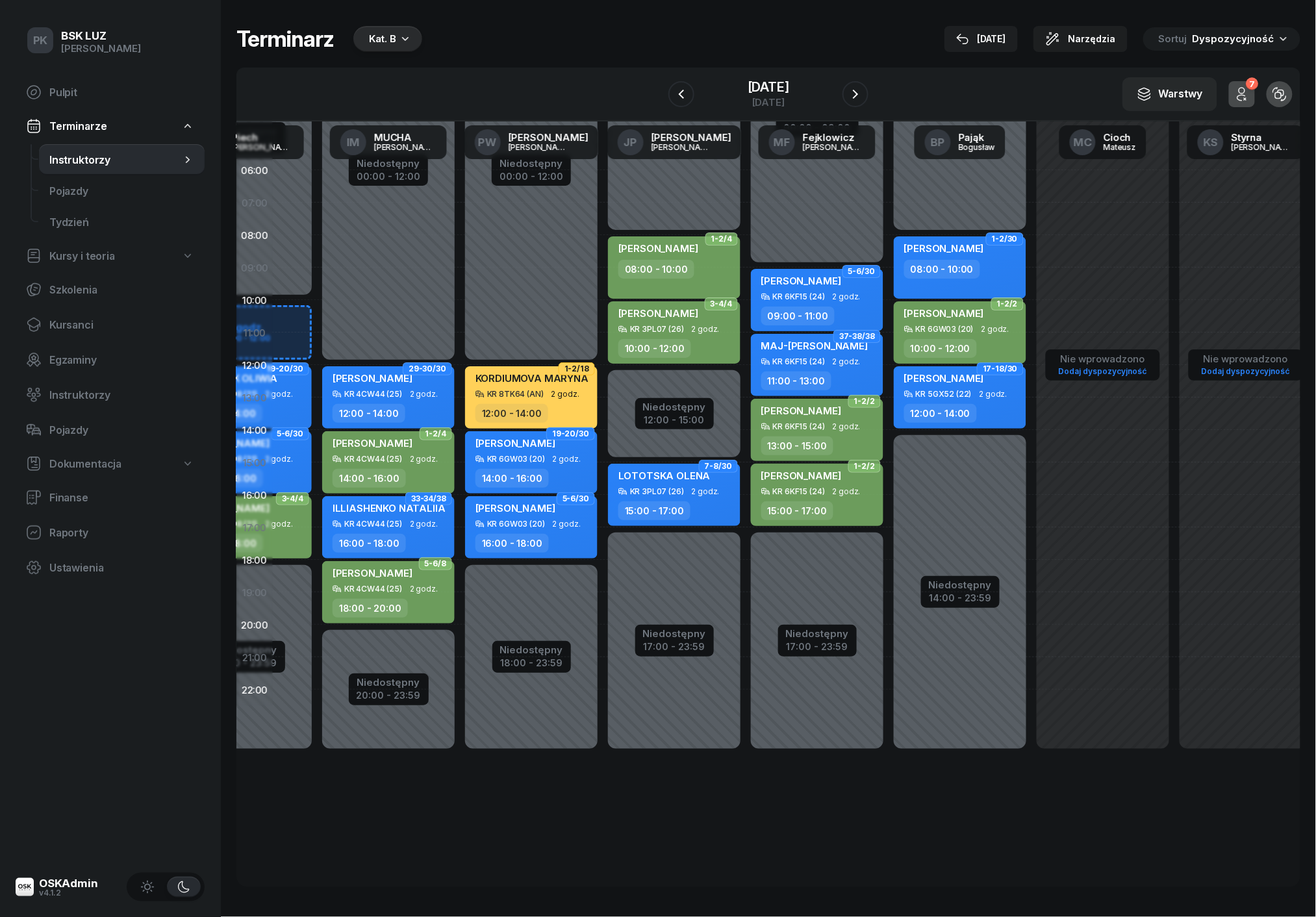
click at [829, 483] on div "[PERSON_NAME]" at bounding box center [801, 478] width 80 height 18
select select "15"
select select "17"
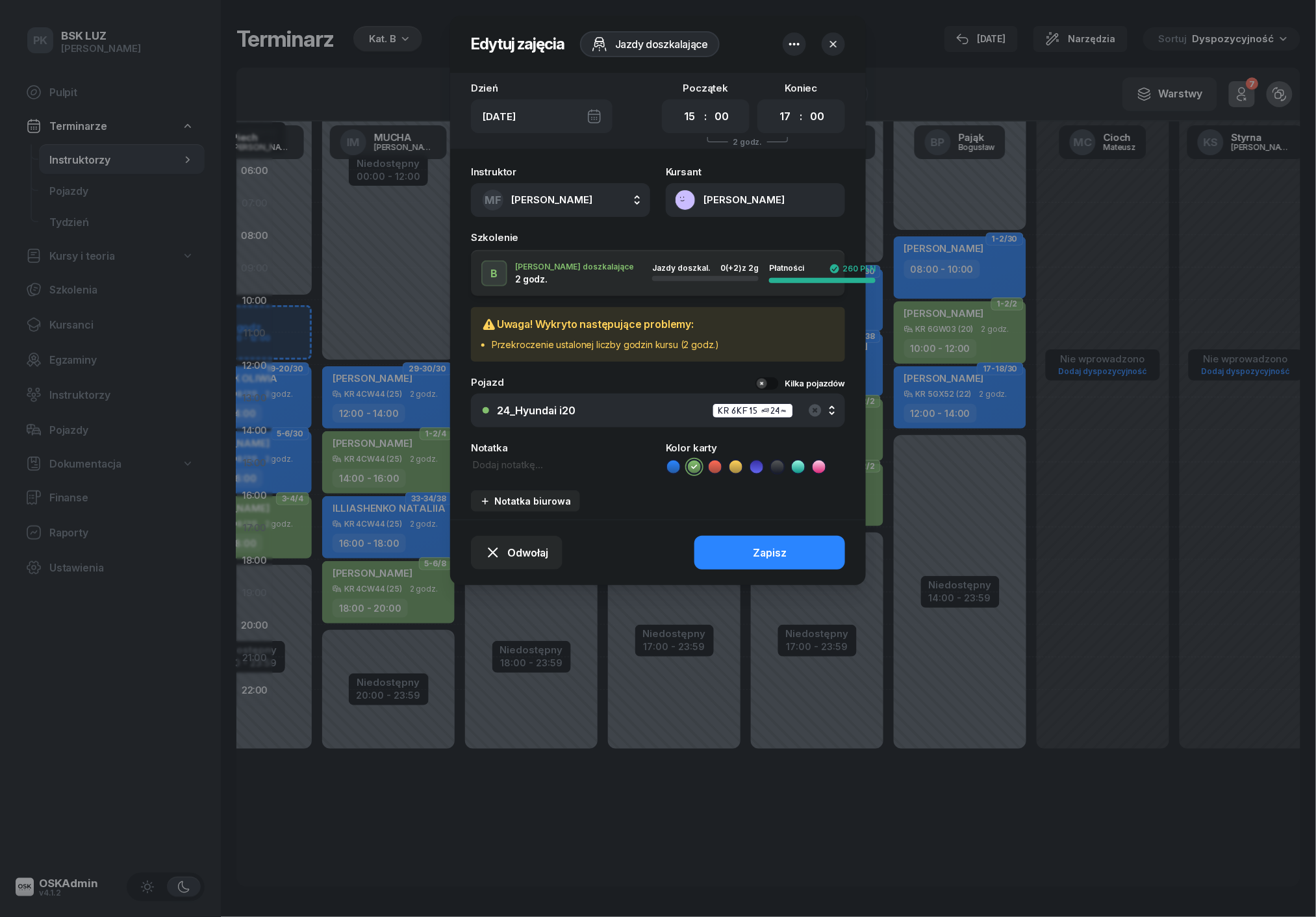
click at [835, 47] on icon "button" at bounding box center [833, 44] width 13 height 13
